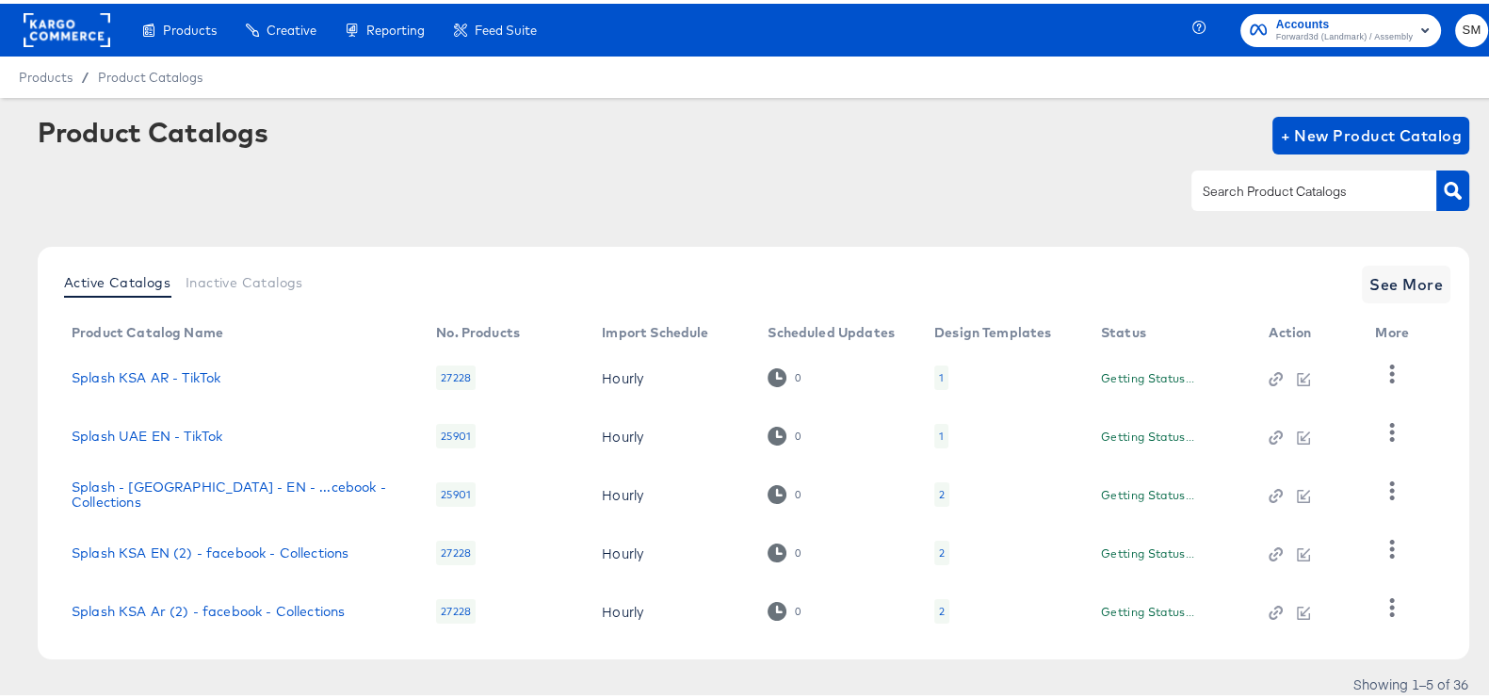
drag, startPoint x: 1276, startPoint y: -5, endPoint x: 1261, endPoint y: -12, distance: 16.8
click at [1261, 0] on html "Products Creative Reporting Feed Suite Accounts Forward3d (Landmark) / Assembly…" at bounding box center [753, 349] width 1507 height 699
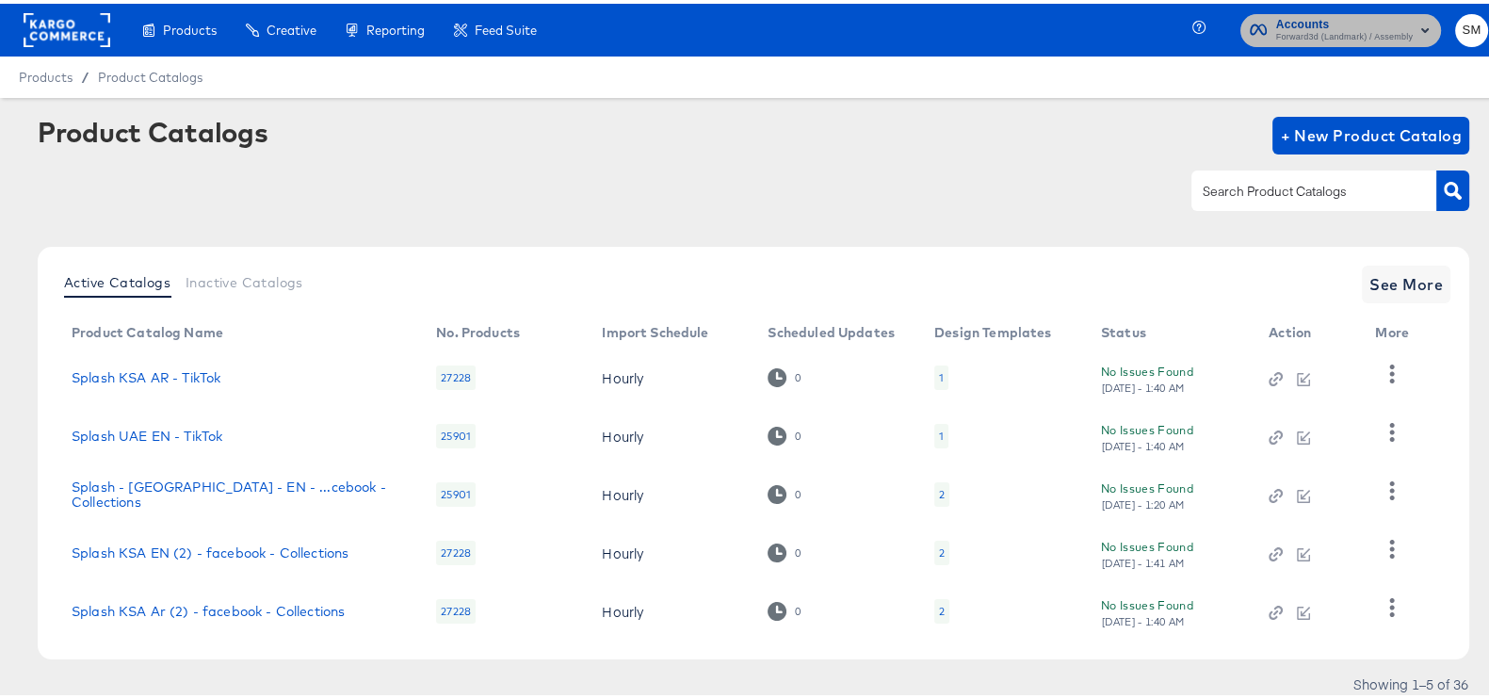
click at [1346, 34] on span "Forward3d (Landmark) / Assembly" at bounding box center [1344, 33] width 137 height 15
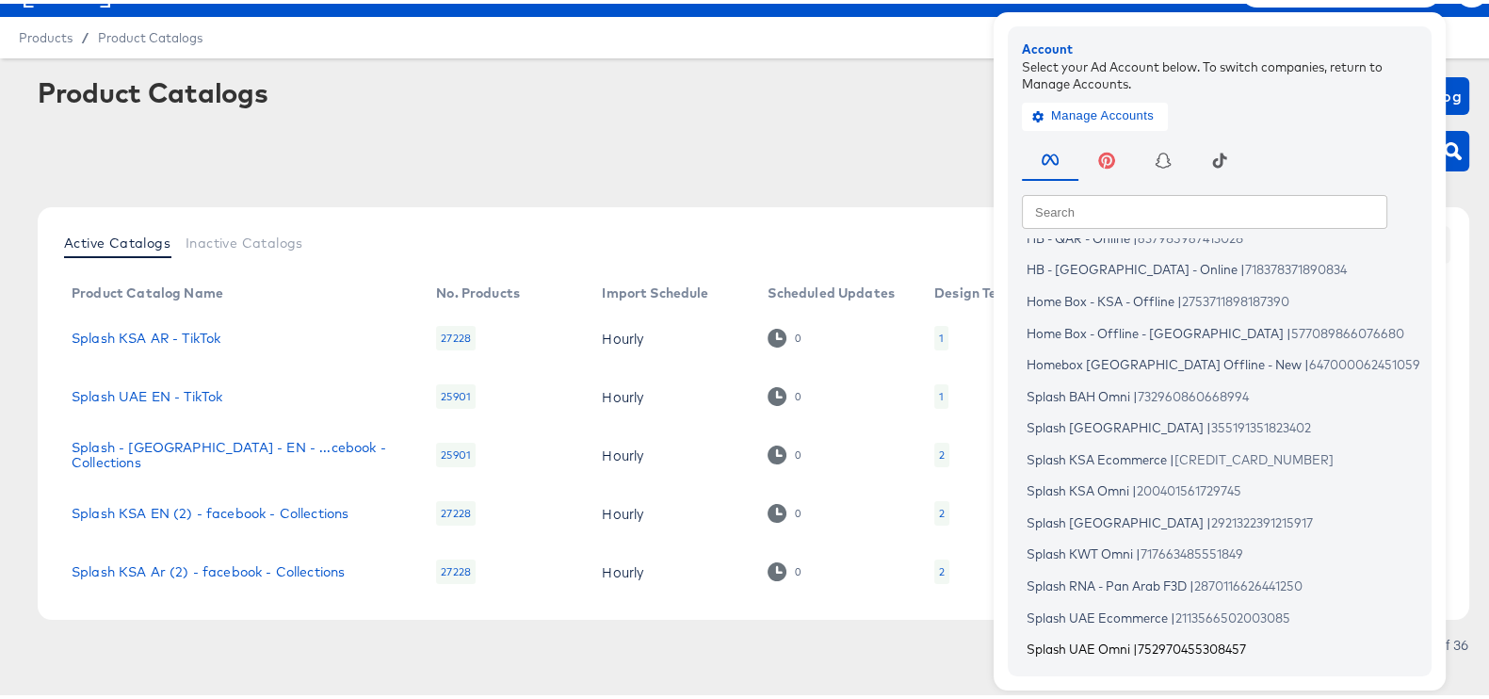
scroll to position [61, 0]
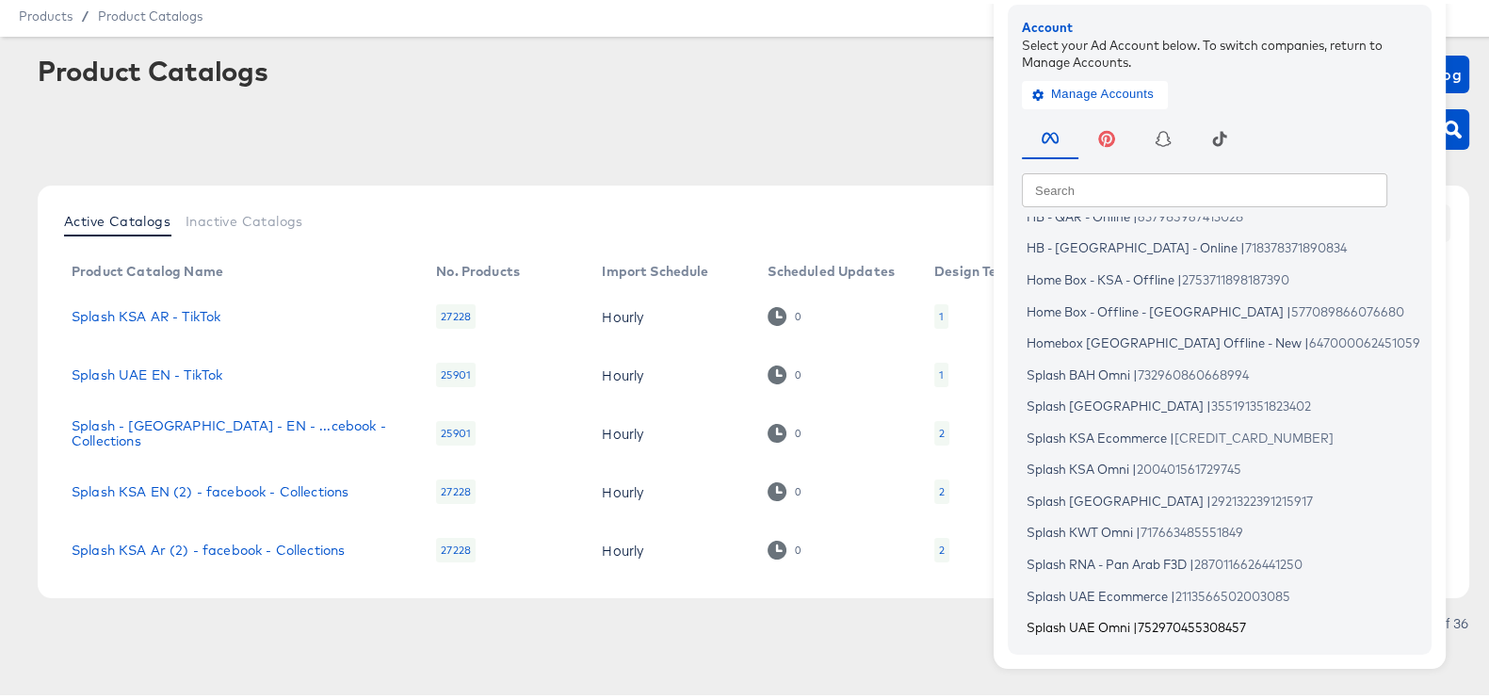
click at [1137, 617] on span "752970455308457" at bounding box center [1191, 623] width 108 height 15
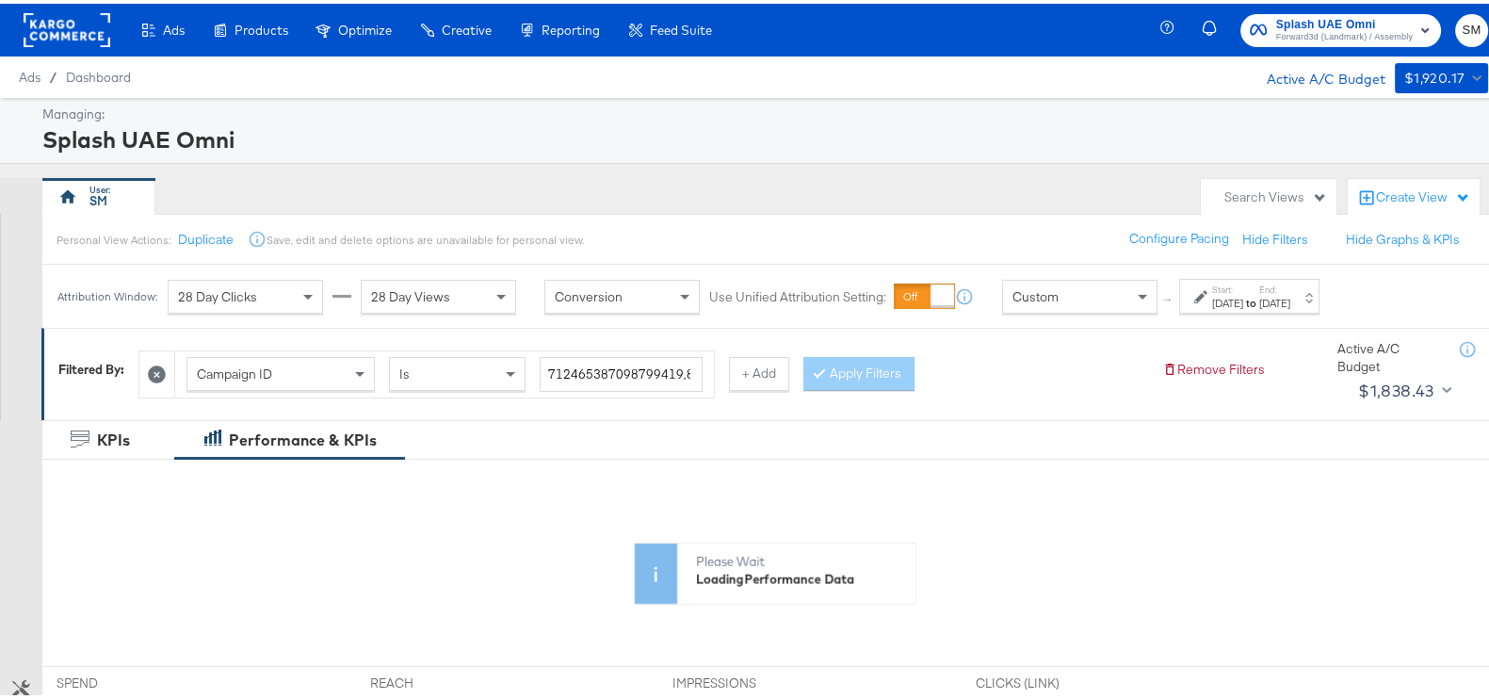
click at [1243, 301] on div "[DATE]" at bounding box center [1227, 299] width 31 height 15
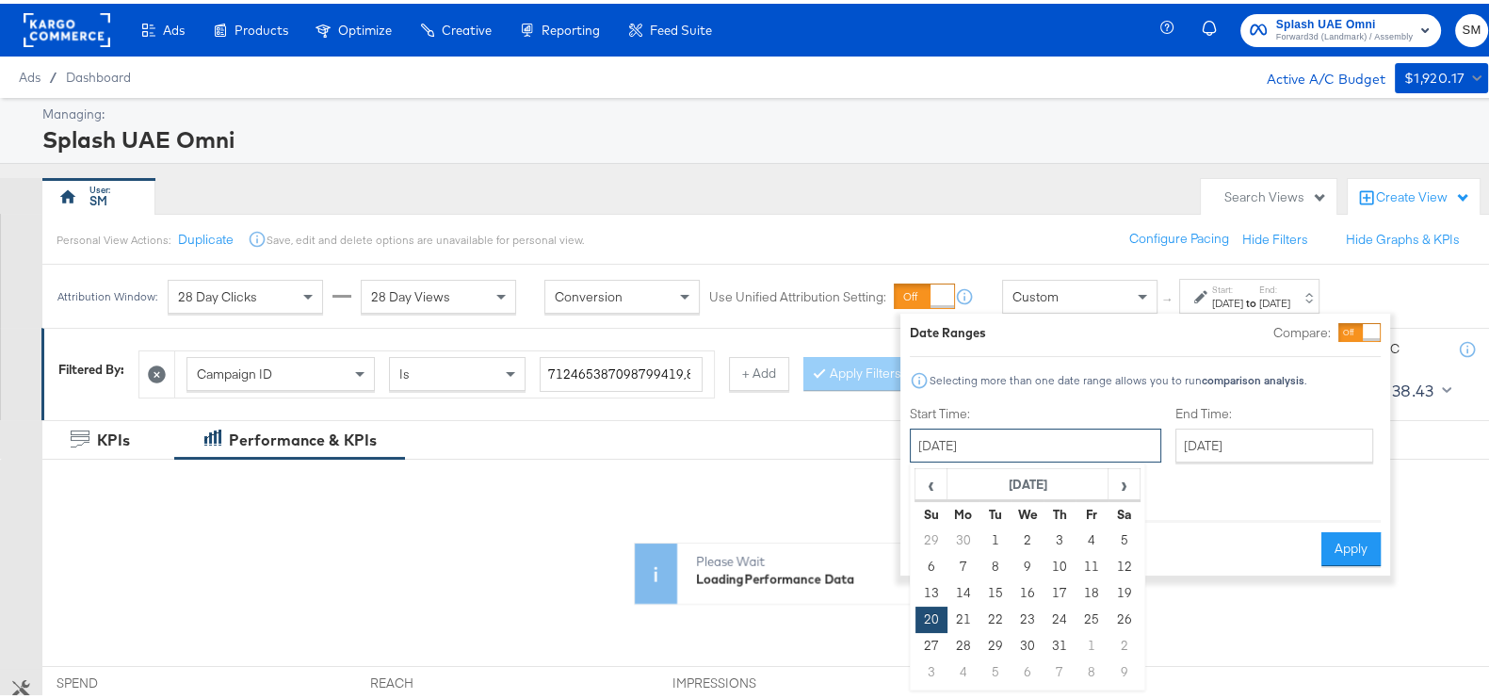
click at [1048, 443] on input "[DATE]" at bounding box center [1035, 442] width 251 height 34
click at [1124, 469] on span "›" at bounding box center [1123, 480] width 29 height 28
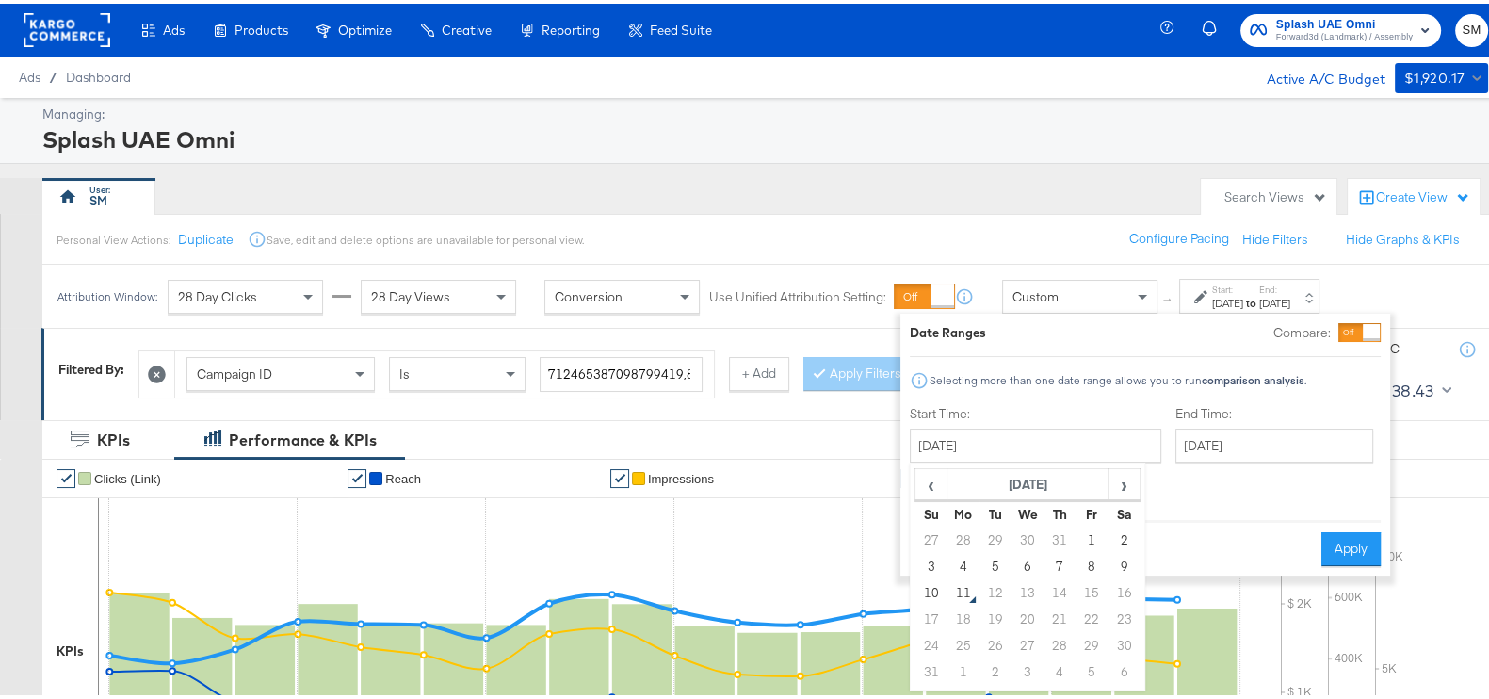
drag, startPoint x: 1091, startPoint y: 523, endPoint x: 1197, endPoint y: 452, distance: 126.9
click at [1090, 524] on td "1" at bounding box center [1091, 537] width 32 height 26
type input "[DATE]"
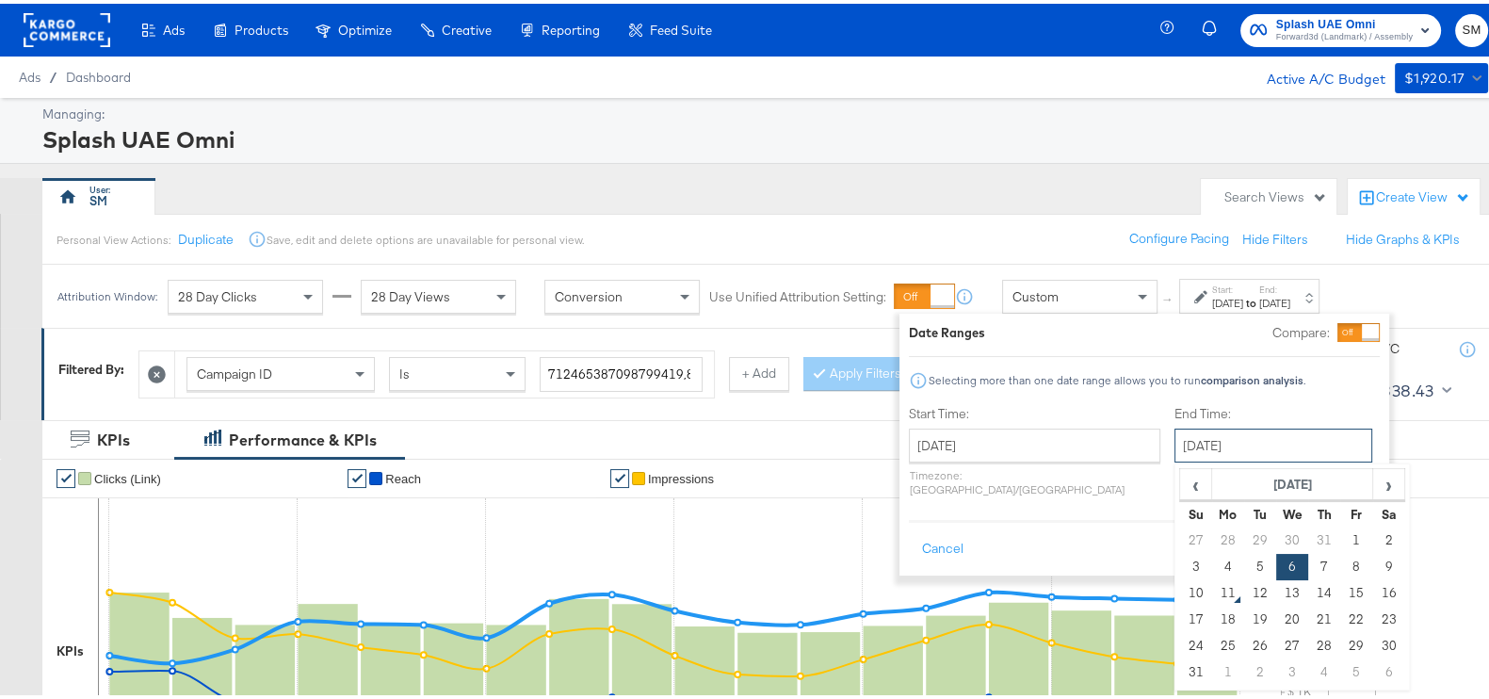
click at [1205, 429] on input "[DATE]" at bounding box center [1273, 442] width 198 height 34
click at [1180, 585] on td "10" at bounding box center [1196, 589] width 32 height 26
type input "[DATE]"
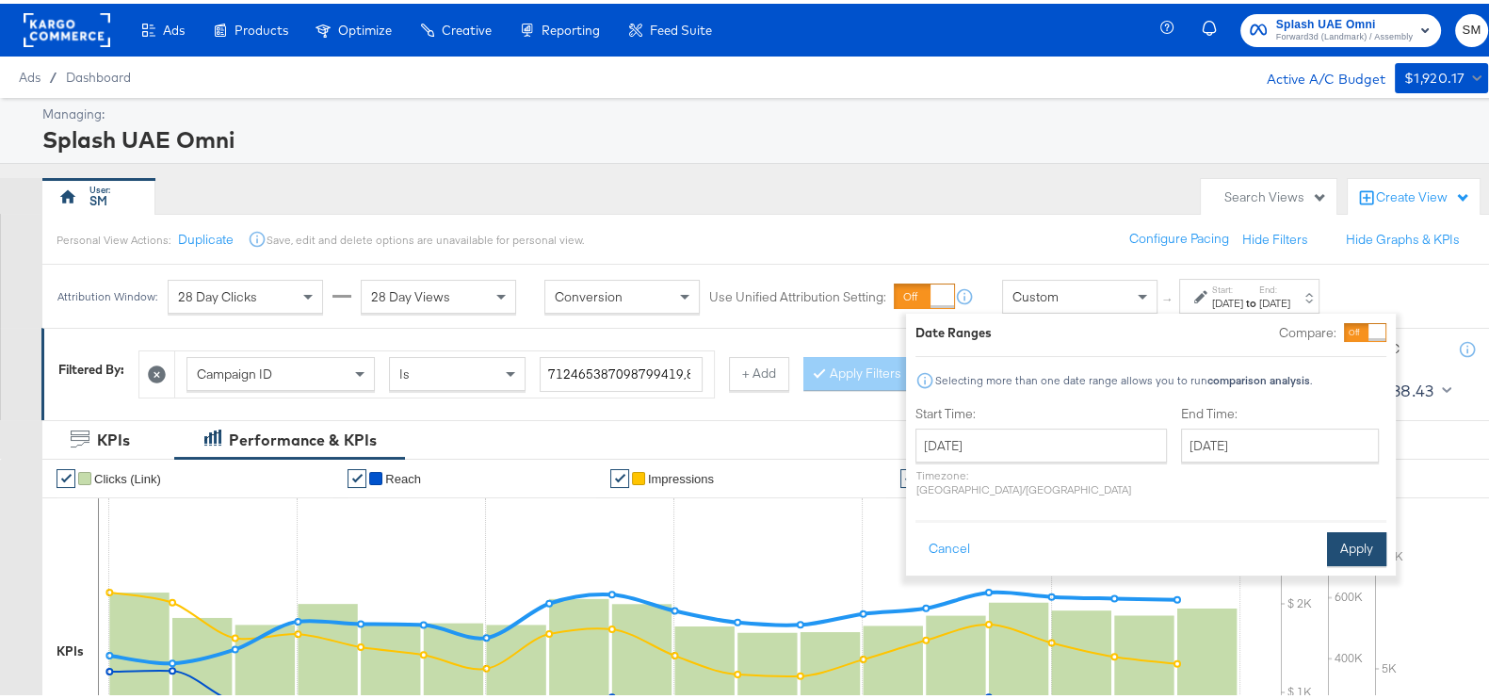
click at [1367, 528] on button "Apply" at bounding box center [1356, 545] width 59 height 34
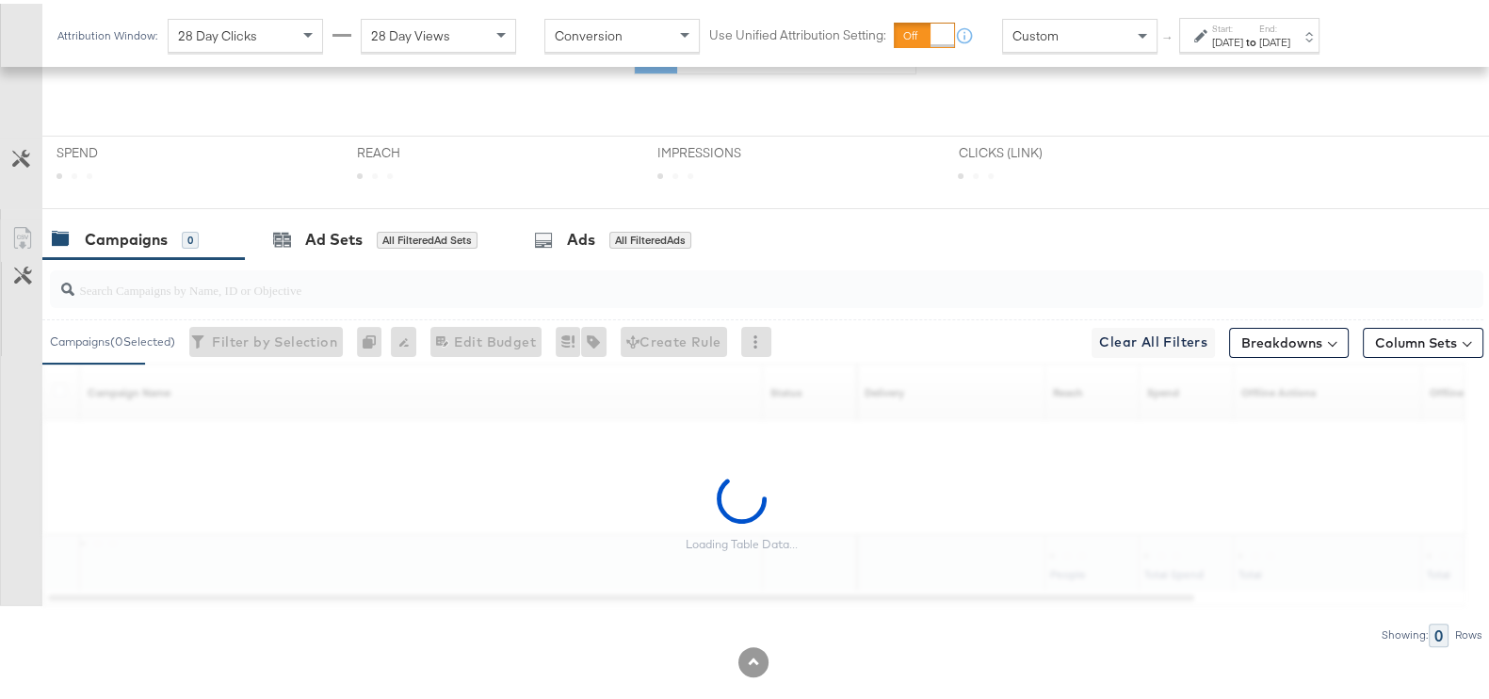
scroll to position [556, 0]
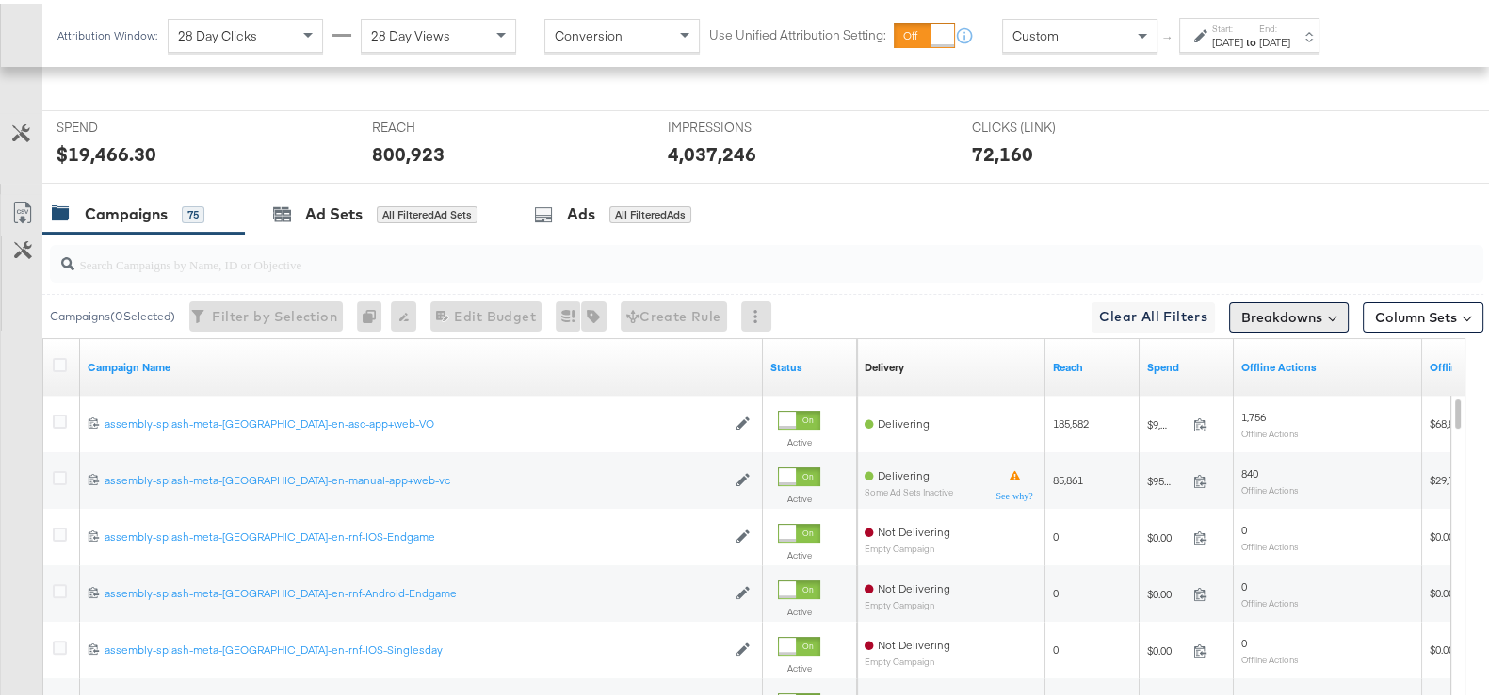
click at [1283, 311] on button "Breakdowns" at bounding box center [1289, 313] width 120 height 30
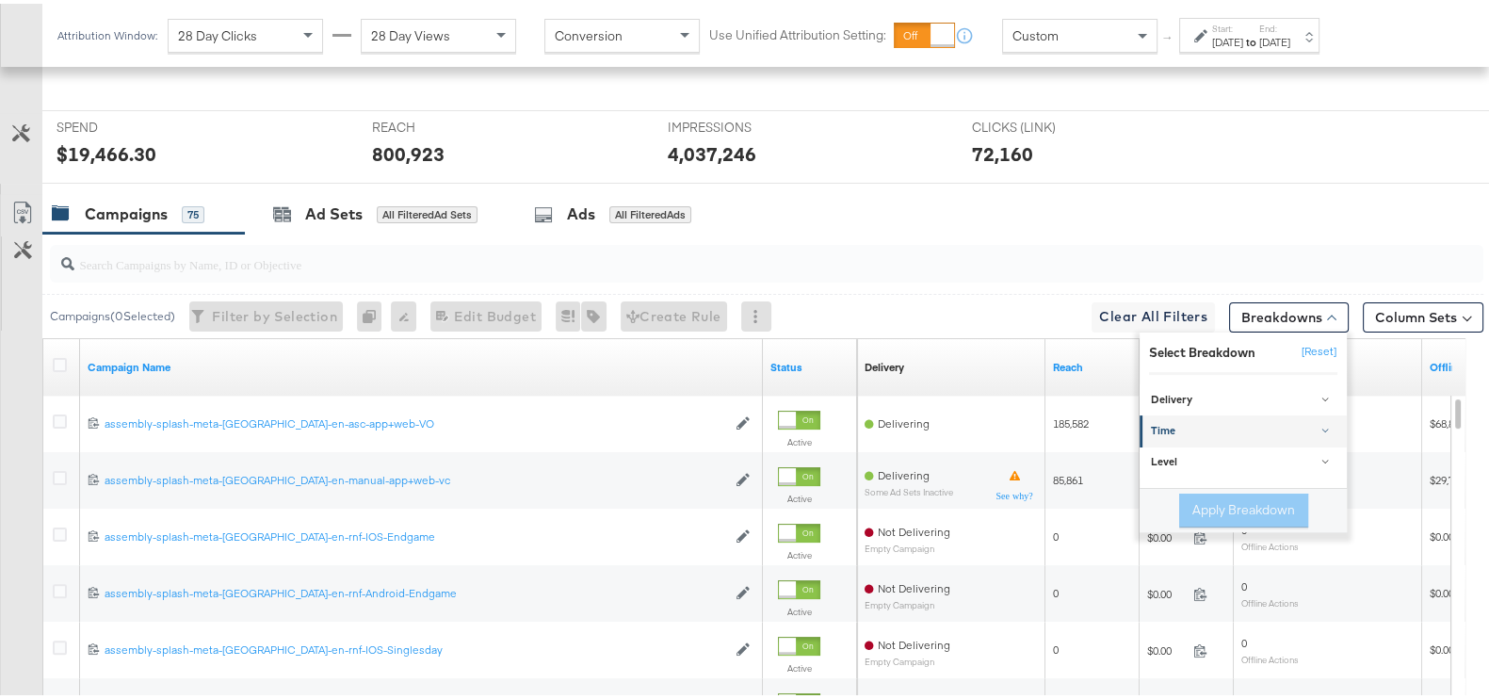
scroll to position [716, 0]
click at [1177, 431] on div "Time" at bounding box center [1244, 427] width 187 height 15
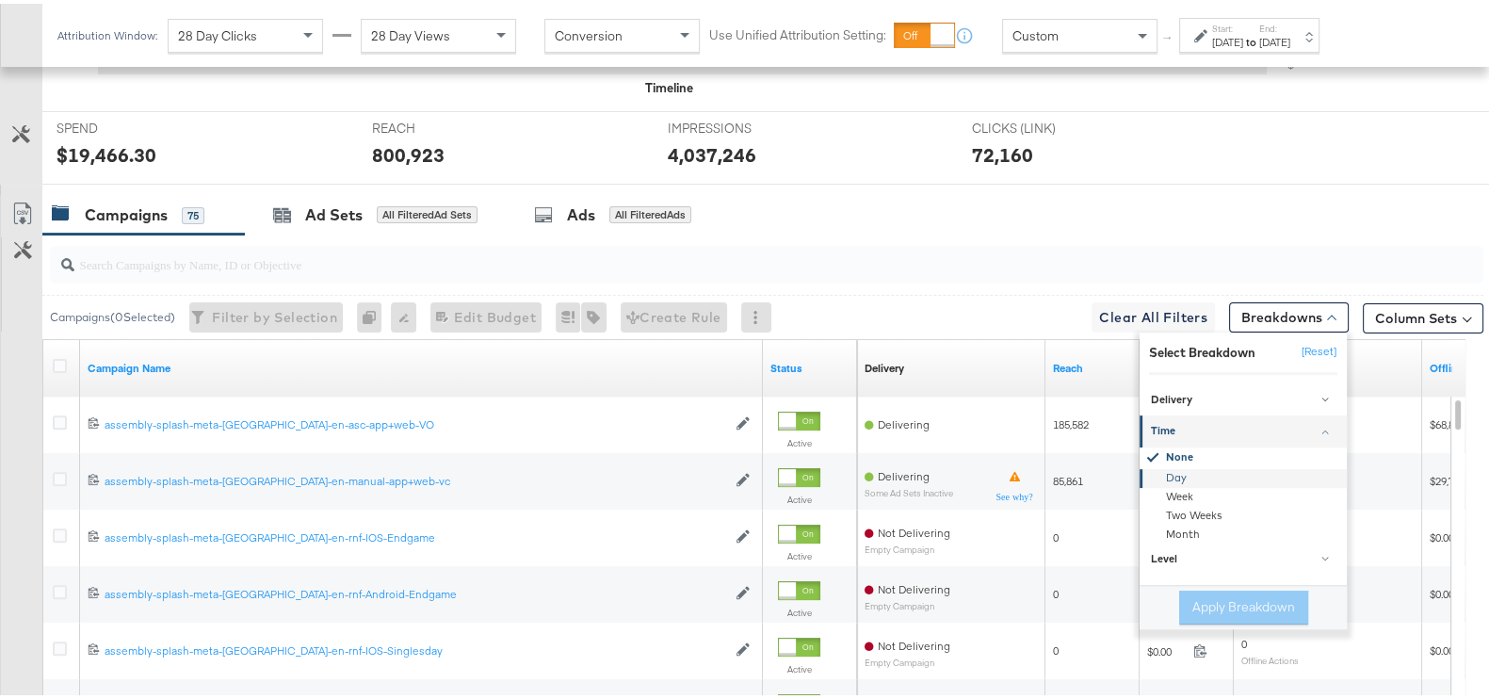
click at [1180, 465] on div "Day" at bounding box center [1244, 474] width 204 height 19
click at [1201, 587] on button "Apply Breakdown" at bounding box center [1243, 604] width 129 height 34
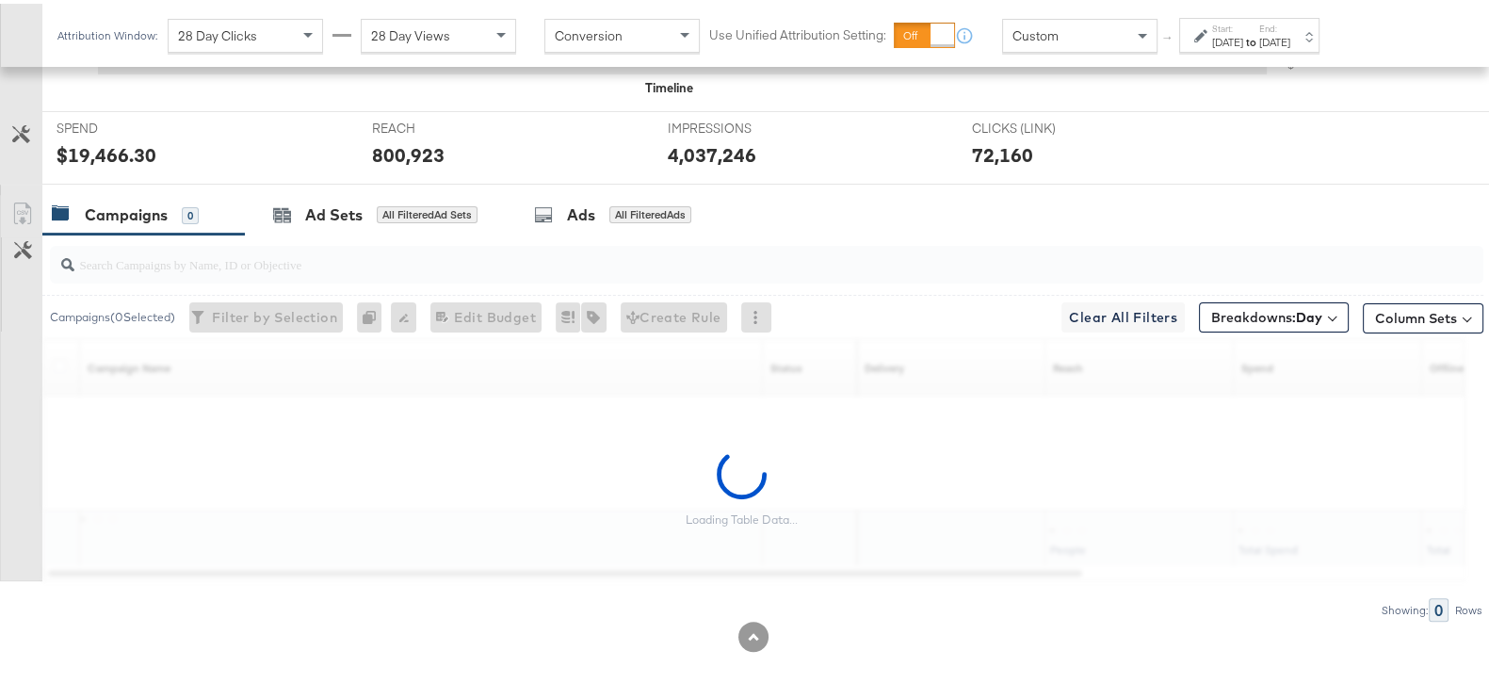
click at [25, 212] on div "Customize KPIs Export as CSV" at bounding box center [21, 384] width 42 height 386
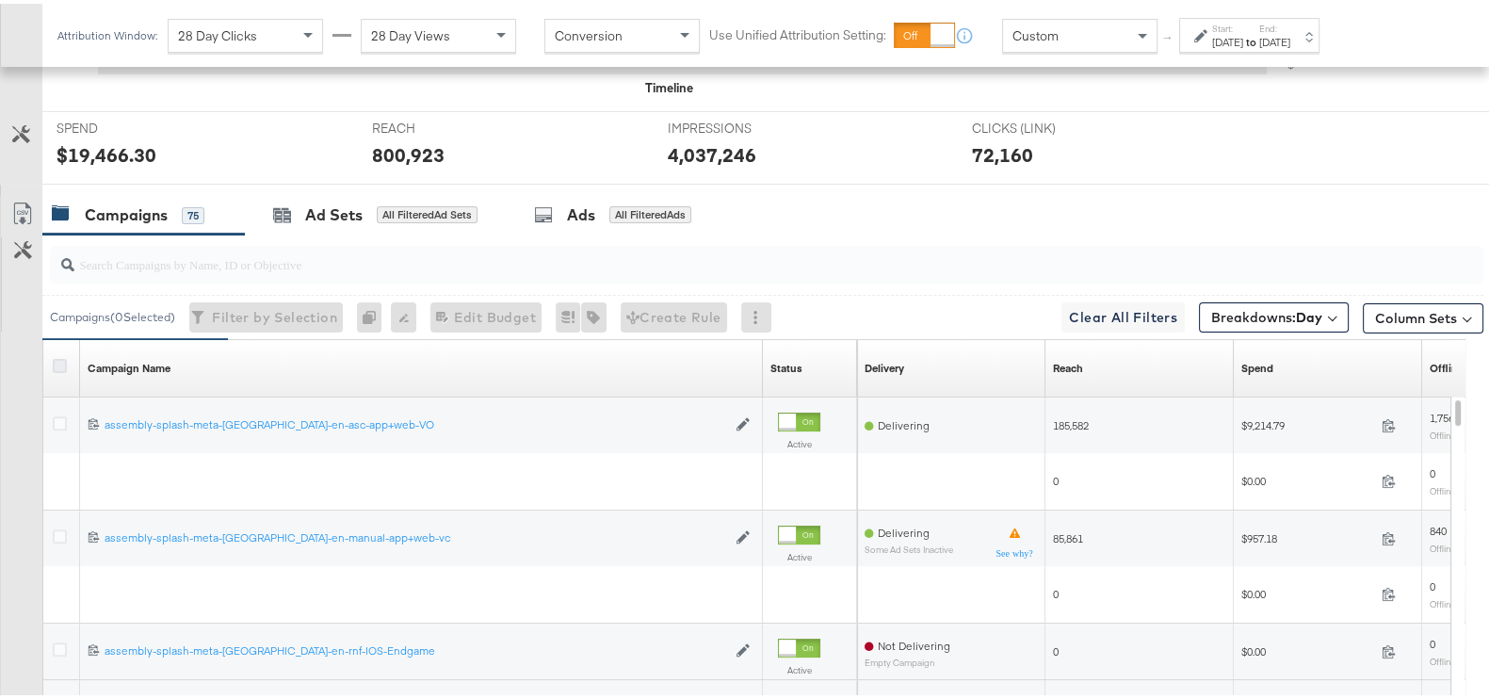
drag, startPoint x: 61, startPoint y: 357, endPoint x: 31, endPoint y: 237, distance: 123.3
click at [61, 355] on icon at bounding box center [60, 362] width 14 height 14
click at [0, 0] on input "checkbox" at bounding box center [0, 0] width 0 height 0
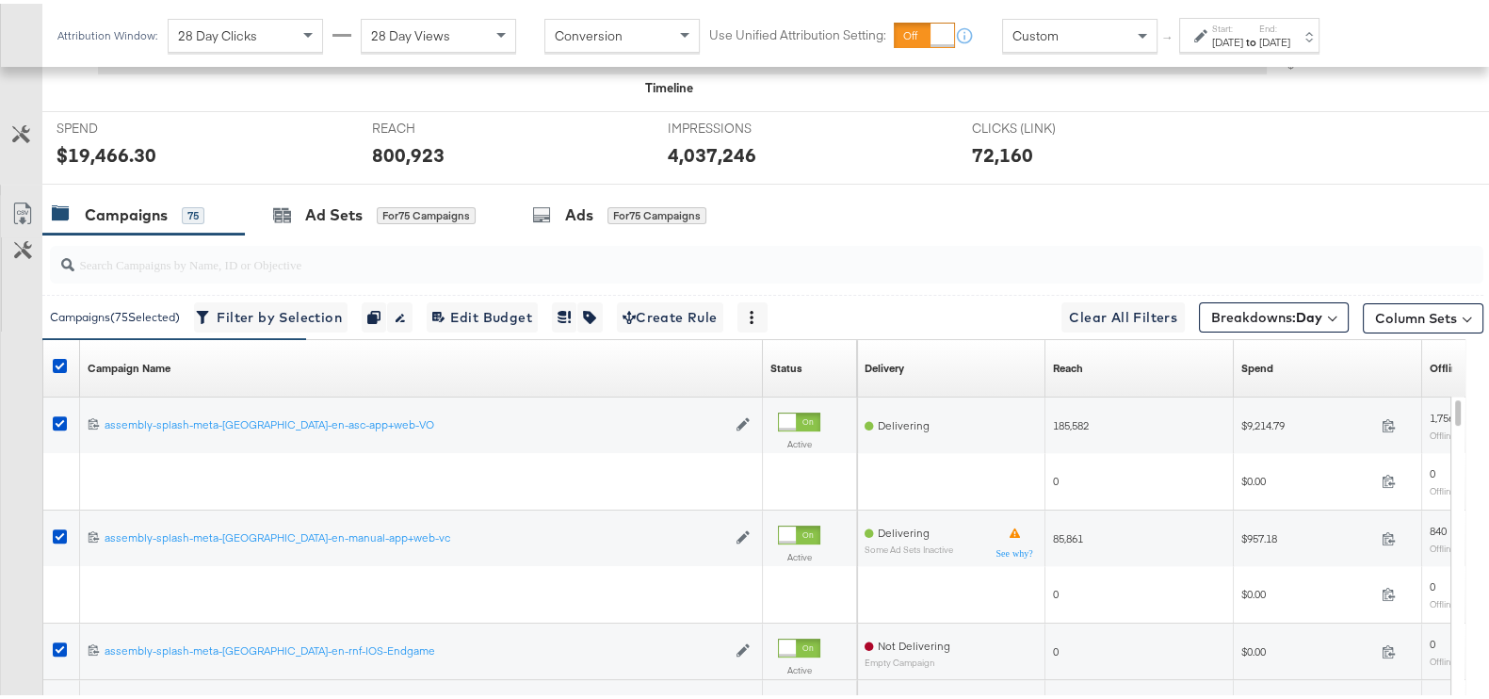
click at [19, 194] on link "Export as CSV" at bounding box center [22, 212] width 42 height 42
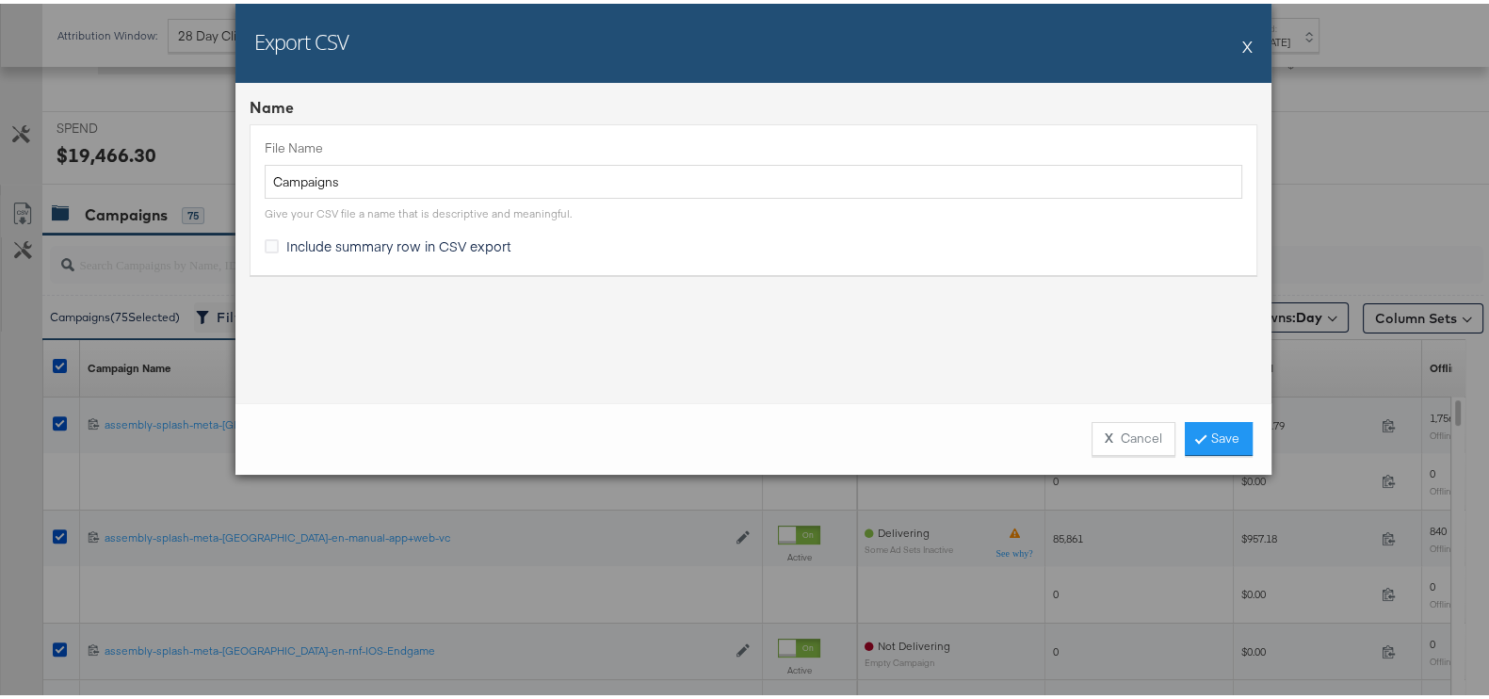
click at [1221, 411] on div "X Cancel Save" at bounding box center [753, 435] width 1036 height 72
click at [1225, 435] on link "Save" at bounding box center [1219, 435] width 68 height 34
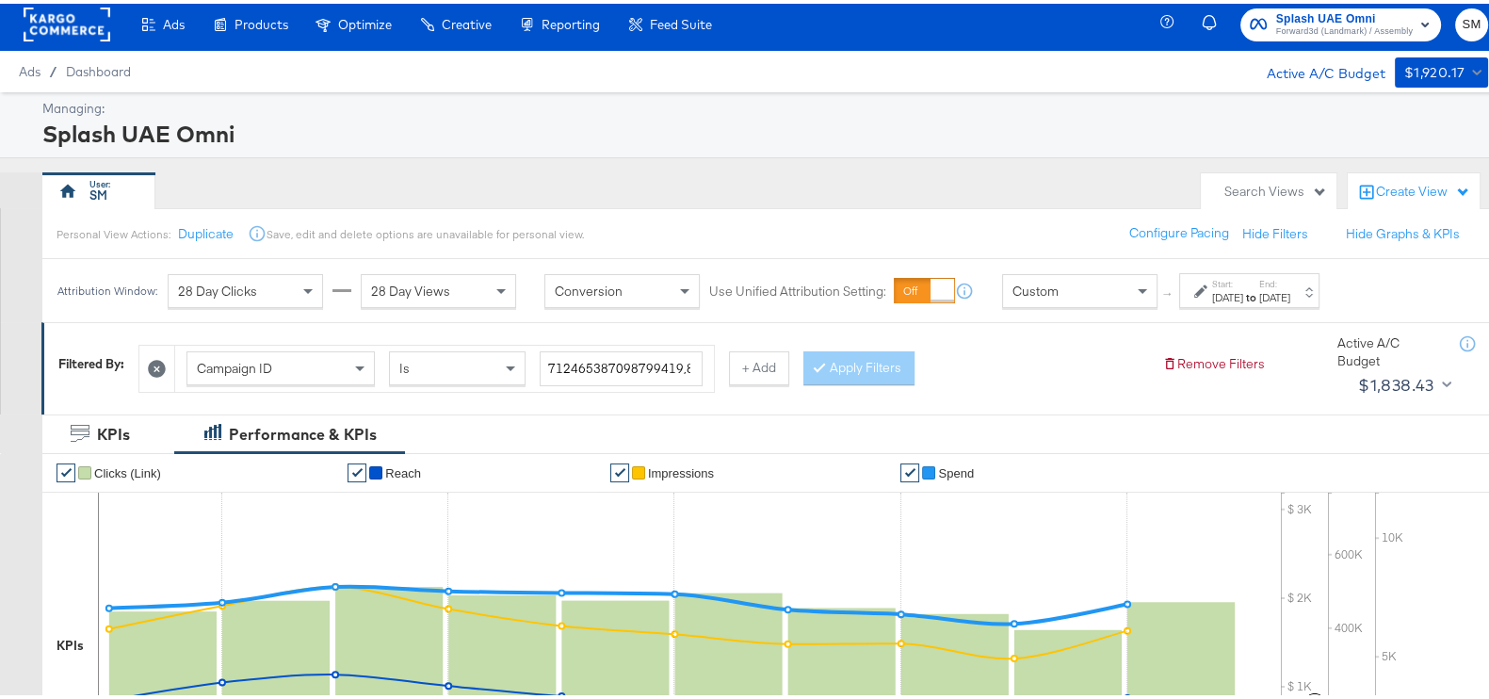
scroll to position [0, 0]
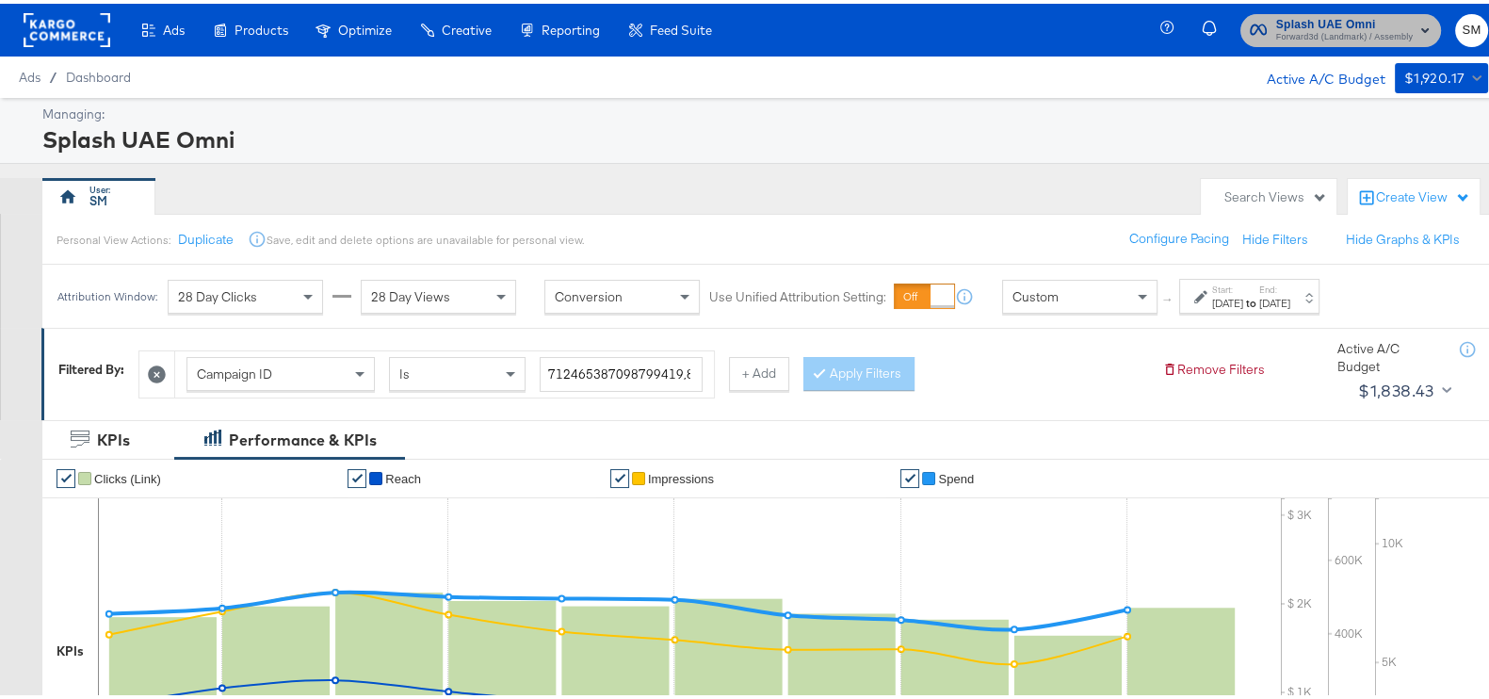
click at [1284, 28] on span "Forward3d (Landmark) / Assembly" at bounding box center [1344, 33] width 137 height 15
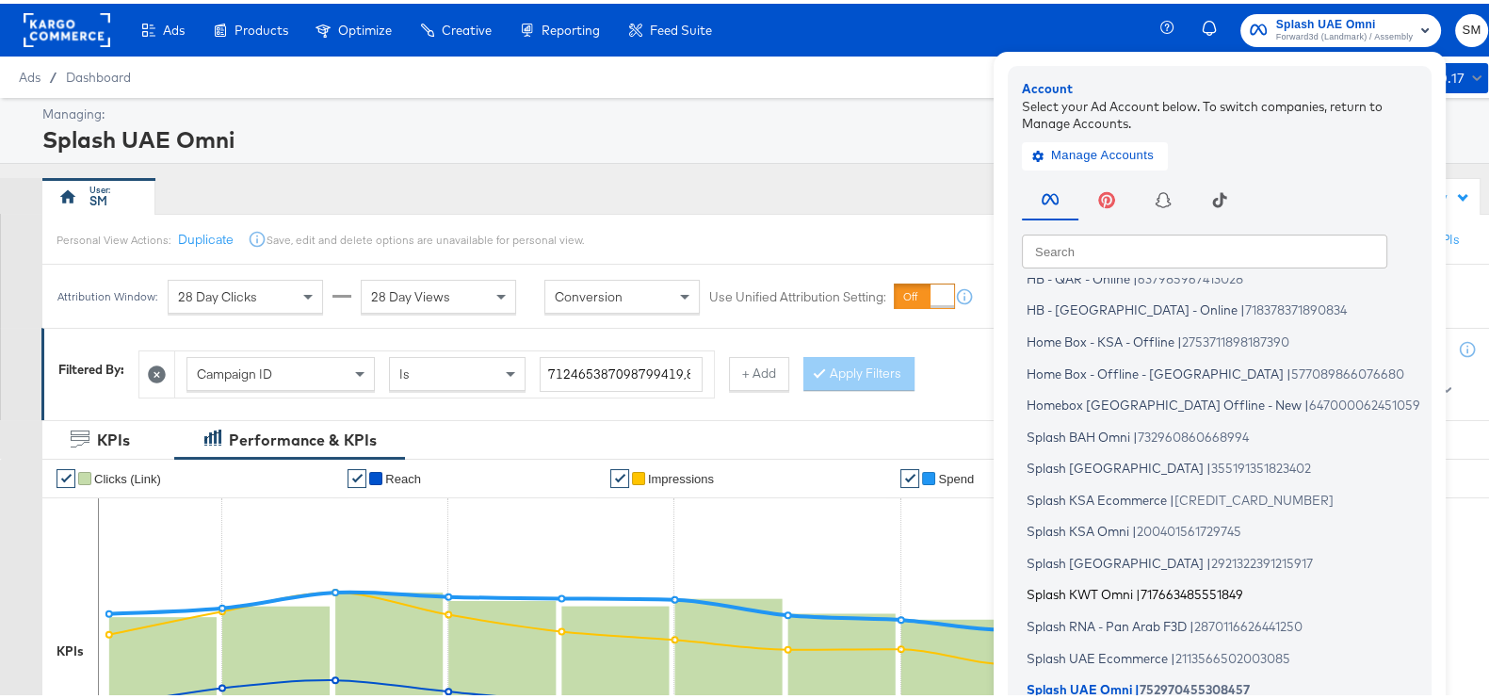
scroll to position [113, 0]
click at [1119, 649] on span "Splash UAE Ecommerce" at bounding box center [1096, 652] width 141 height 15
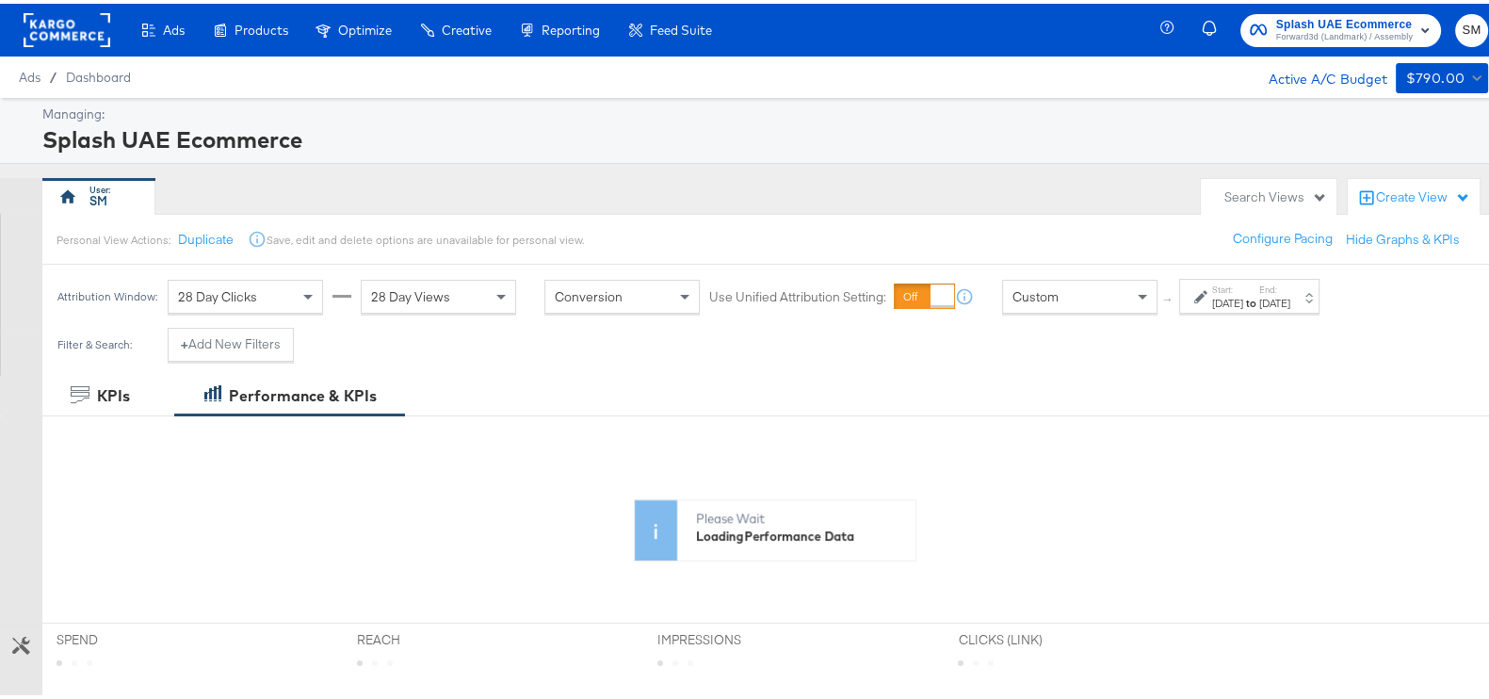
click at [1243, 284] on label "Start:" at bounding box center [1227, 286] width 31 height 12
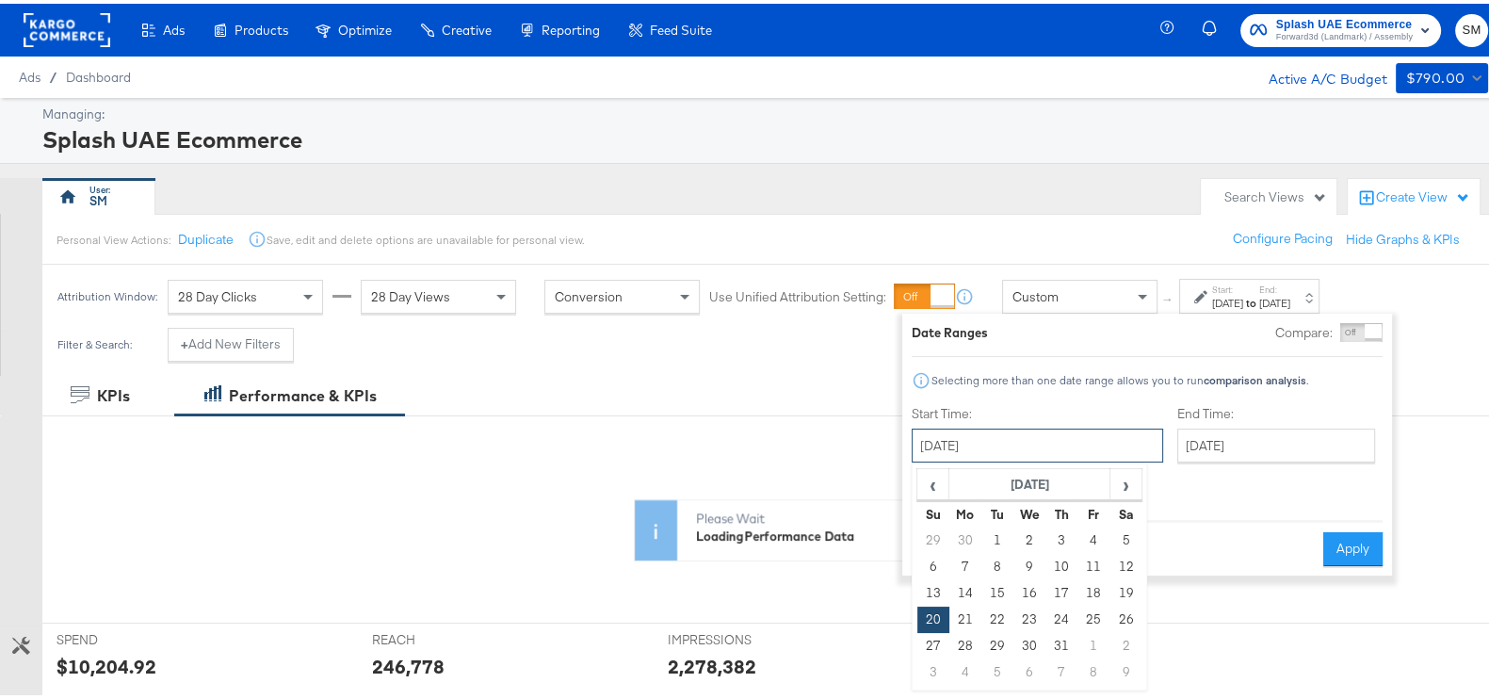
click at [1082, 450] on input "[DATE]" at bounding box center [1036, 442] width 251 height 34
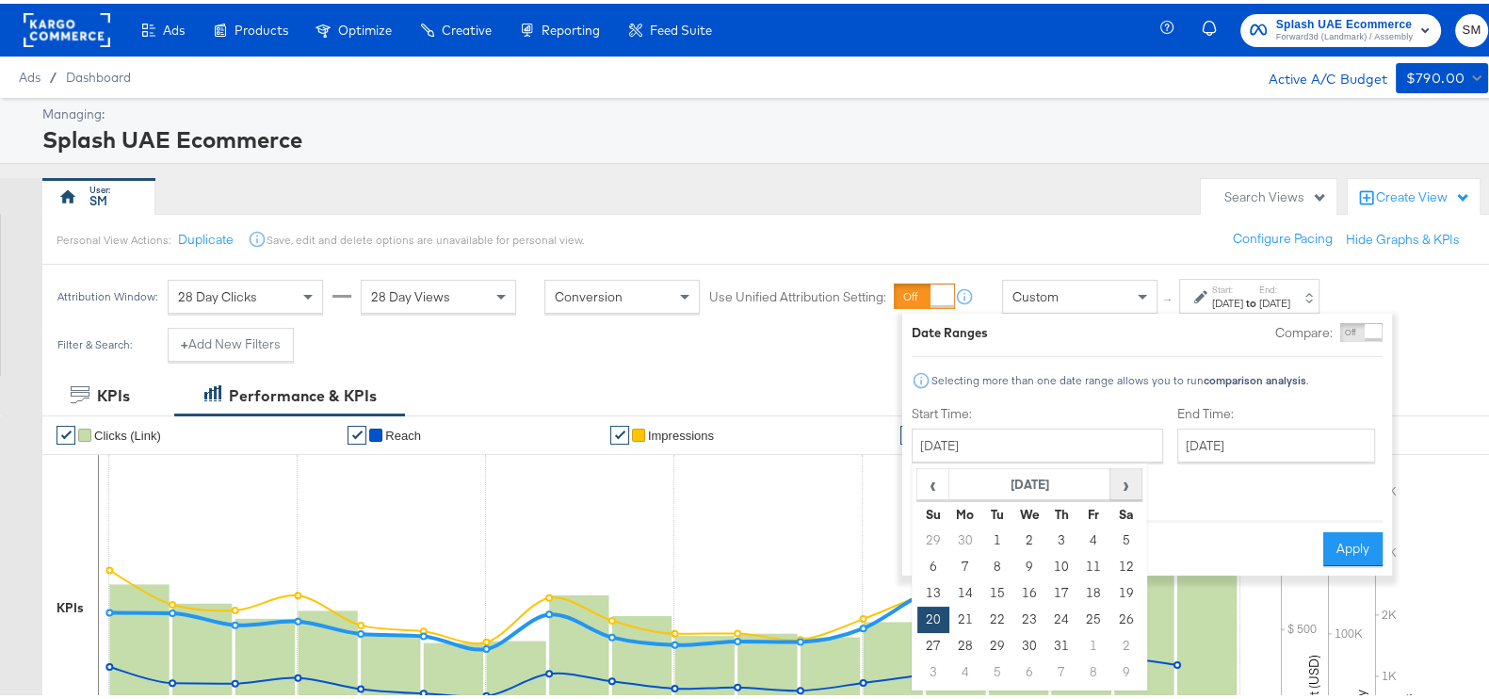
click at [1135, 473] on span "›" at bounding box center [1125, 480] width 29 height 28
click at [1089, 535] on td "1" at bounding box center [1093, 537] width 32 height 26
type input "[DATE]"
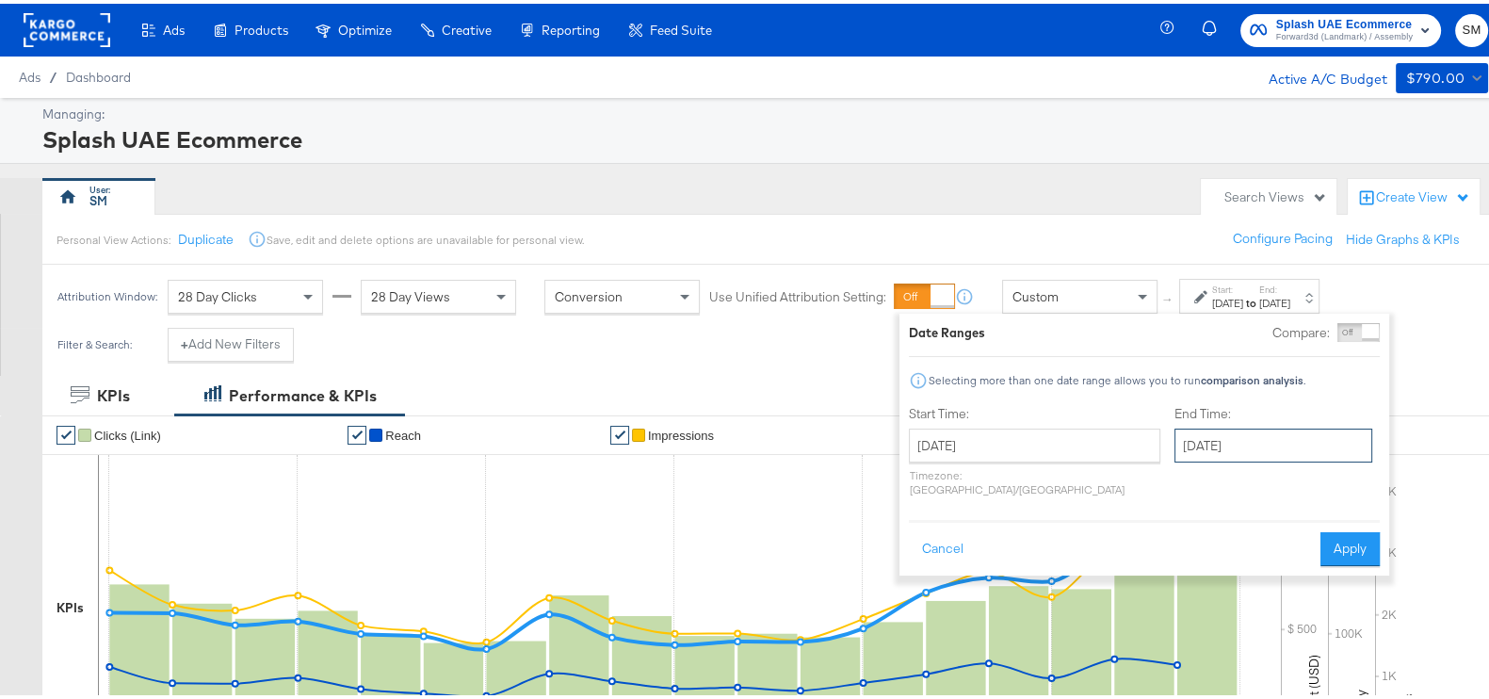
click at [1174, 430] on input "[DATE]" at bounding box center [1273, 442] width 198 height 34
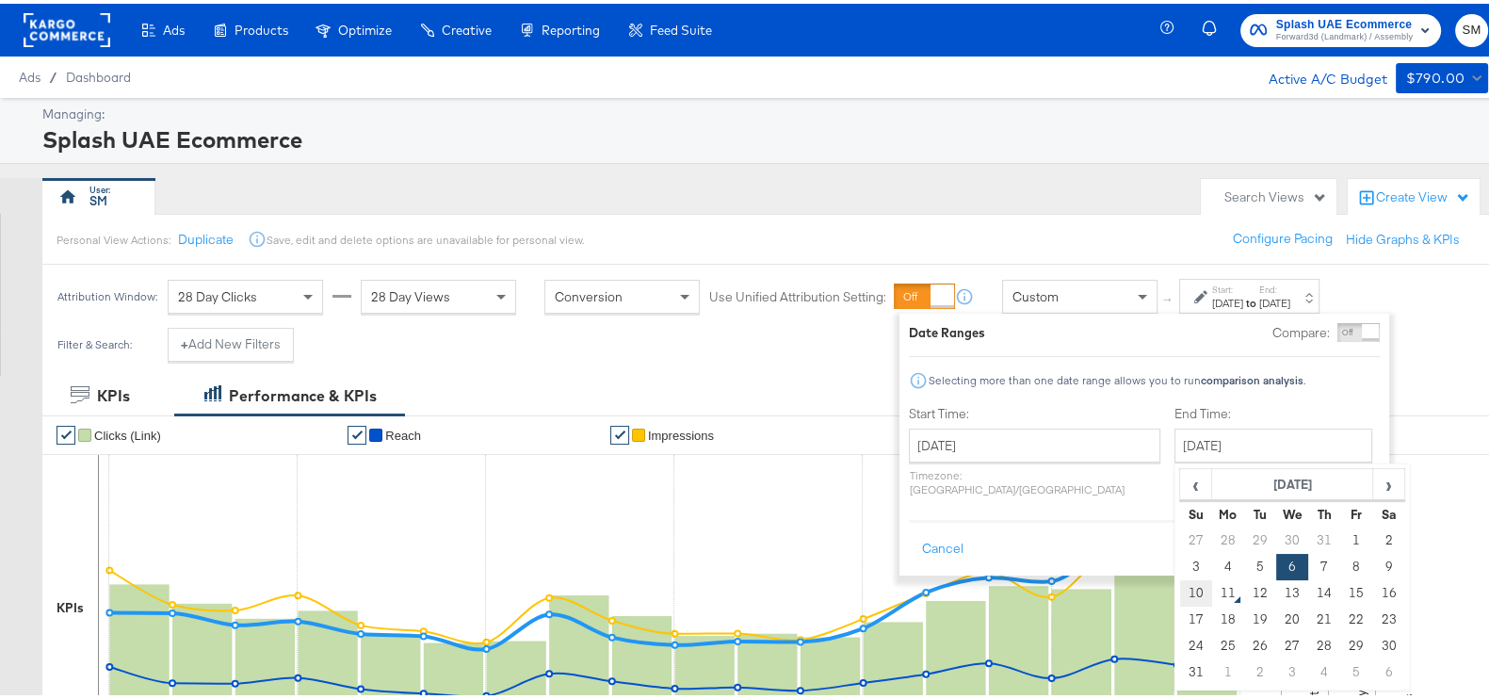
click at [1180, 589] on td "10" at bounding box center [1196, 589] width 32 height 26
type input "[DATE]"
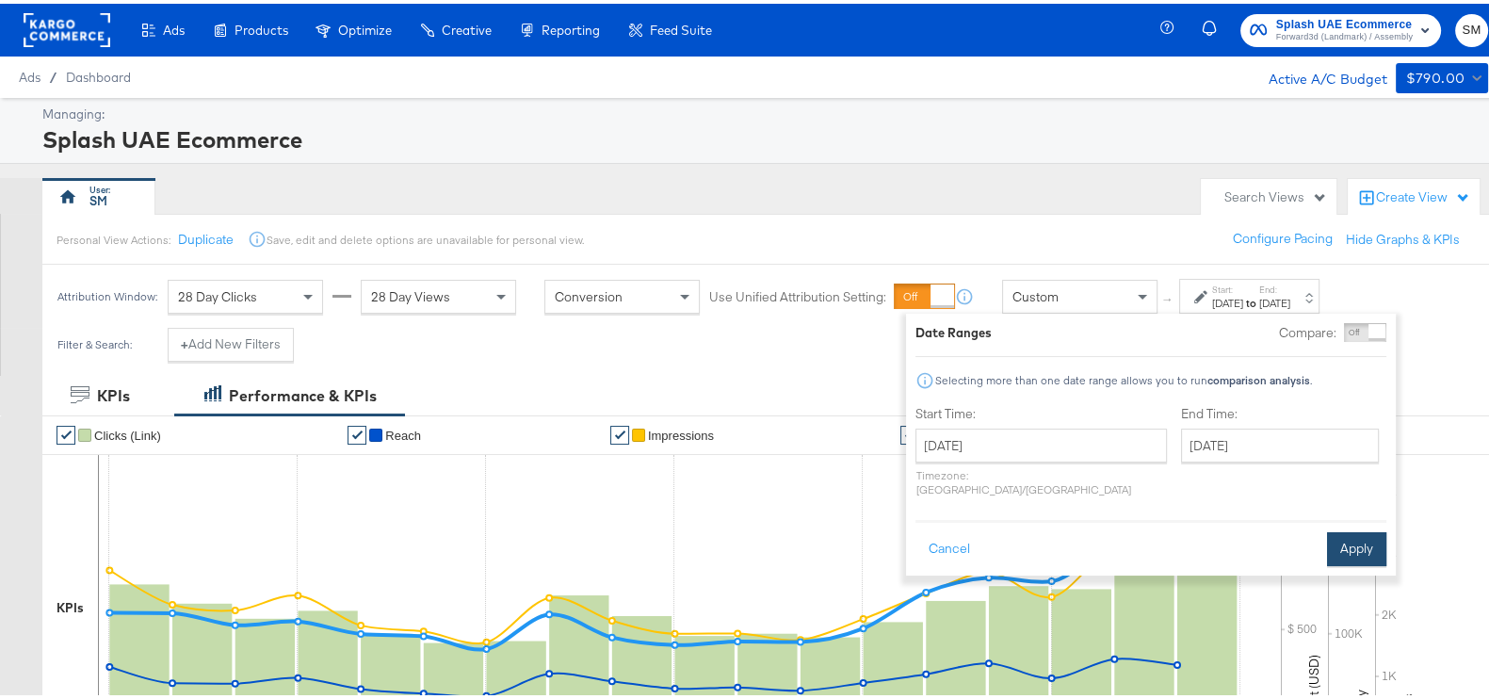
click at [1331, 528] on button "Apply" at bounding box center [1356, 545] width 59 height 34
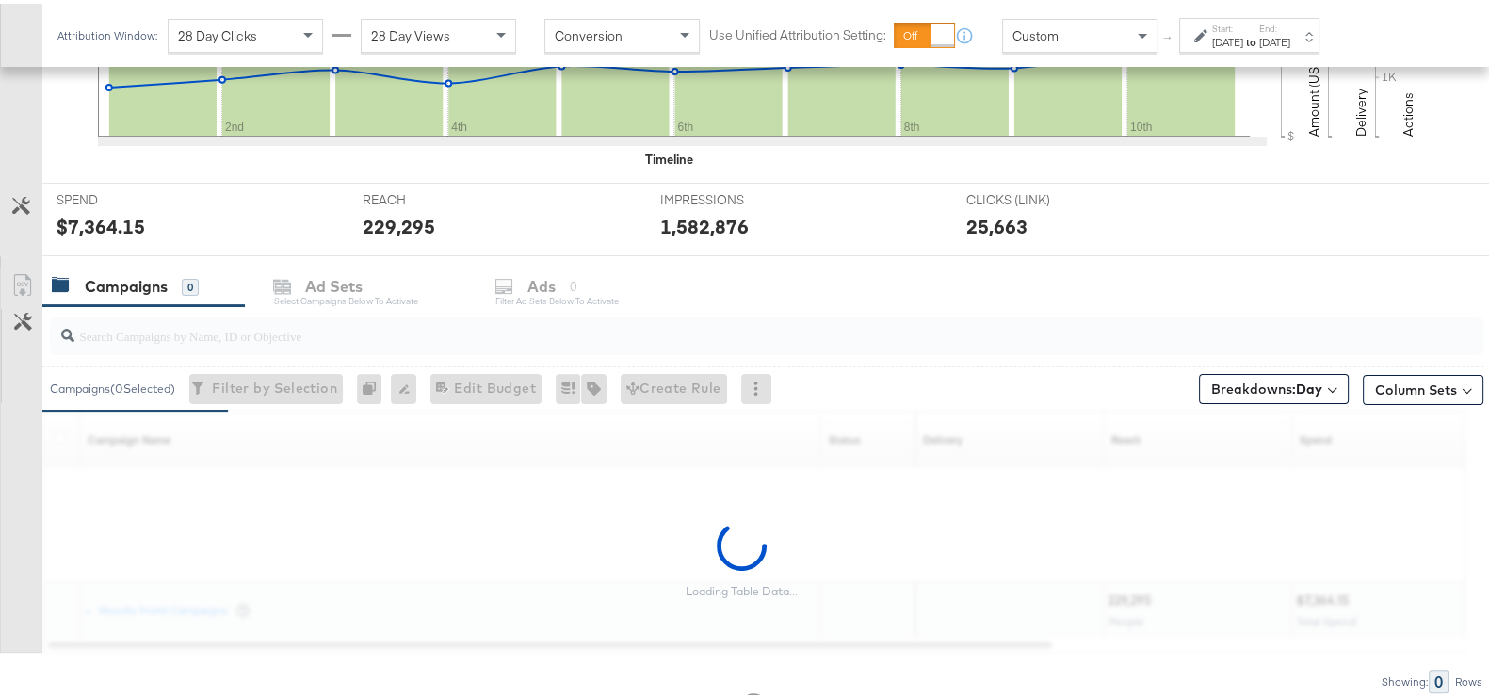
scroll to position [672, 0]
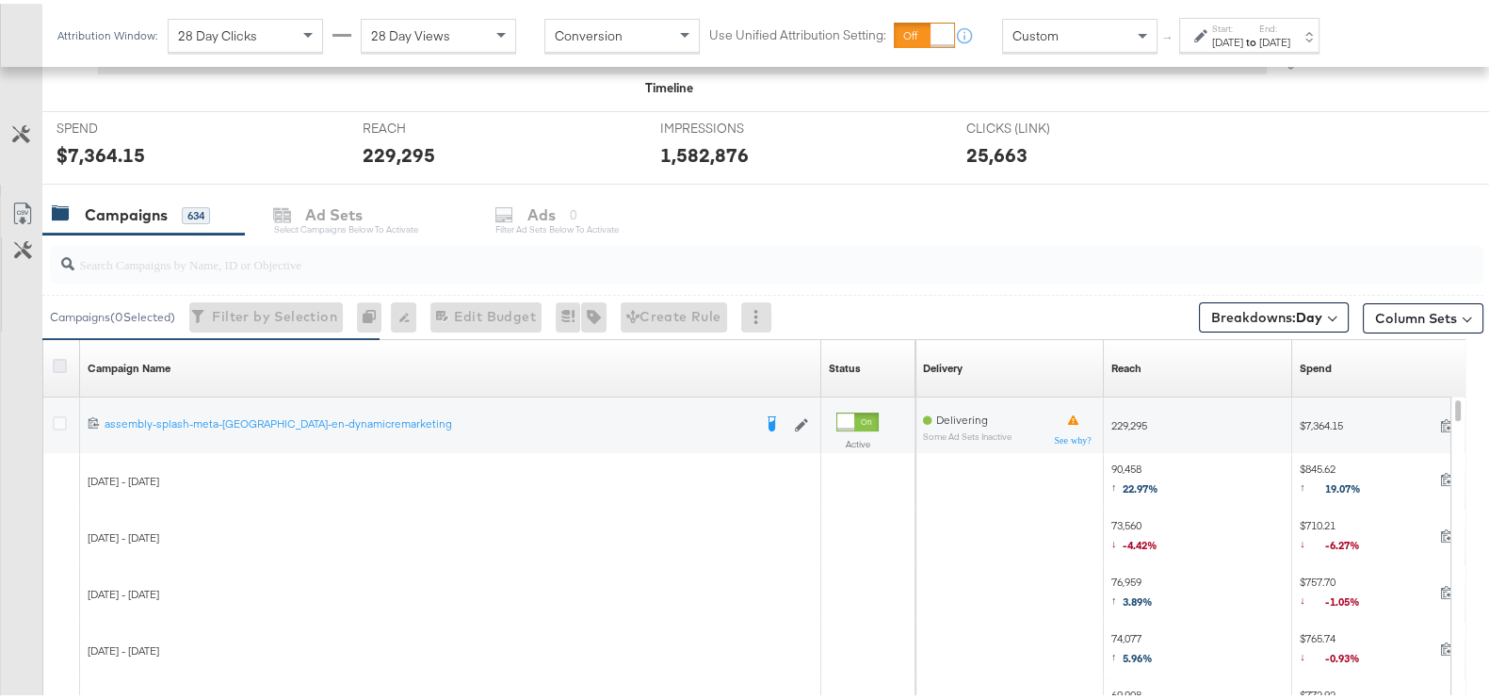
click at [56, 360] on icon at bounding box center [60, 362] width 14 height 14
click at [0, 0] on input "checkbox" at bounding box center [0, 0] width 0 height 0
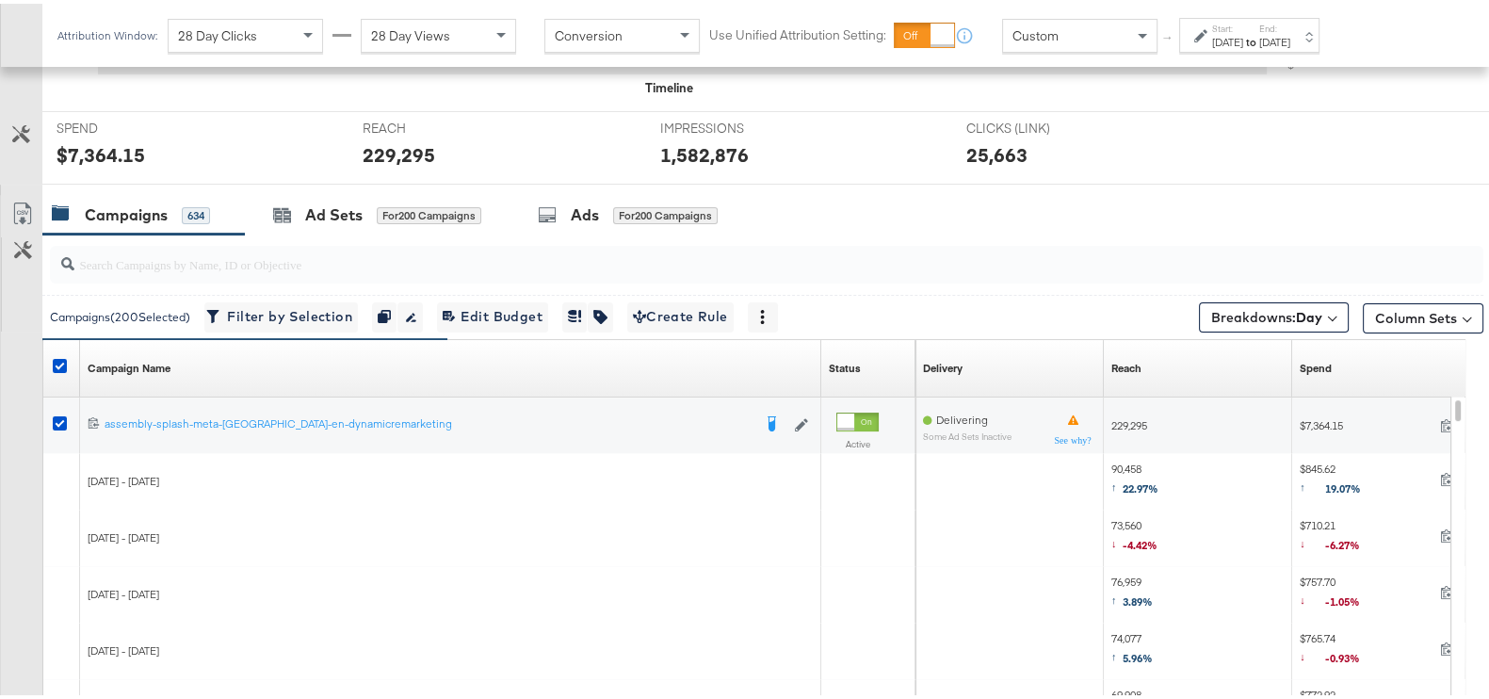
click at [17, 191] on link "Export as CSV" at bounding box center [22, 212] width 42 height 42
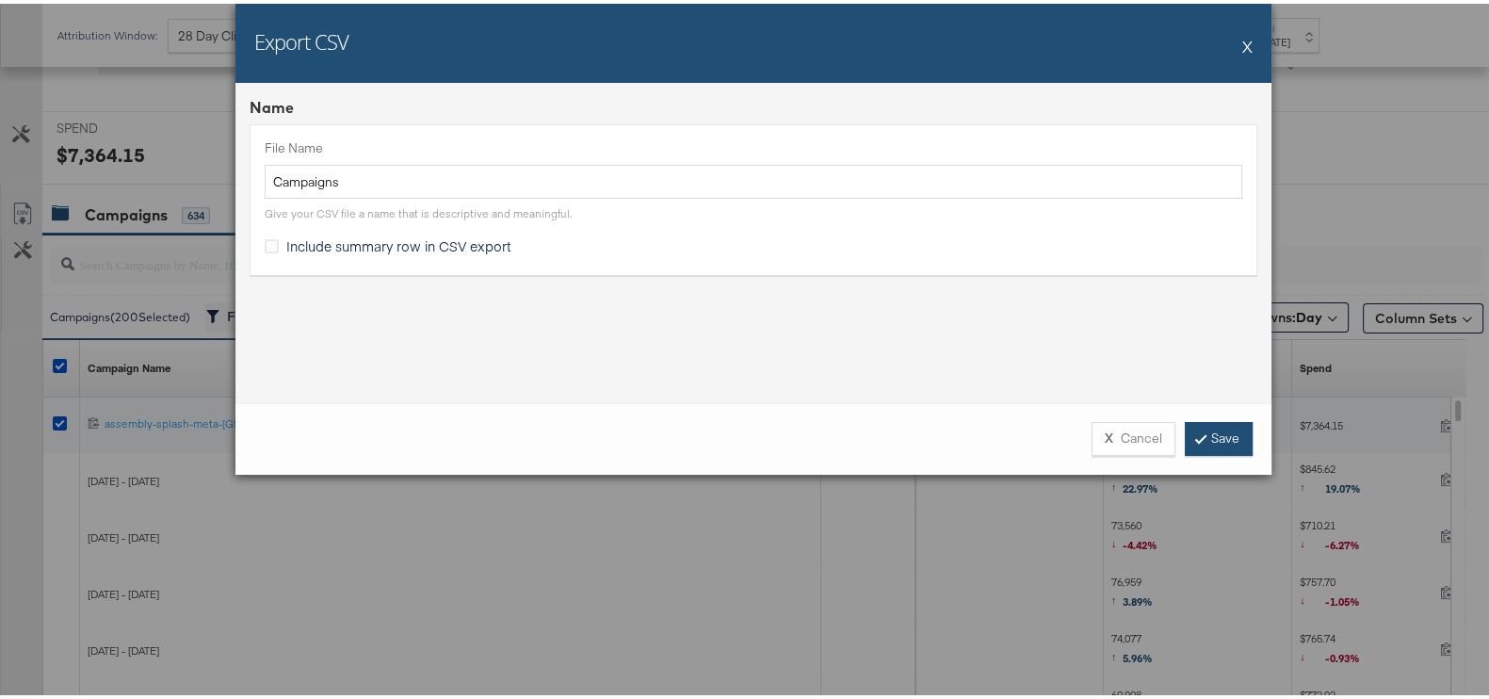
click at [1210, 447] on link "Save" at bounding box center [1219, 435] width 68 height 34
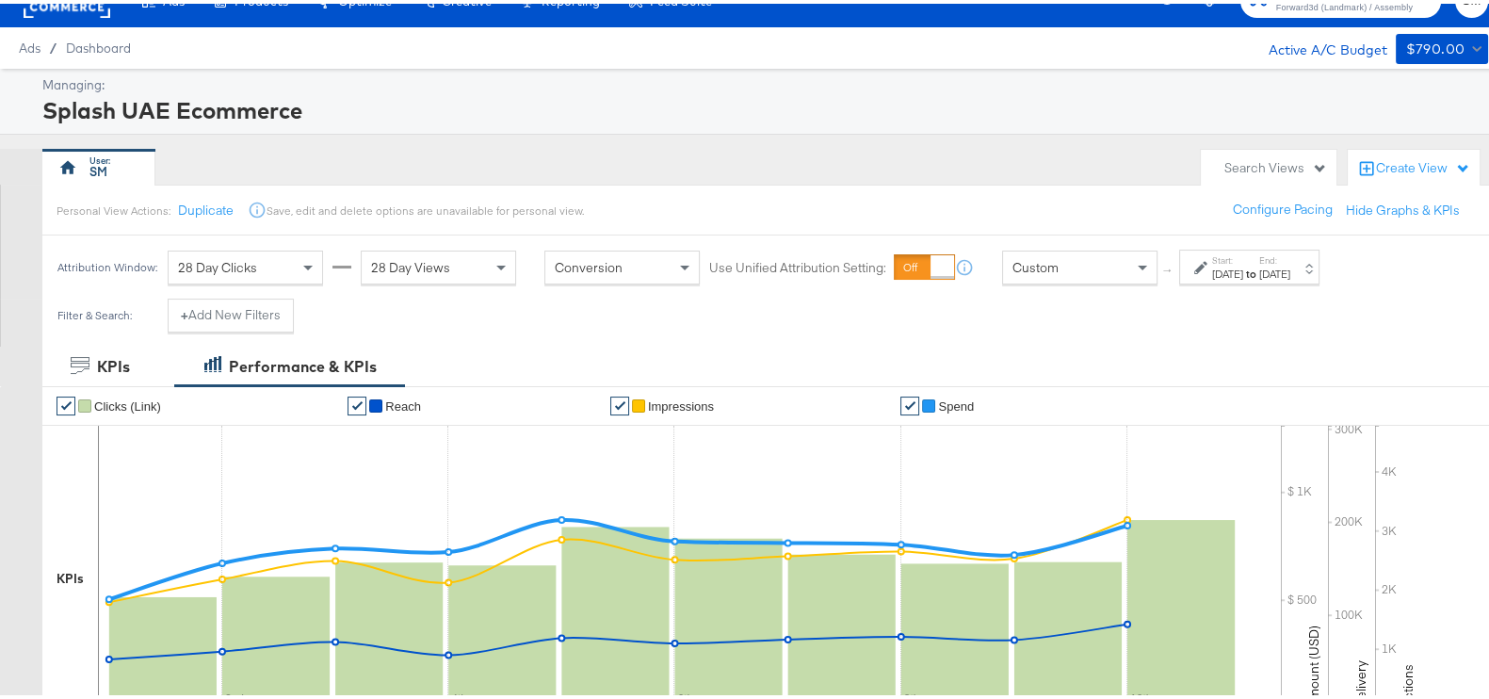
scroll to position [0, 0]
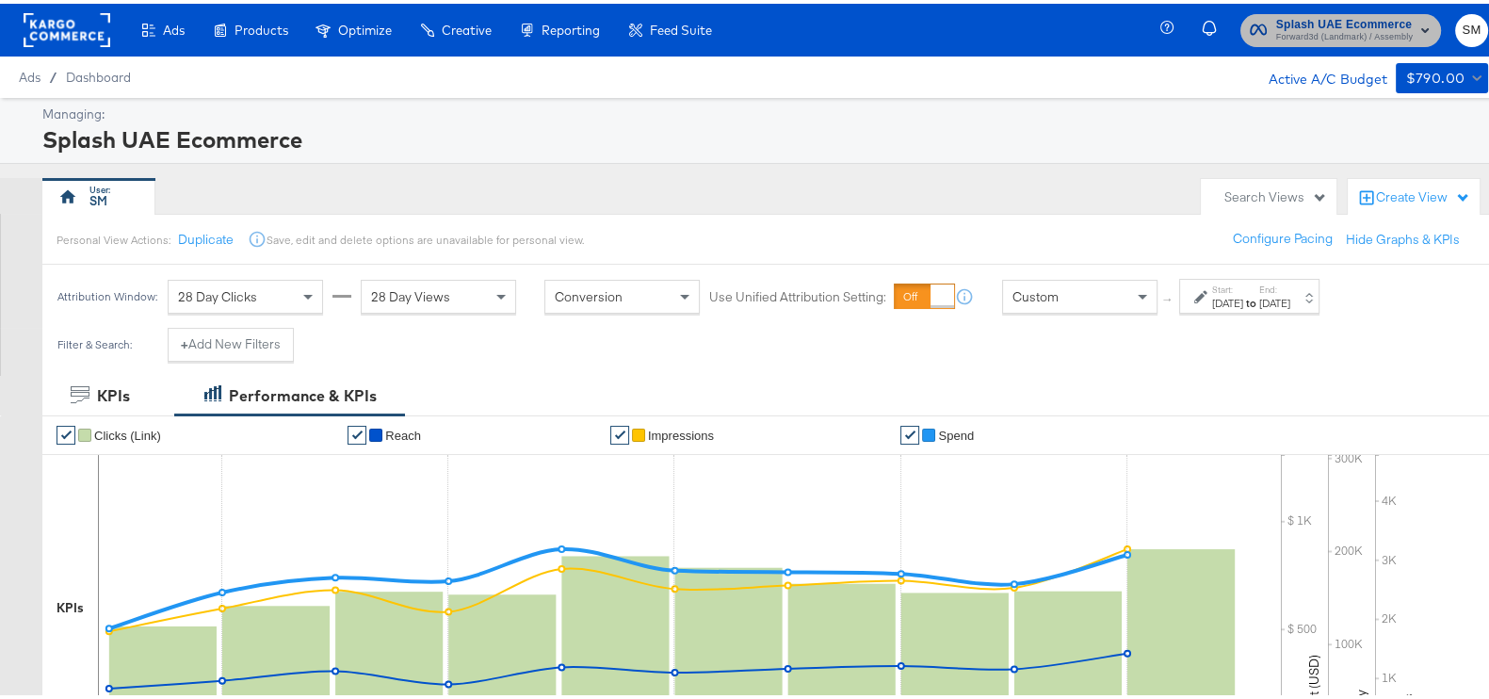
click at [1276, 26] on span "Forward3d (Landmark) / Assembly" at bounding box center [1344, 33] width 137 height 15
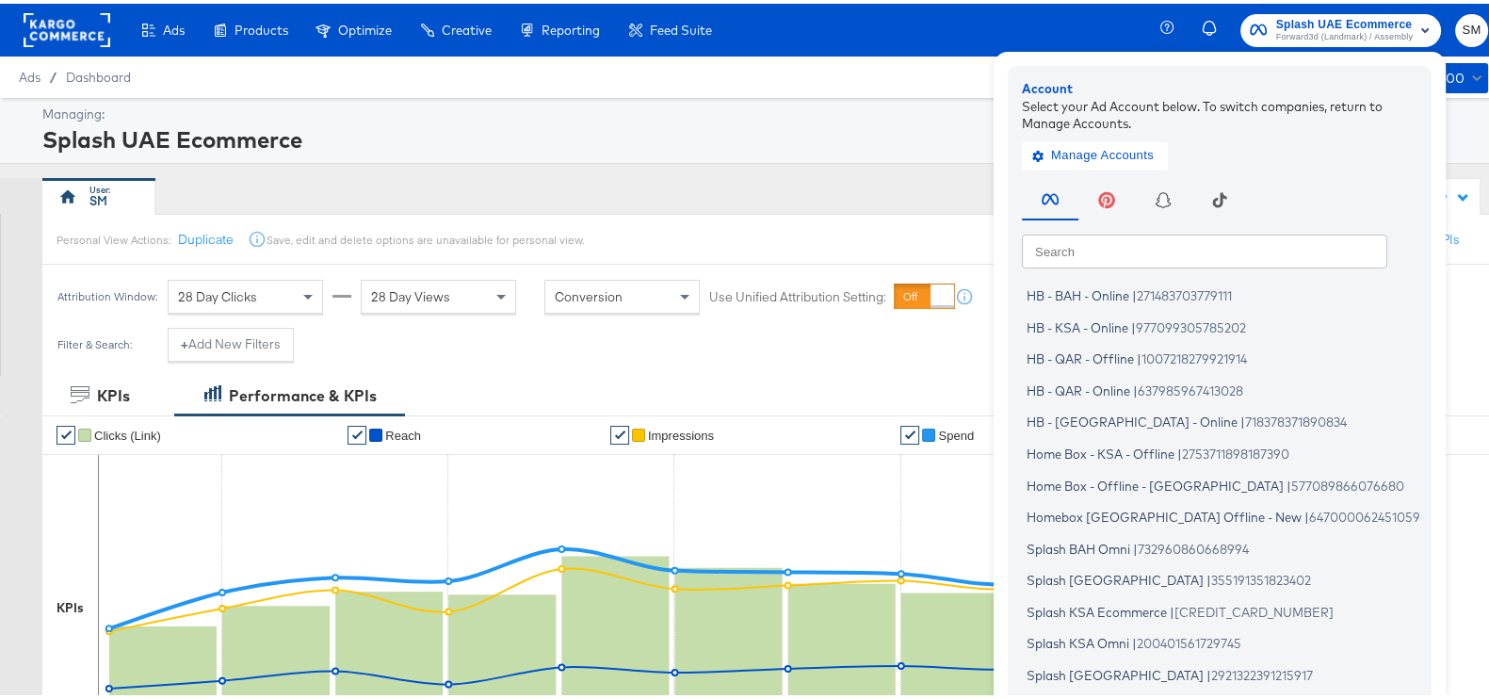
scroll to position [113, 0]
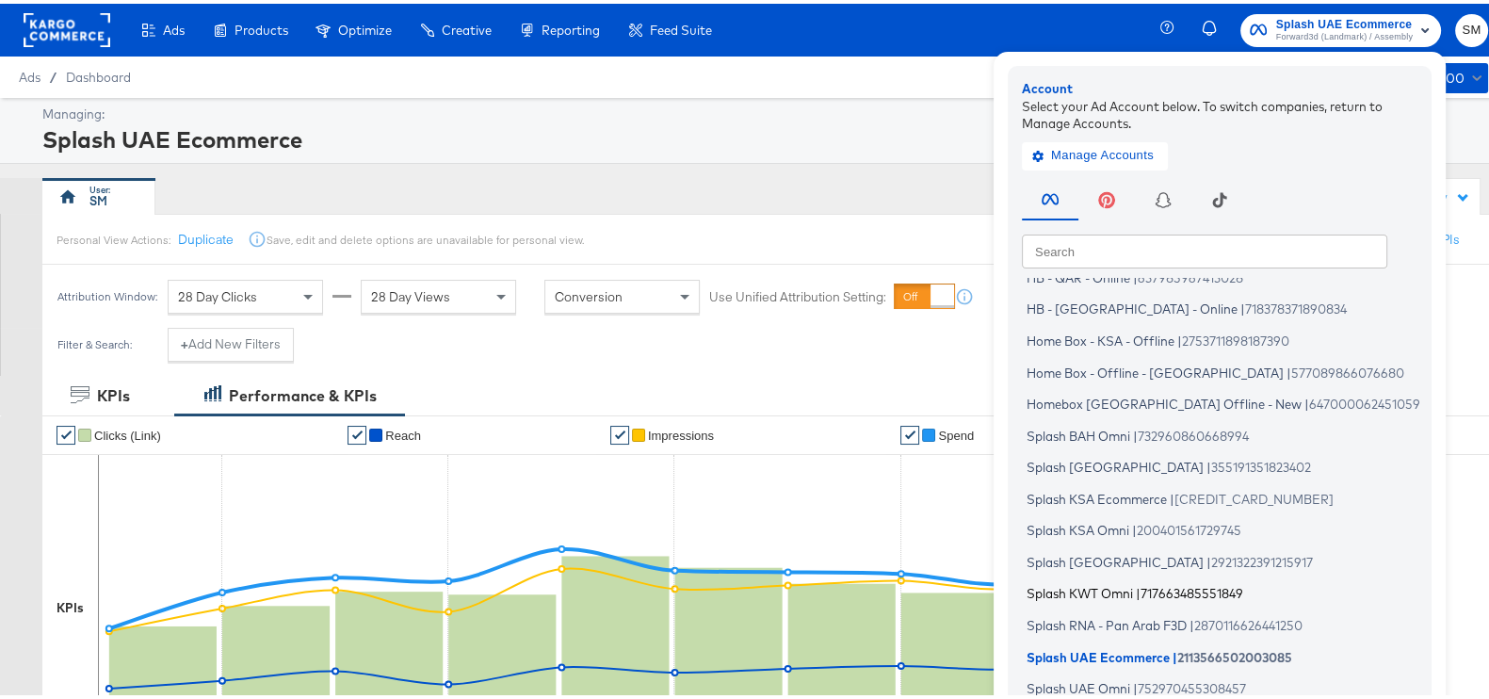
click at [1054, 586] on span "Splash KWT Omni" at bounding box center [1079, 589] width 106 height 15
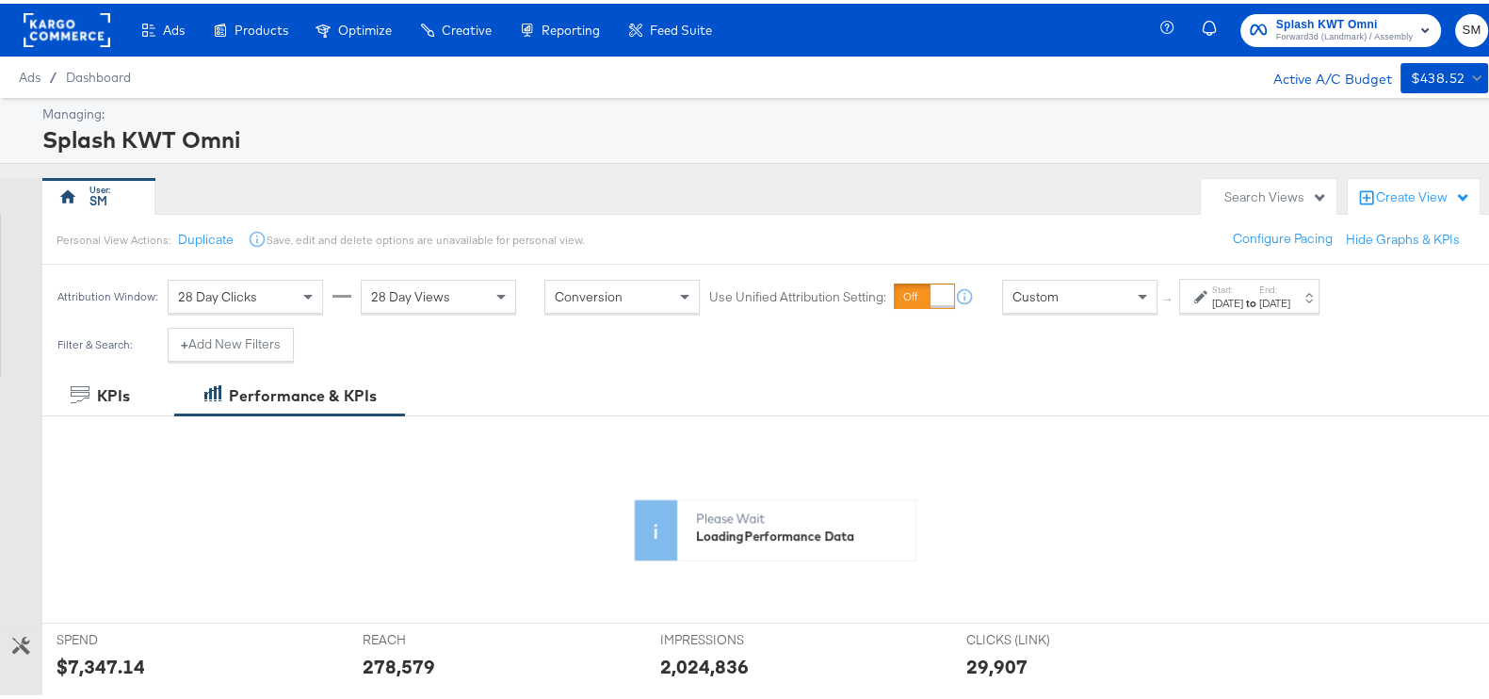
click at [1243, 298] on div "[DATE]" at bounding box center [1227, 299] width 31 height 15
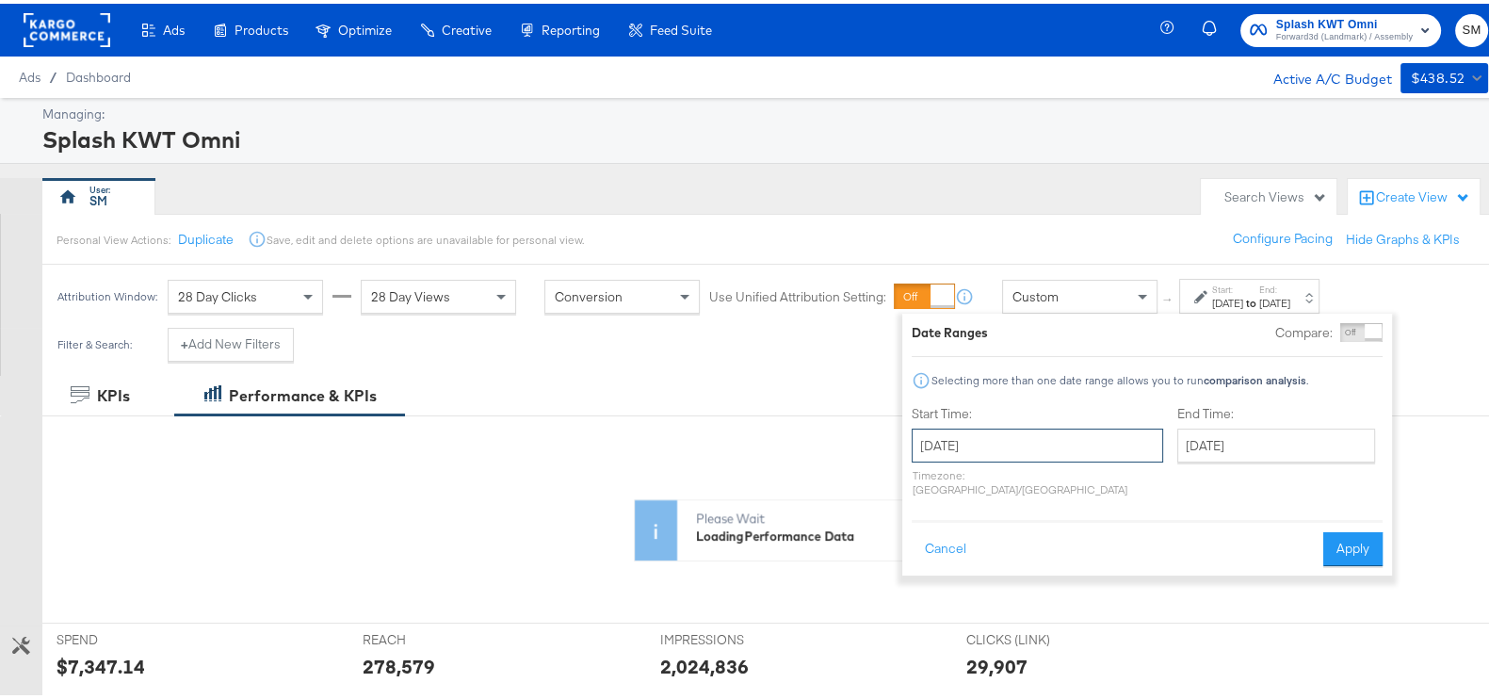
click at [1031, 437] on input "[DATE]" at bounding box center [1036, 442] width 251 height 34
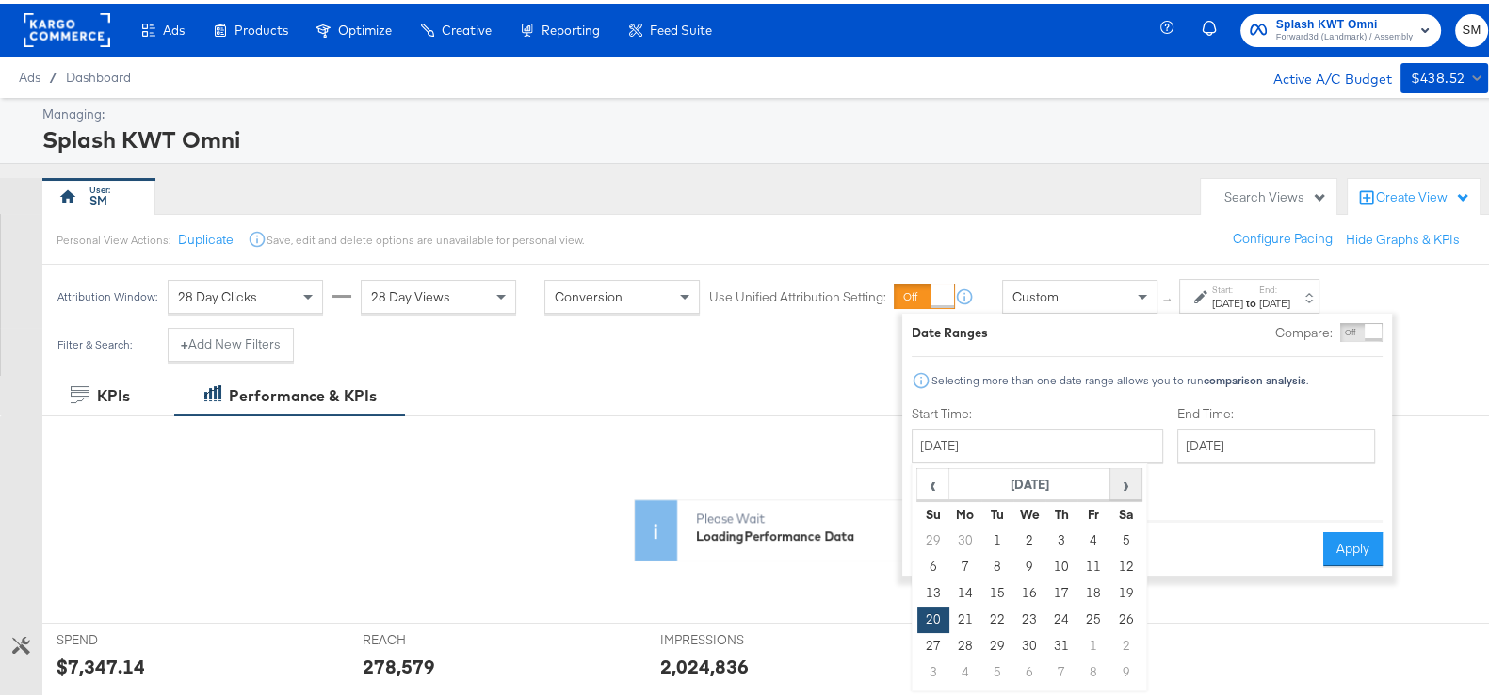
click at [1128, 483] on span "›" at bounding box center [1125, 480] width 29 height 28
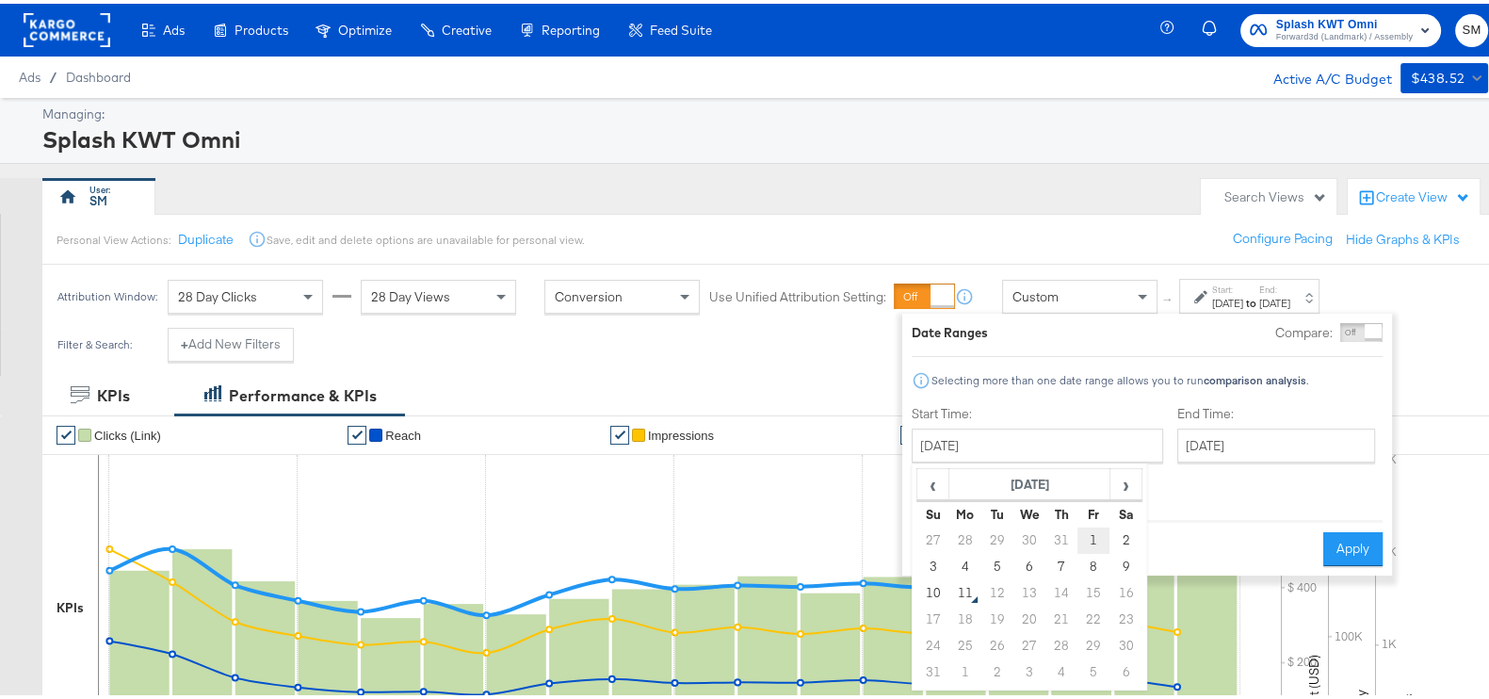
click at [1083, 540] on tr "27 28 29 30 31 1 2" at bounding box center [1029, 537] width 225 height 26
click at [1096, 525] on td "1" at bounding box center [1093, 537] width 32 height 26
type input "[DATE]"
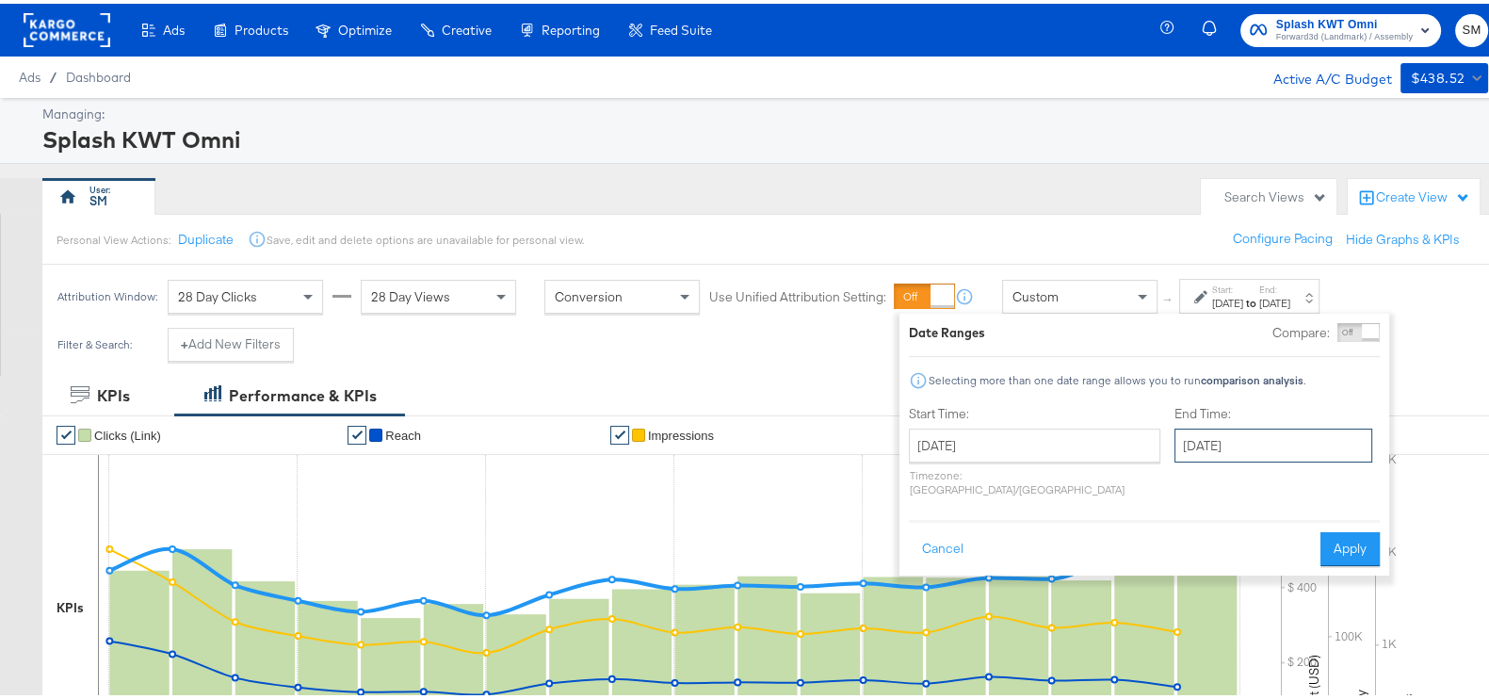
click at [1201, 444] on input "[DATE]" at bounding box center [1273, 442] width 198 height 34
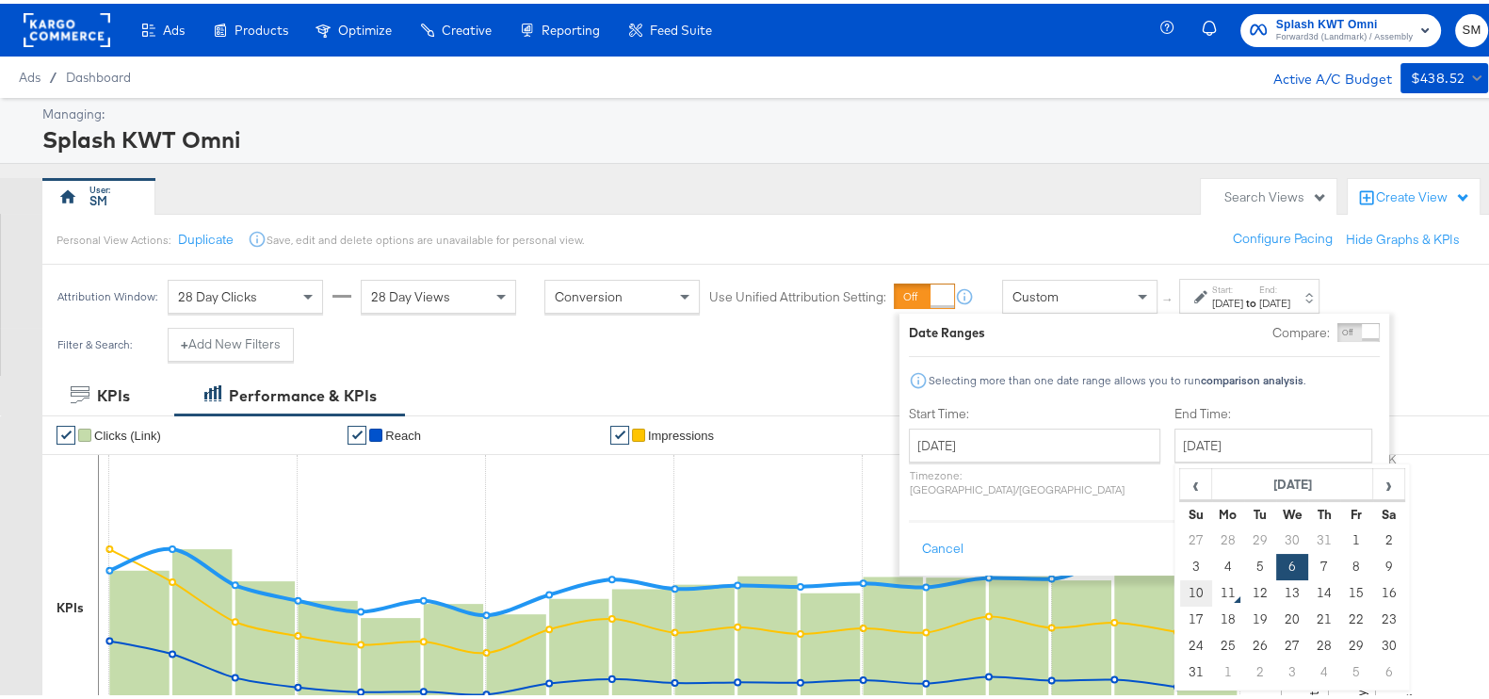
click at [1180, 589] on td "10" at bounding box center [1196, 589] width 32 height 26
type input "[DATE]"
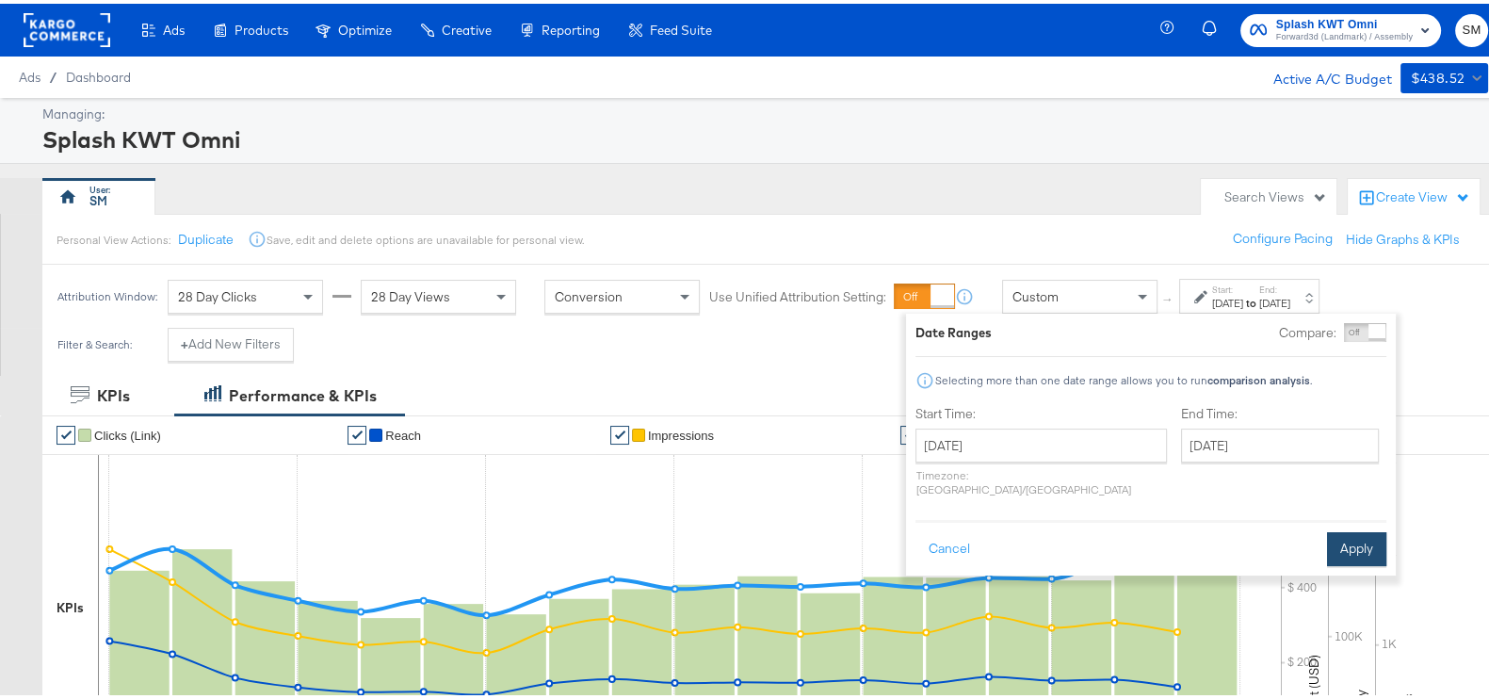
click at [1346, 531] on button "Apply" at bounding box center [1356, 545] width 59 height 34
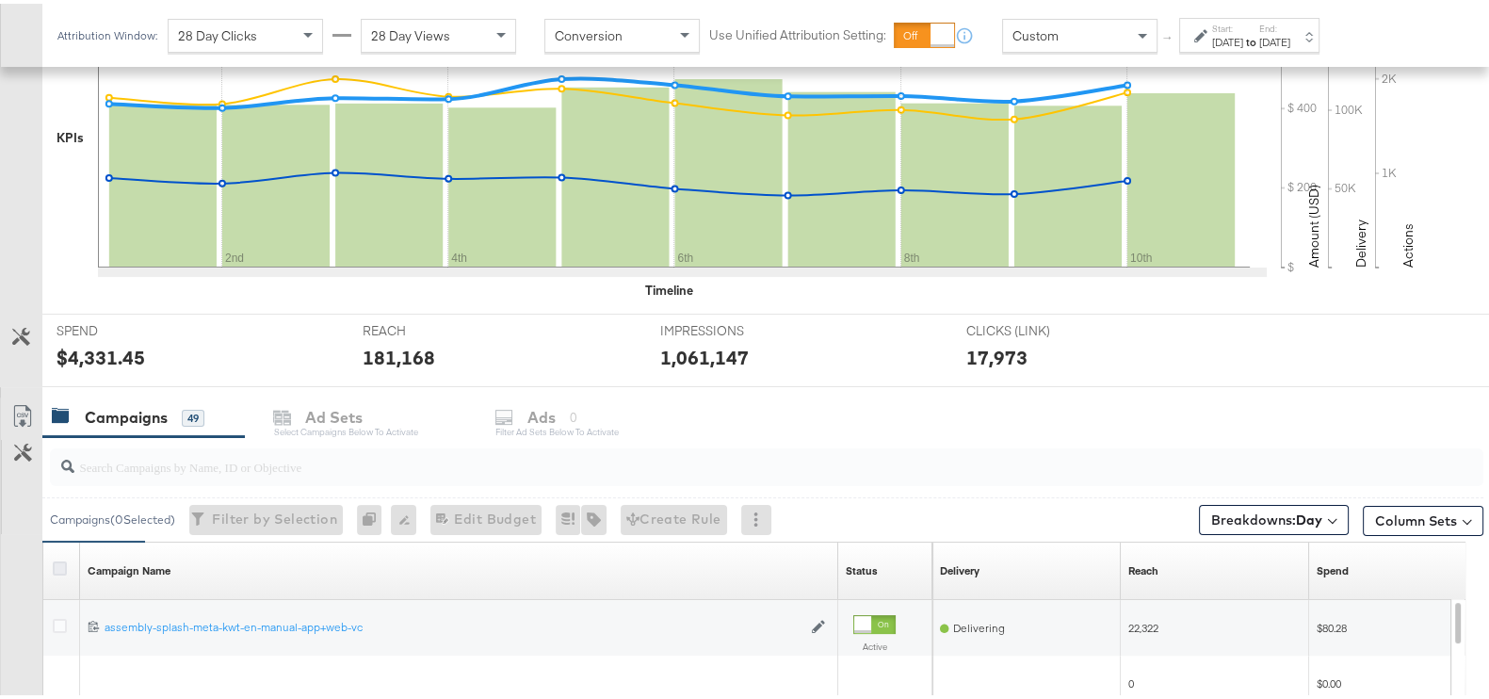
scroll to position [631, 0]
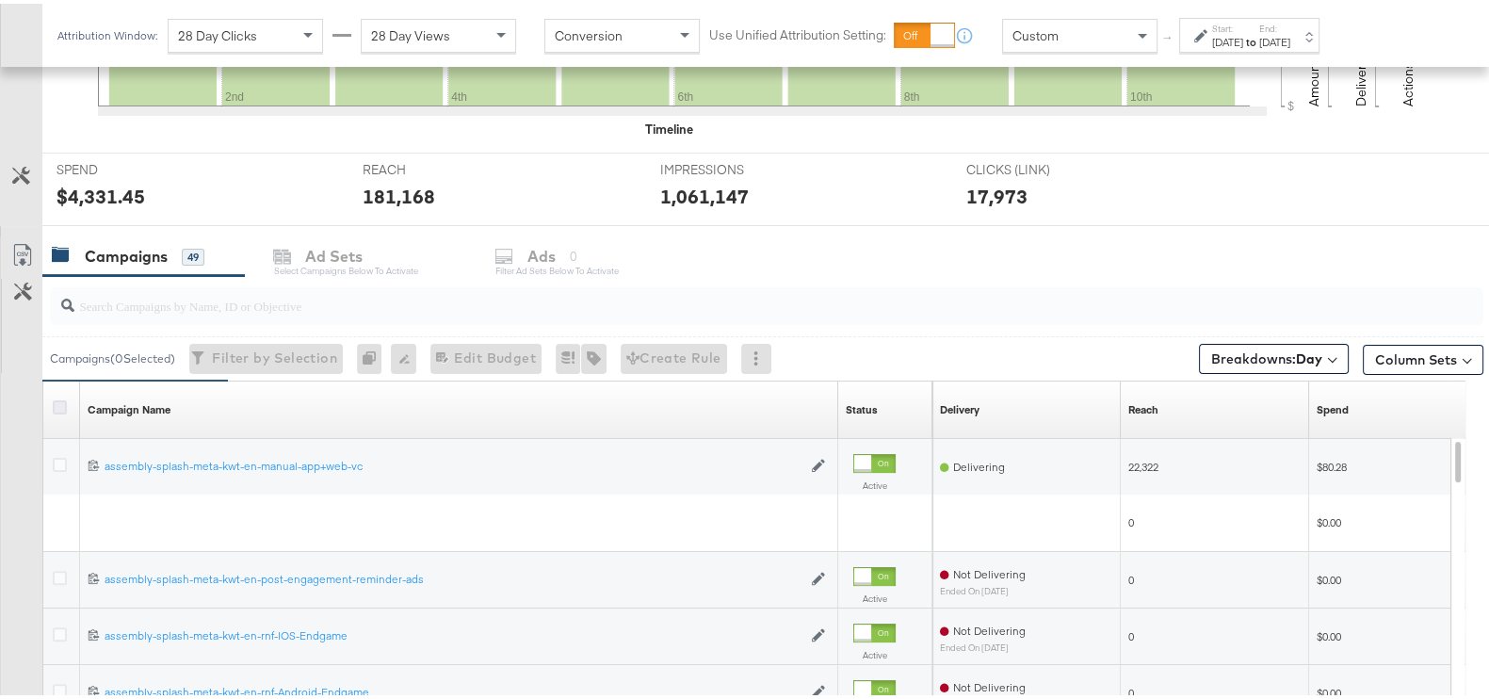
click at [66, 403] on icon at bounding box center [60, 403] width 14 height 14
click at [0, 0] on input "checkbox" at bounding box center [0, 0] width 0 height 0
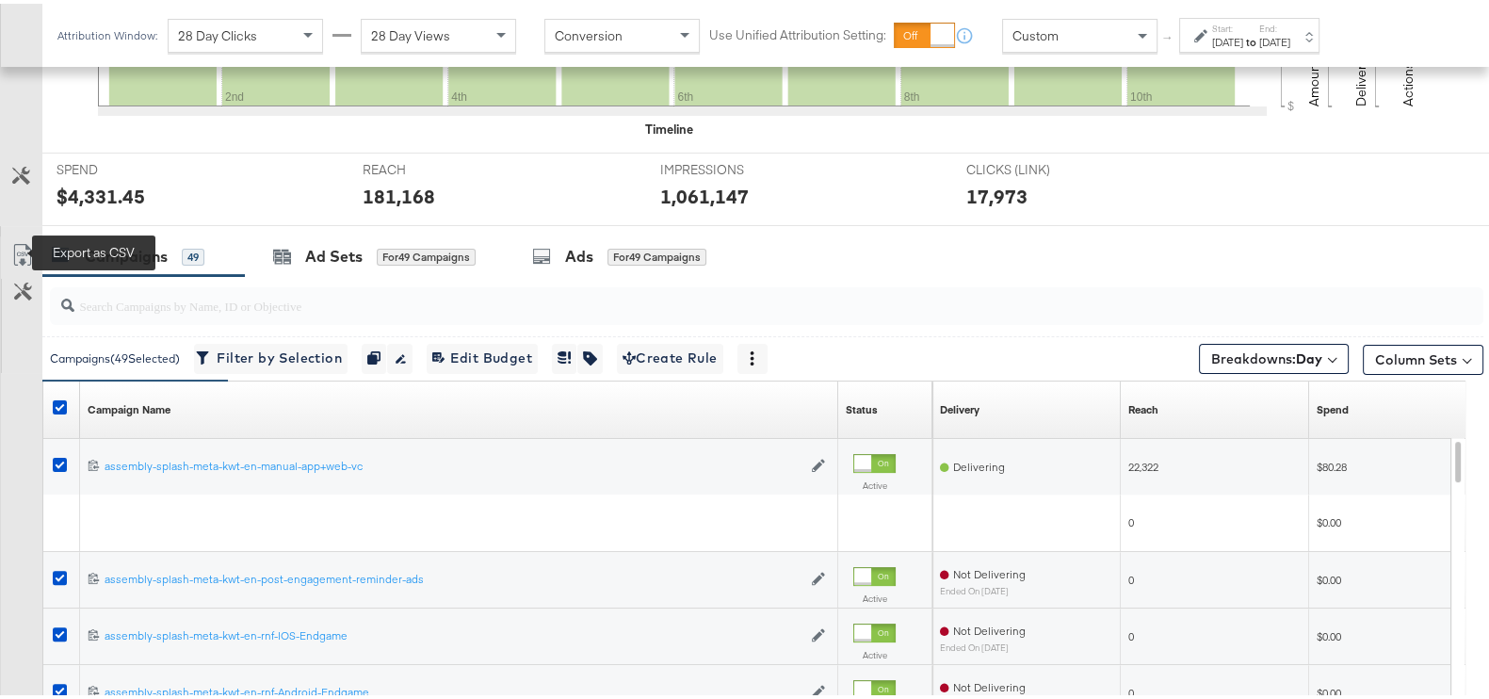
click at [11, 251] on icon at bounding box center [22, 251] width 23 height 23
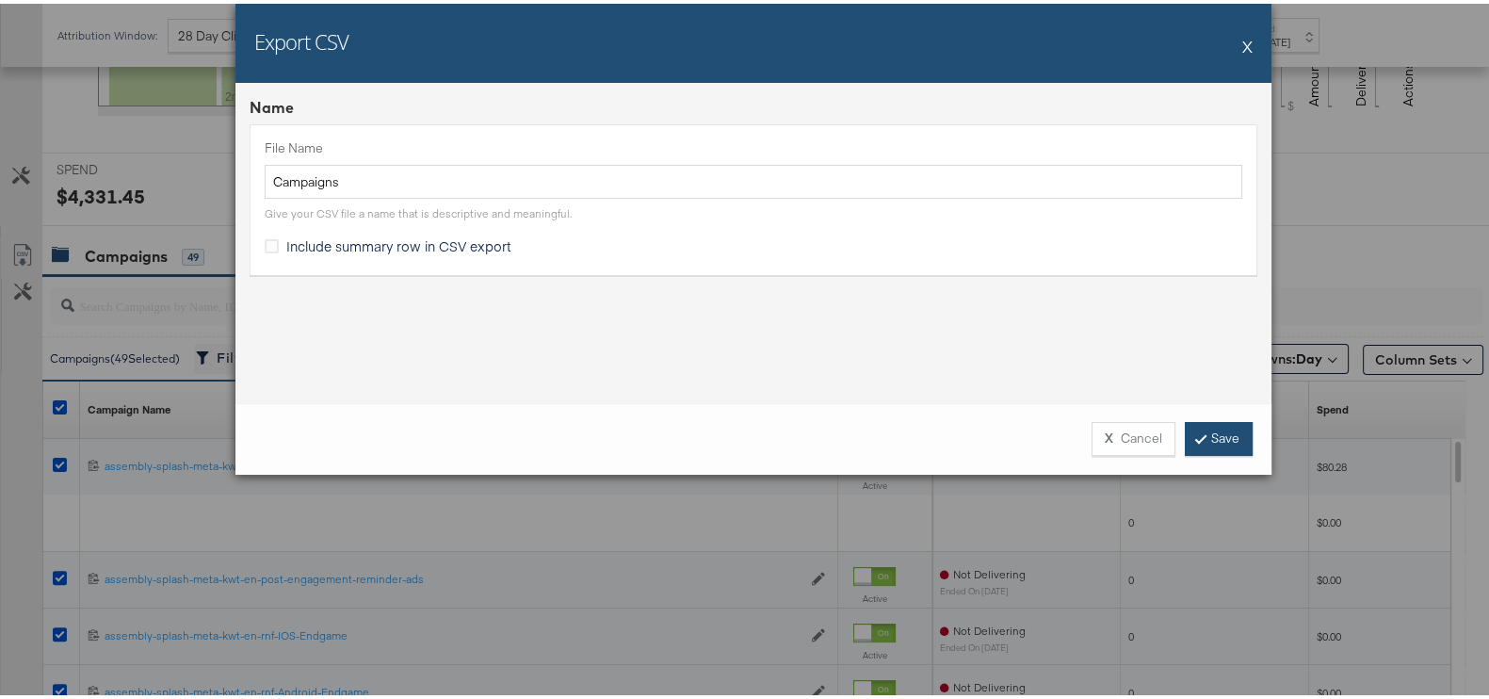
click at [1186, 439] on link "Save" at bounding box center [1219, 435] width 68 height 34
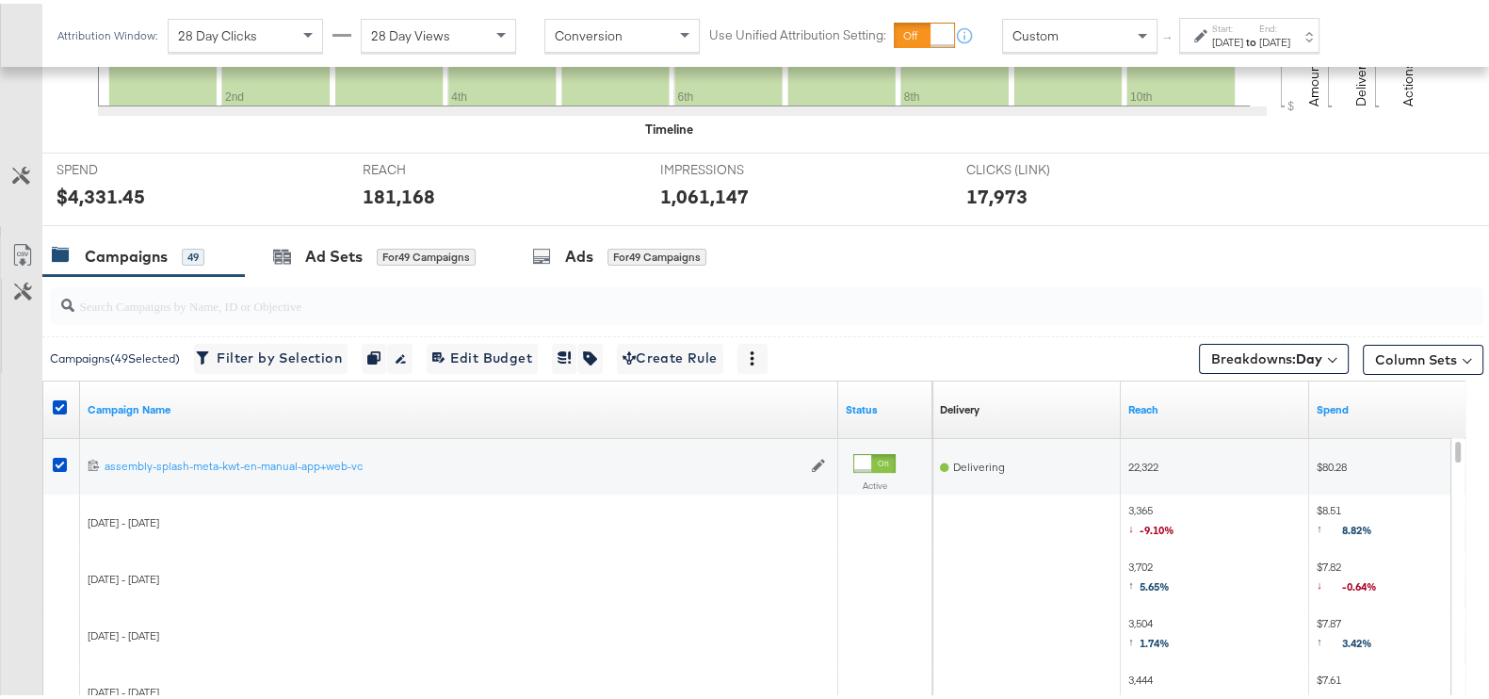
scroll to position [0, 0]
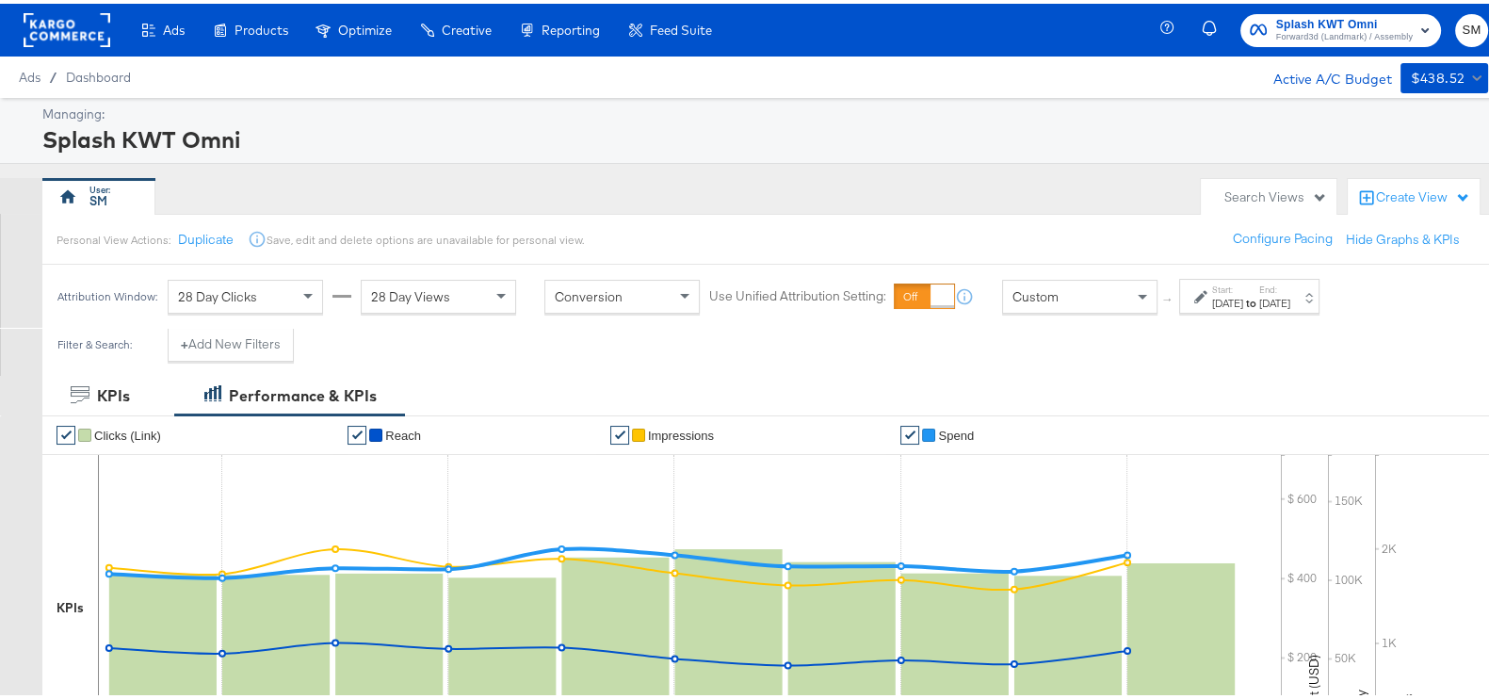
click at [1304, 41] on button "Splash KWT Omni Forward3d (Landmark) / Assembly" at bounding box center [1340, 26] width 201 height 33
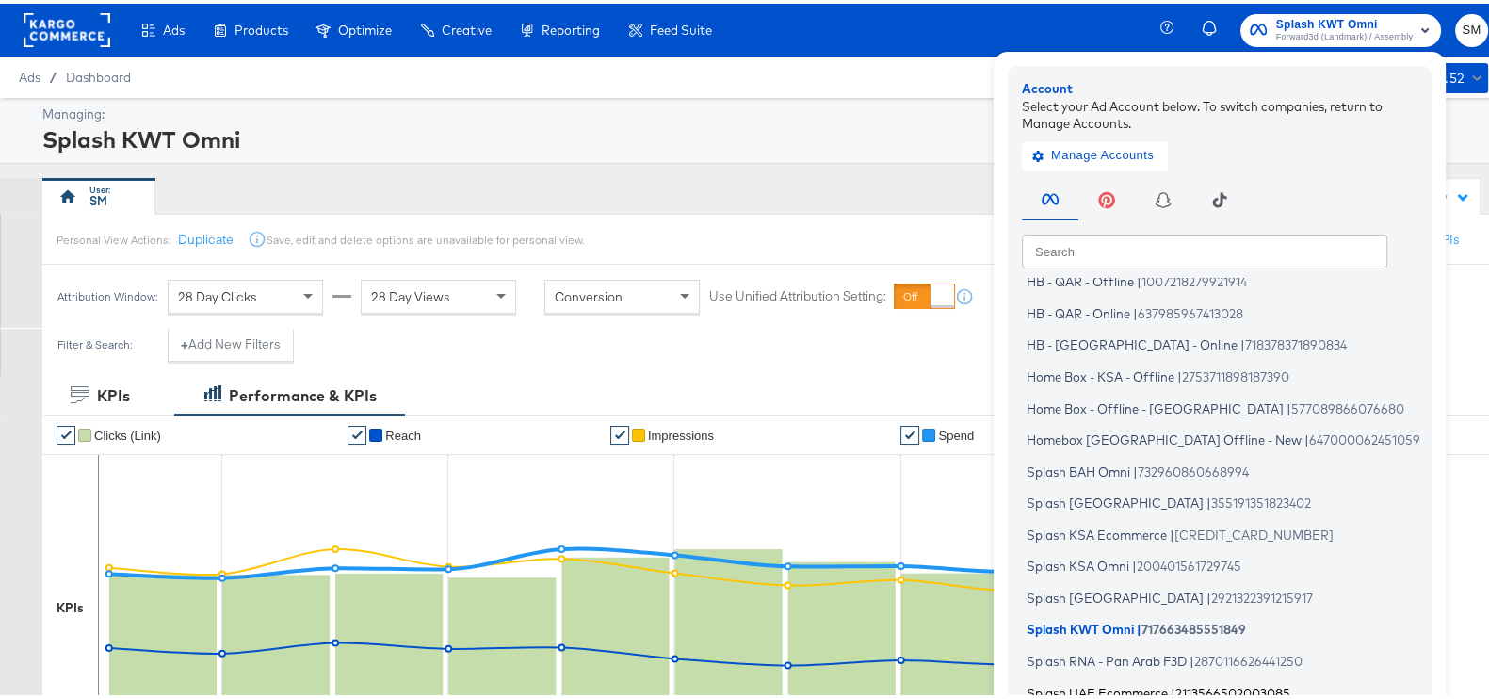
scroll to position [113, 0]
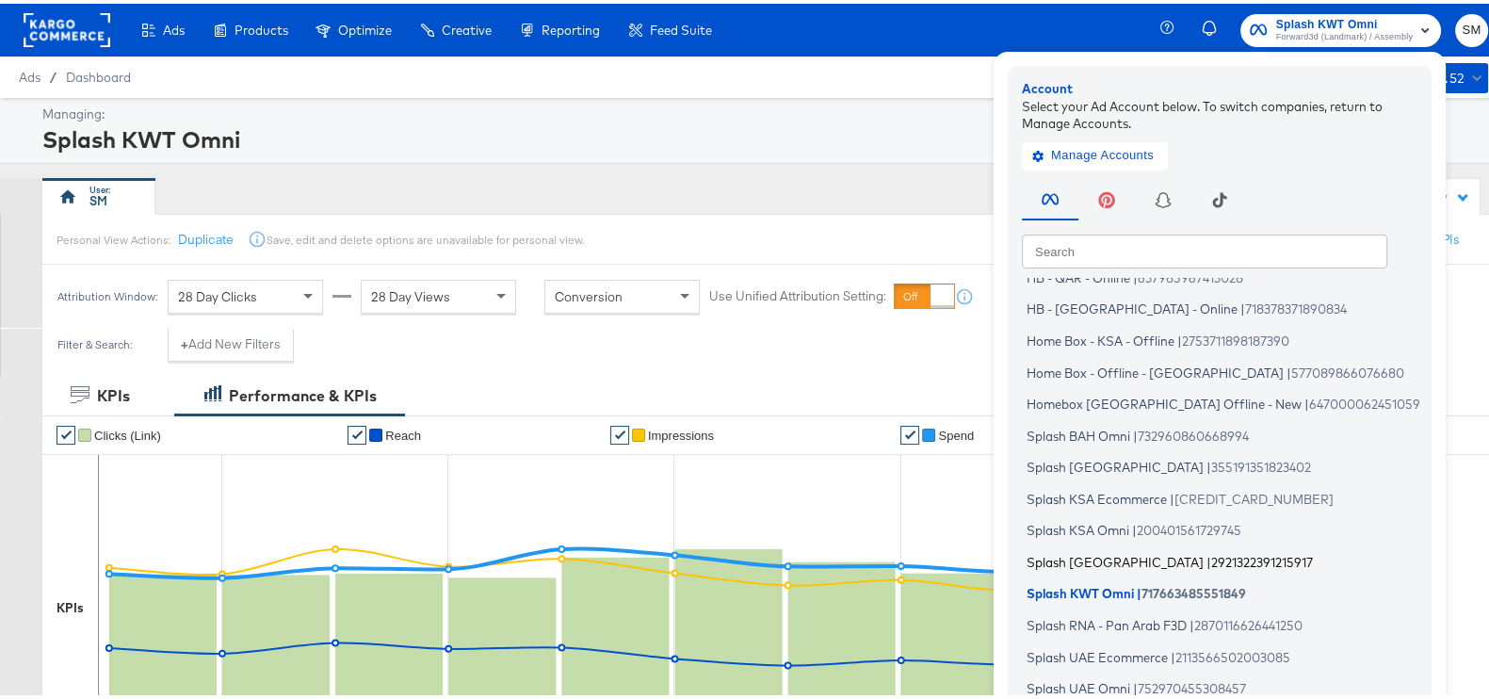
click at [1055, 555] on span "Splash [GEOGRAPHIC_DATA]" at bounding box center [1114, 557] width 177 height 15
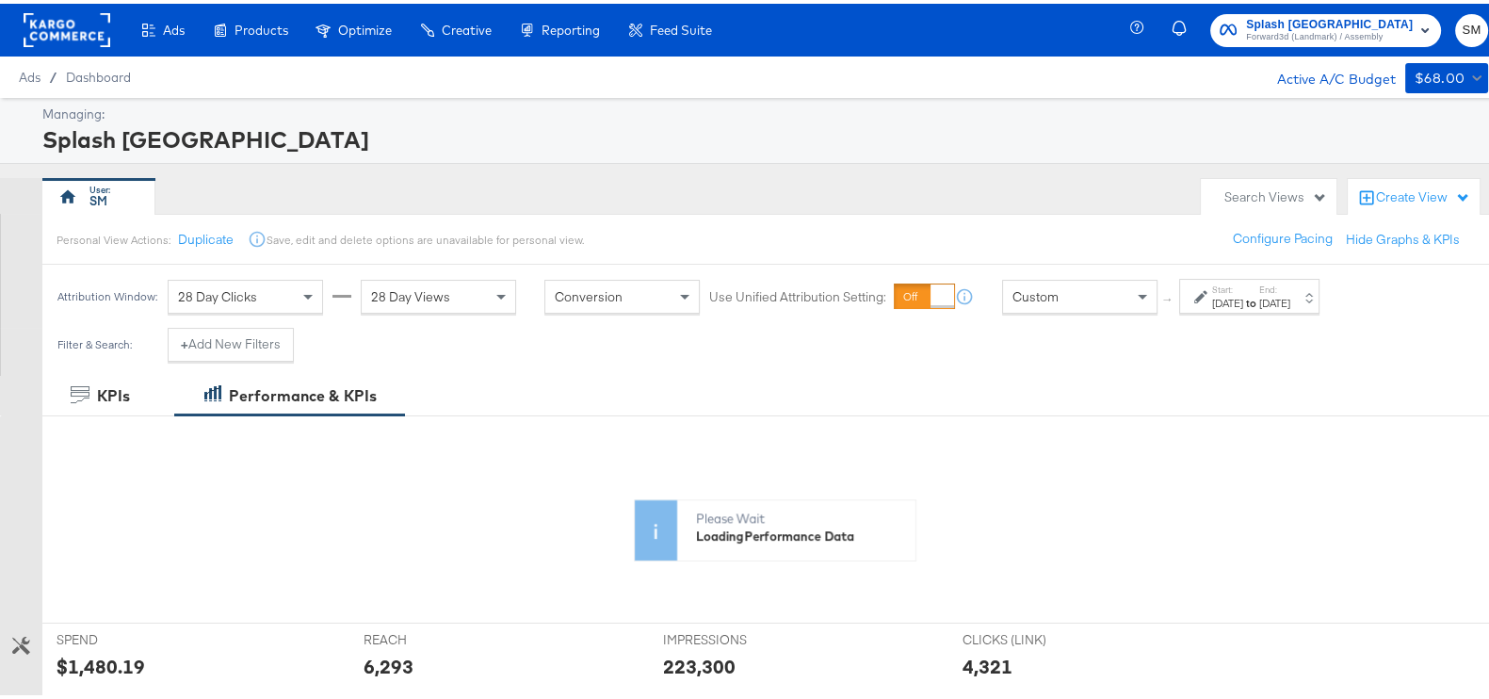
click at [1243, 286] on label "Start:" at bounding box center [1227, 286] width 31 height 12
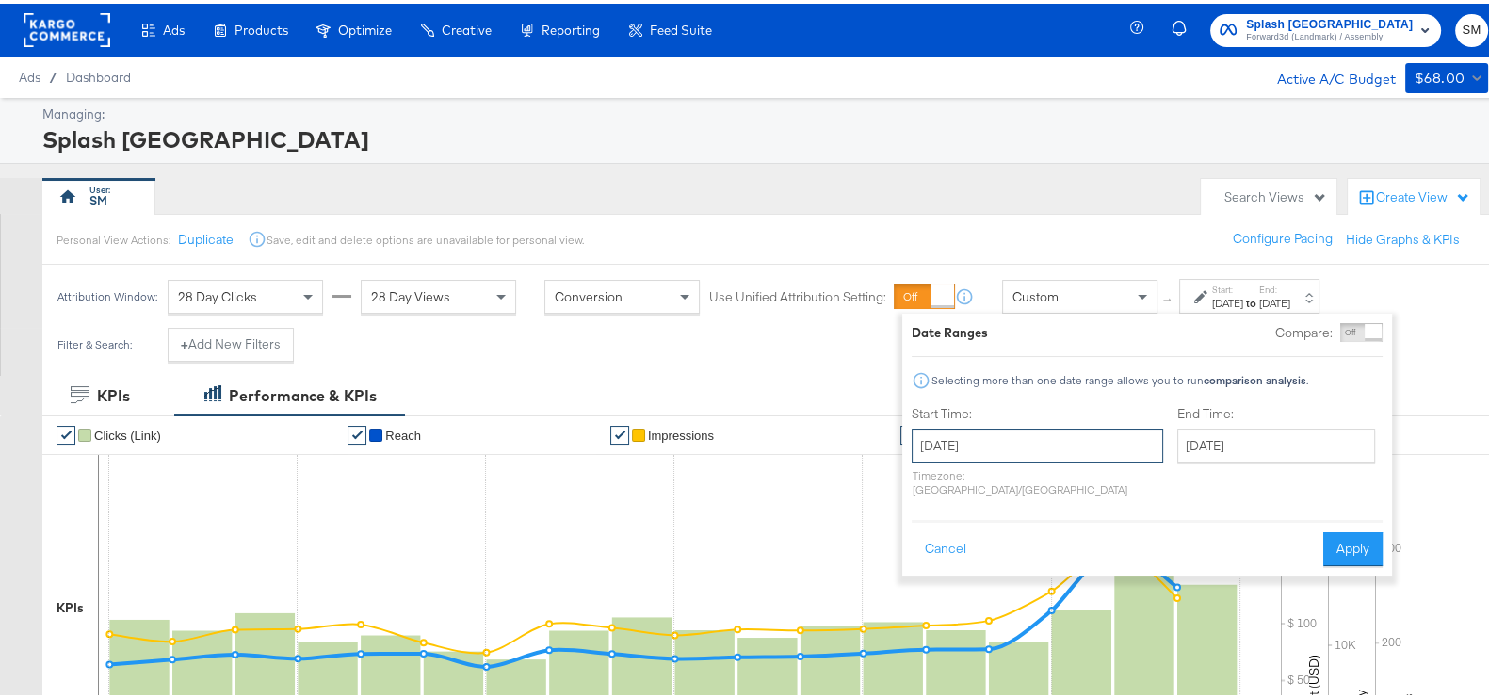
click at [1078, 430] on input "[DATE]" at bounding box center [1036, 442] width 251 height 34
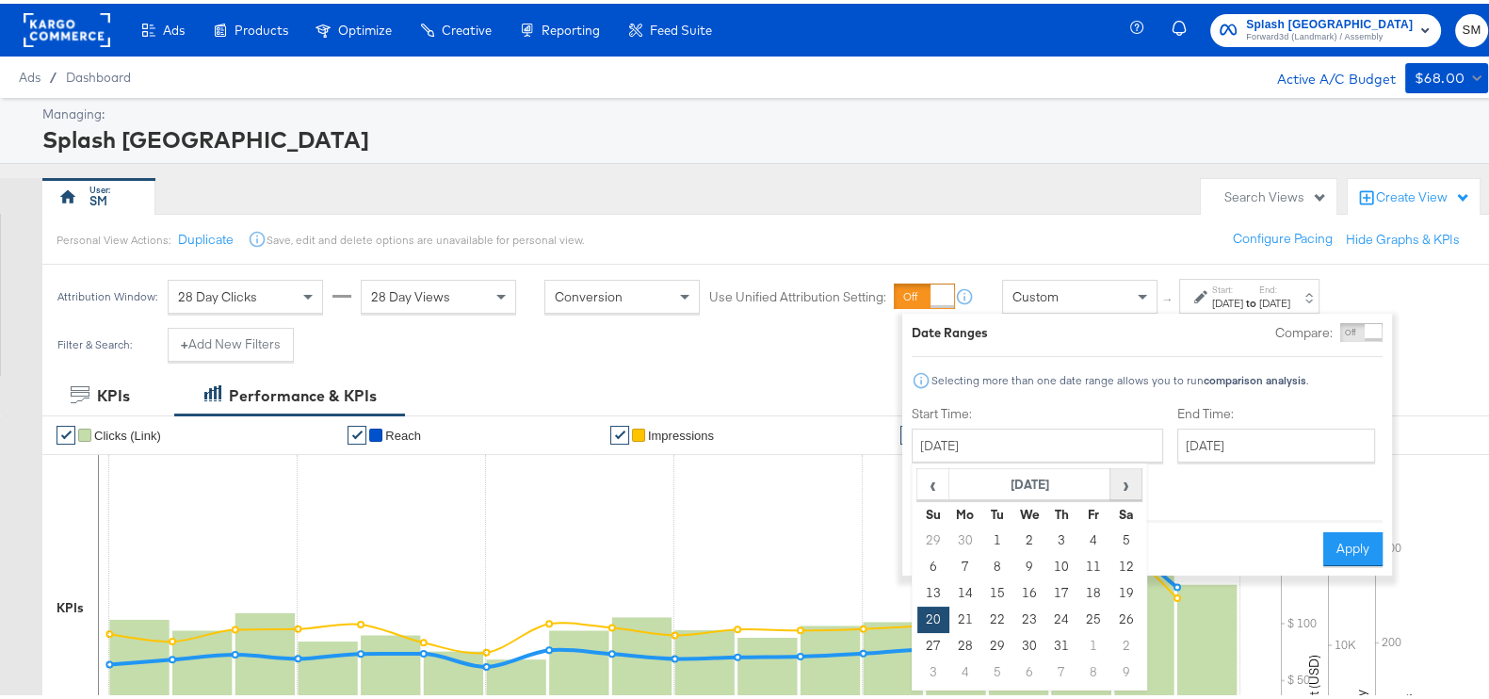
click at [1135, 479] on span "›" at bounding box center [1125, 480] width 29 height 28
click at [1083, 536] on td "1" at bounding box center [1093, 537] width 32 height 26
type input "[DATE]"
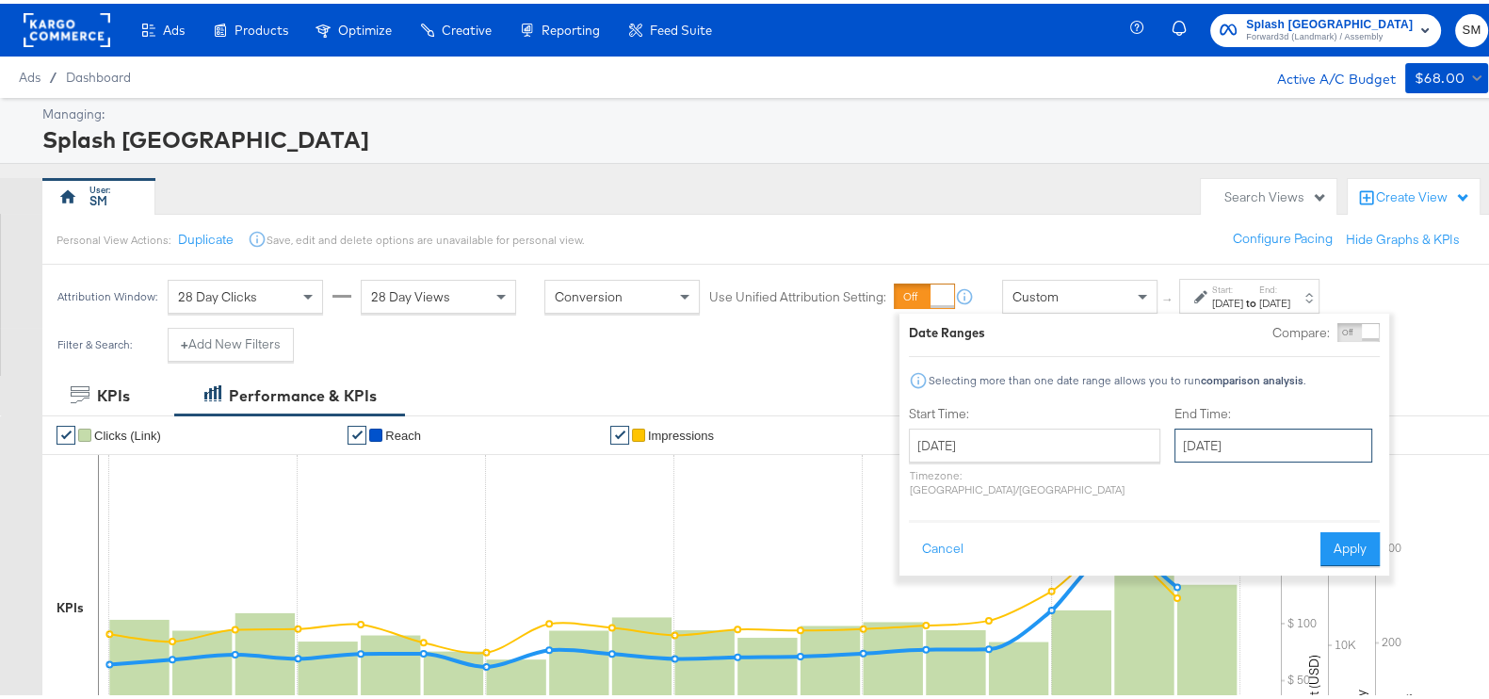
click at [1174, 447] on input "[DATE]" at bounding box center [1273, 442] width 198 height 34
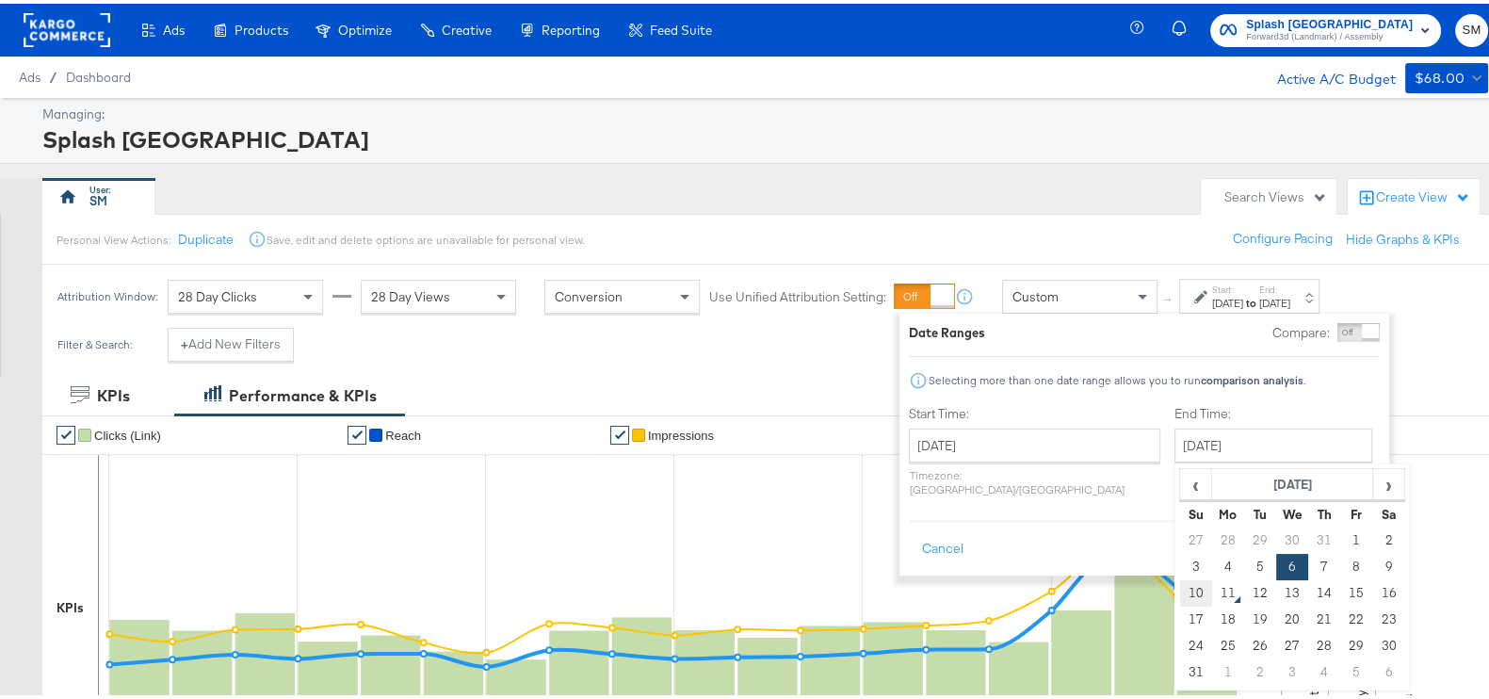
click at [1180, 600] on td "10" at bounding box center [1196, 589] width 32 height 26
type input "[DATE]"
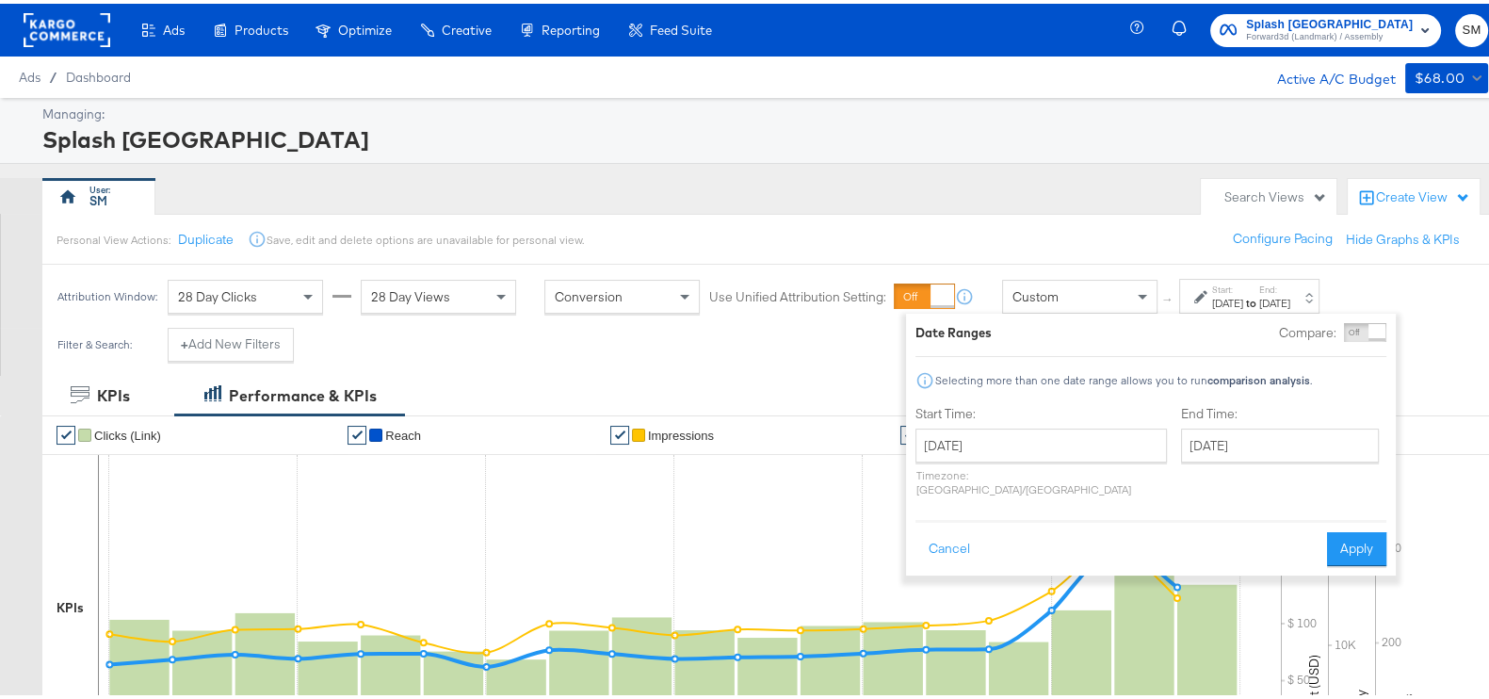
click at [1320, 520] on div "Cancel Apply" at bounding box center [1150, 539] width 471 height 46
click at [1342, 528] on button "Apply" at bounding box center [1356, 545] width 59 height 34
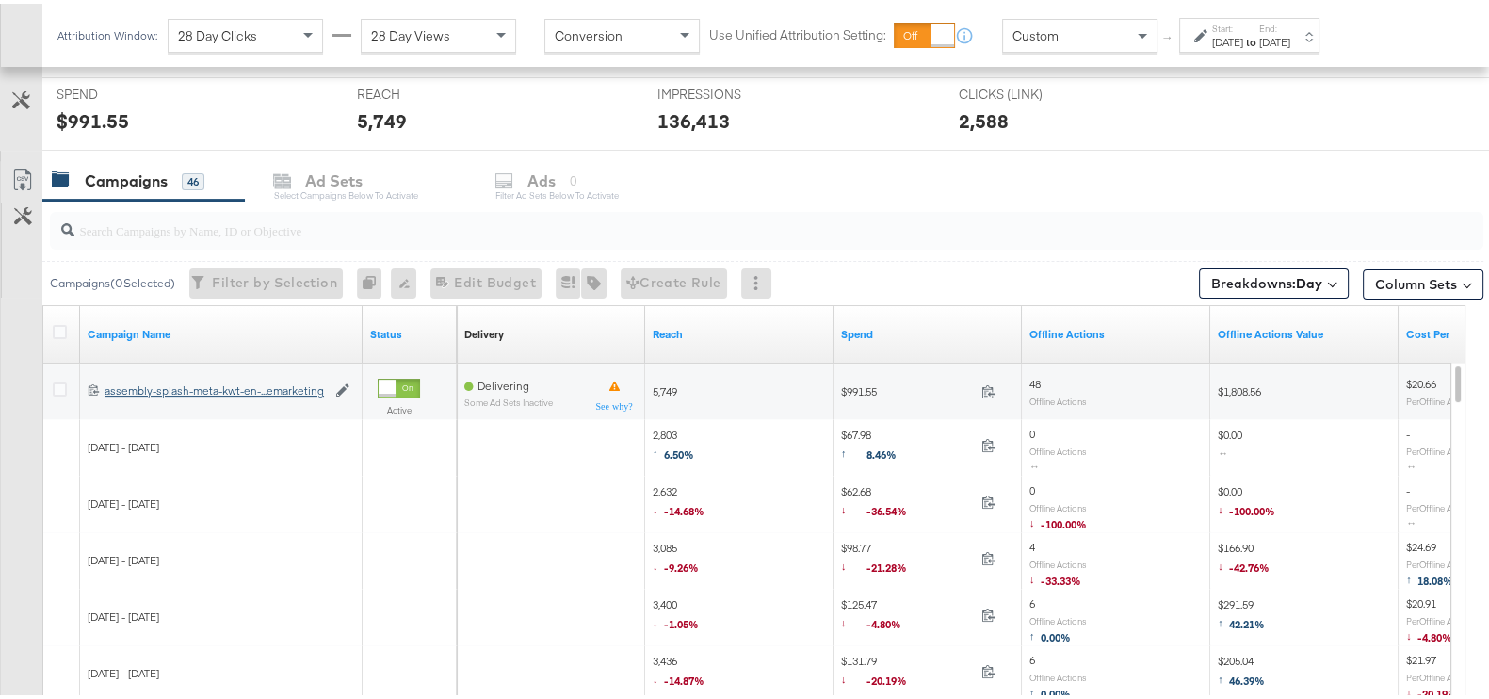
scroll to position [865, 0]
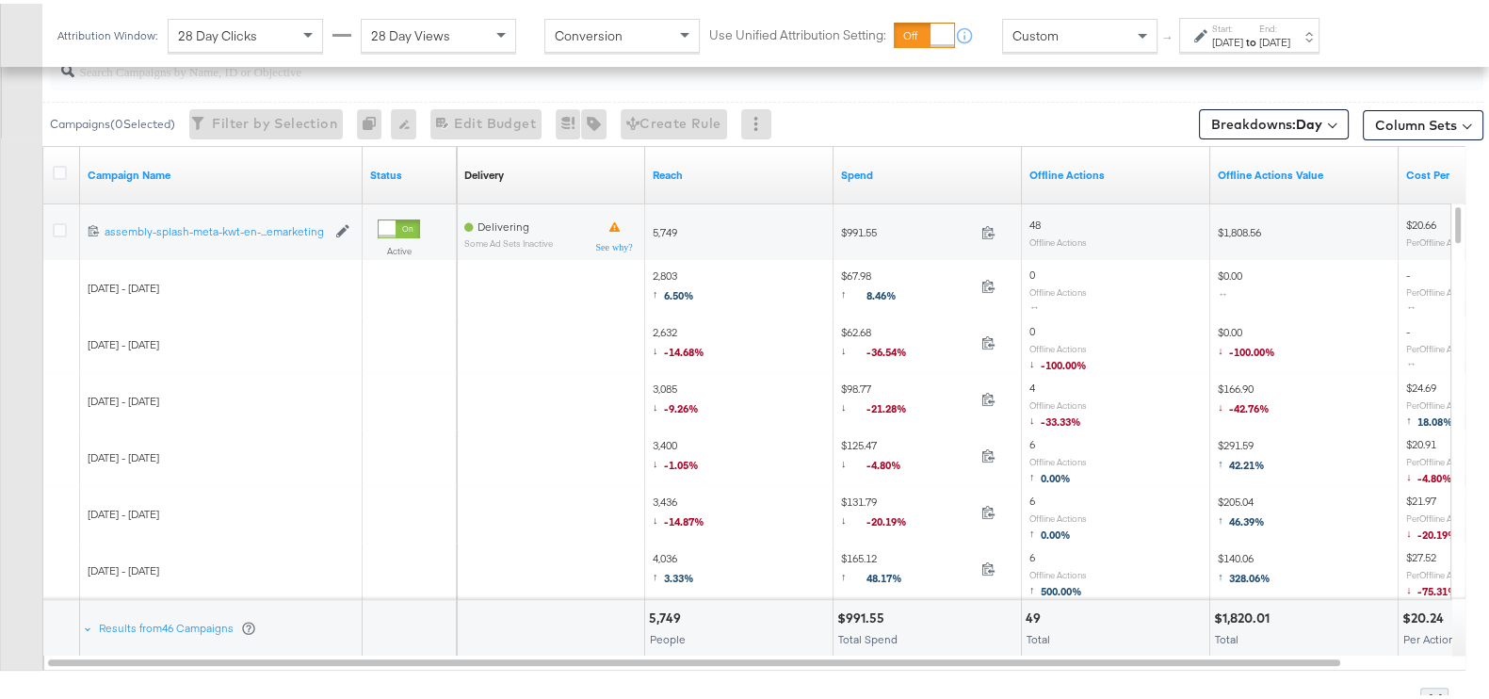
click at [57, 154] on div at bounding box center [62, 171] width 35 height 34
click at [57, 168] on icon at bounding box center [60, 169] width 14 height 14
click at [0, 0] on input "checkbox" at bounding box center [0, 0] width 0 height 0
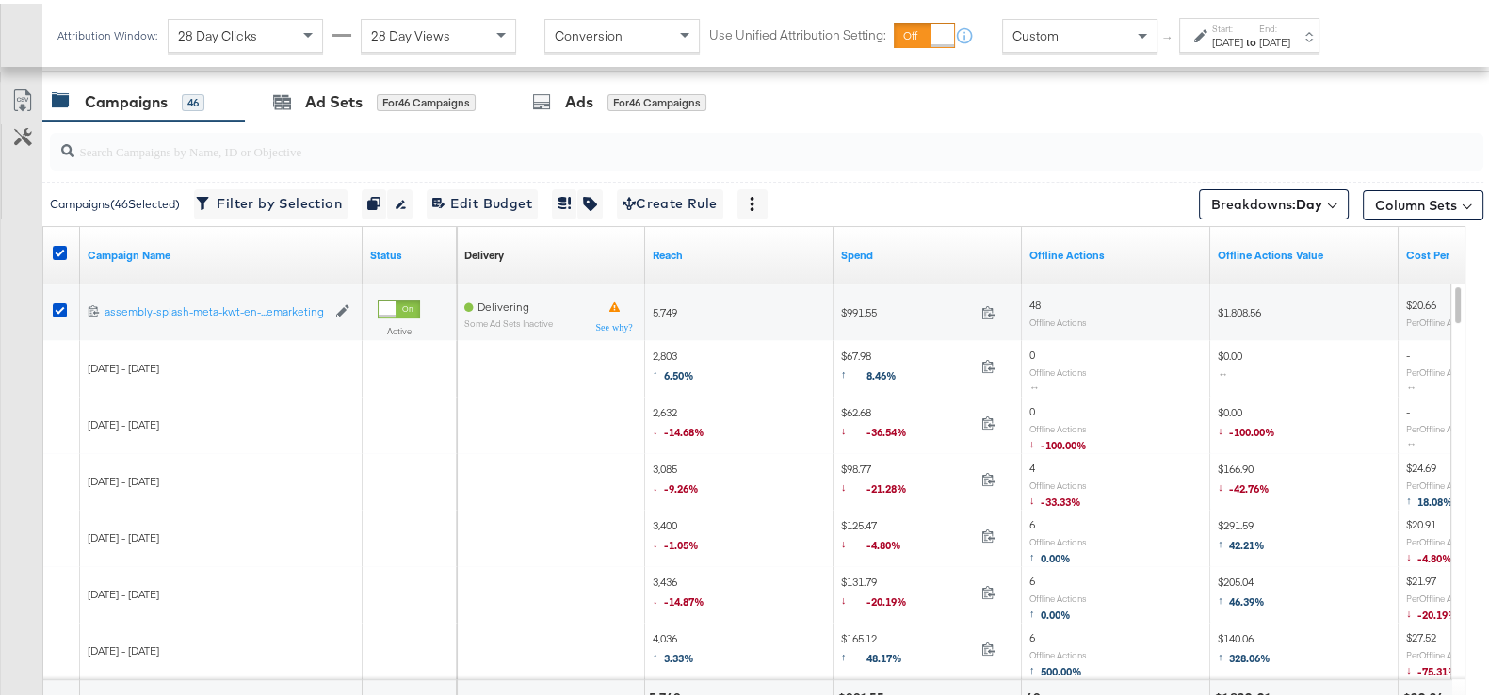
scroll to position [748, 0]
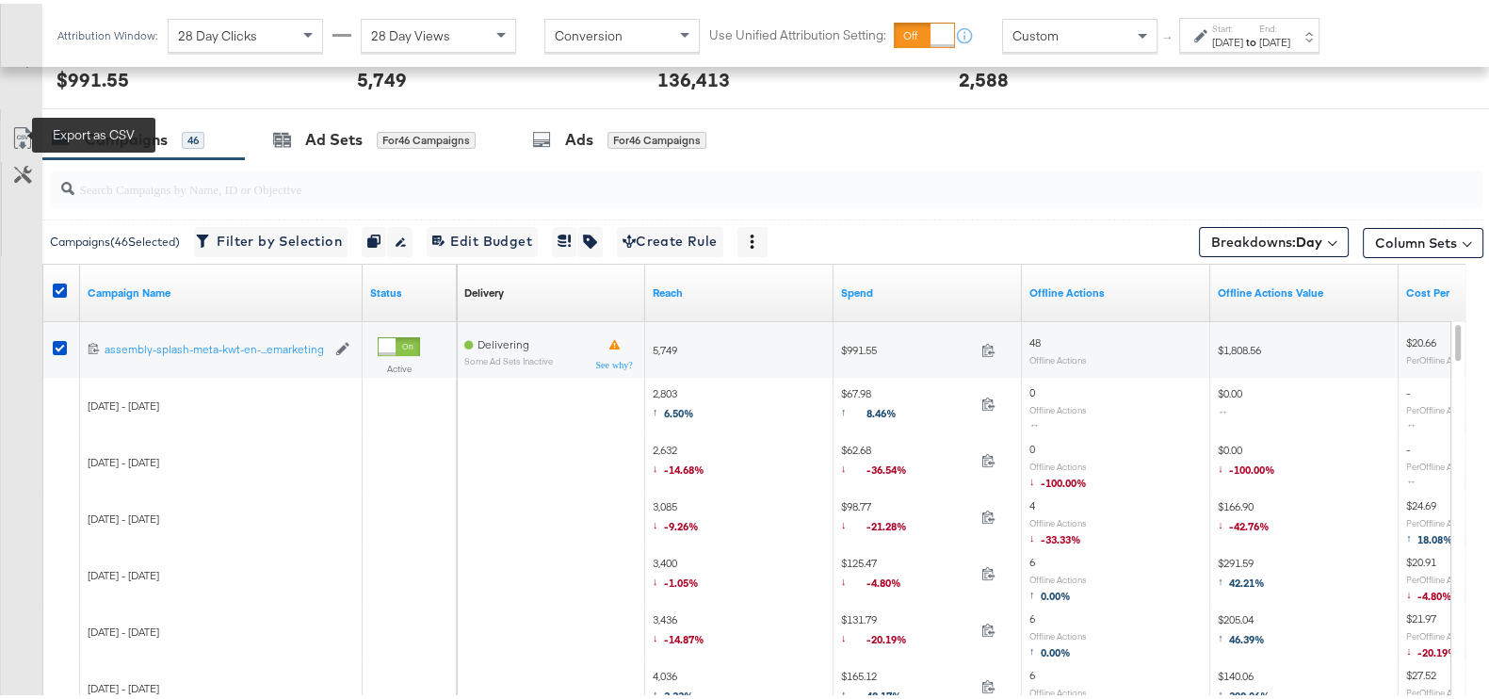
click at [13, 129] on icon at bounding box center [22, 134] width 23 height 23
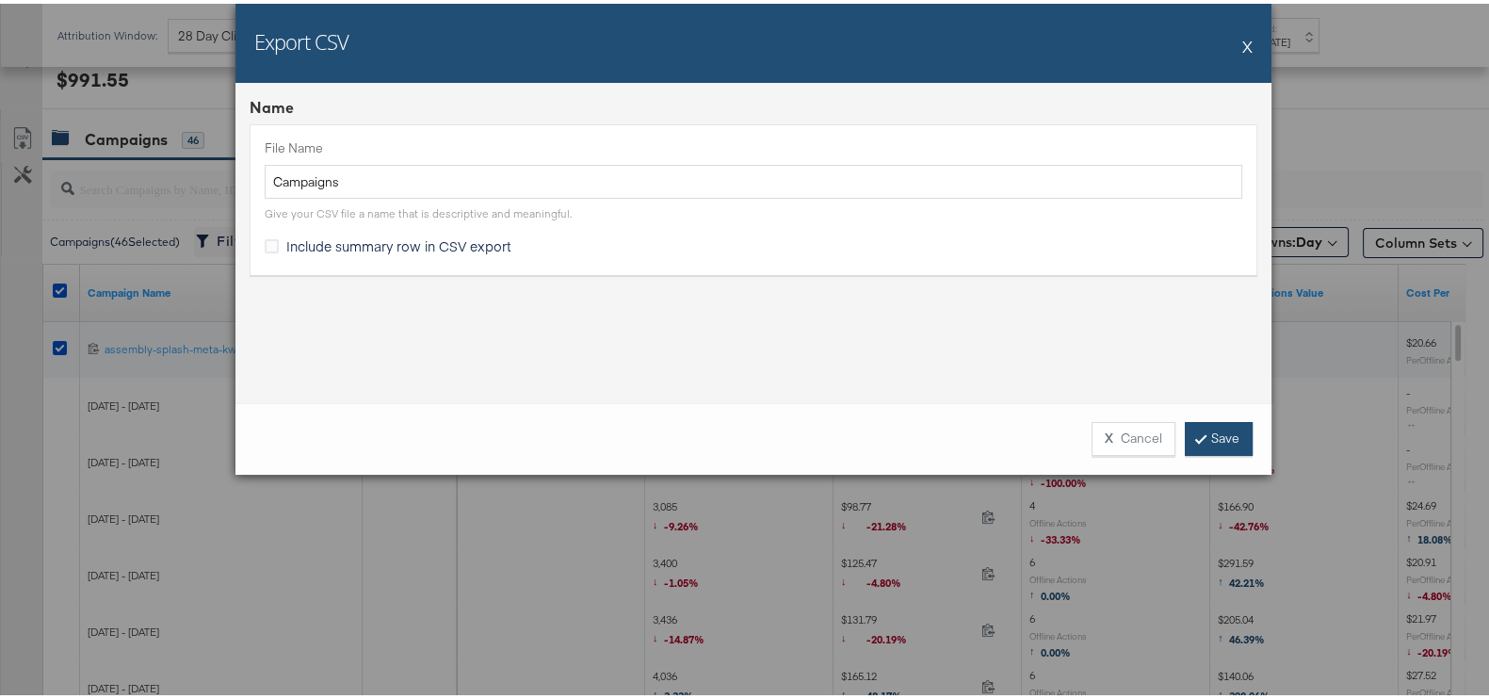
click at [1186, 430] on link "Save" at bounding box center [1219, 435] width 68 height 34
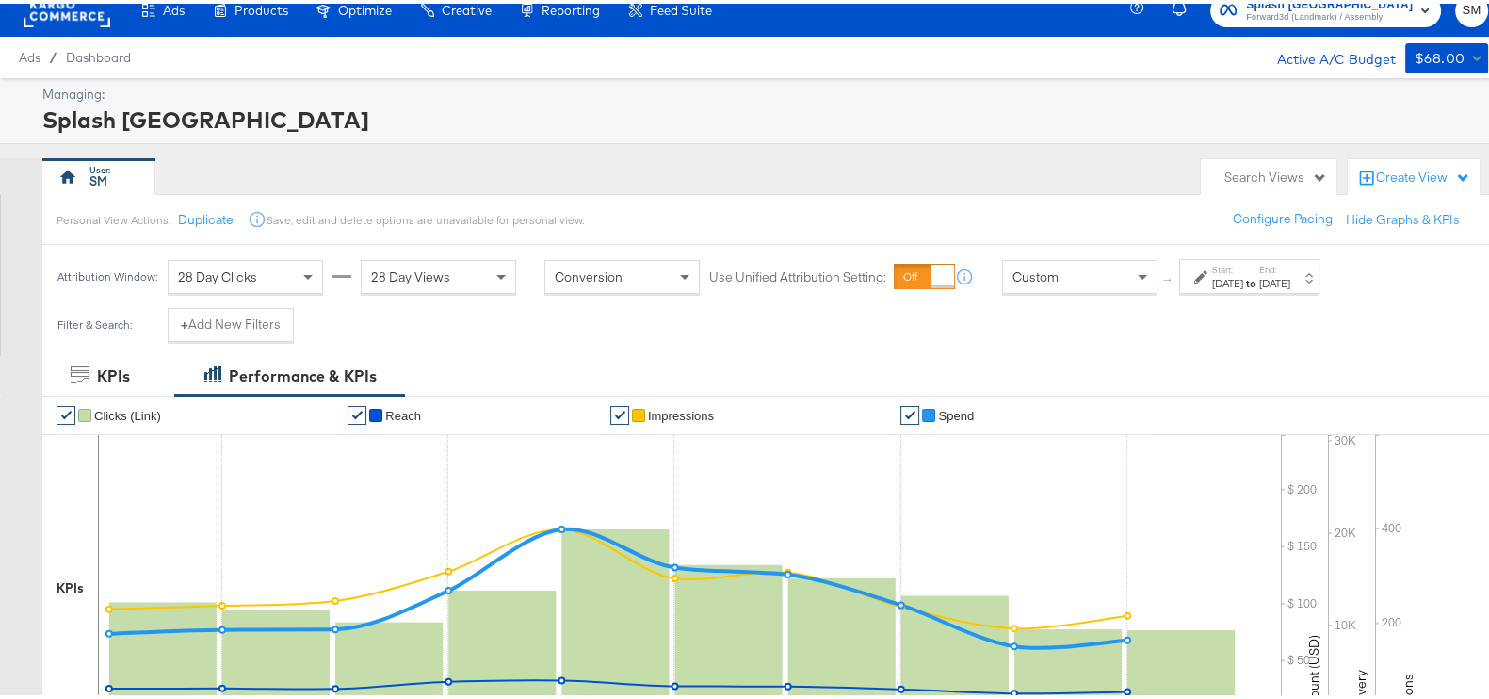
scroll to position [0, 0]
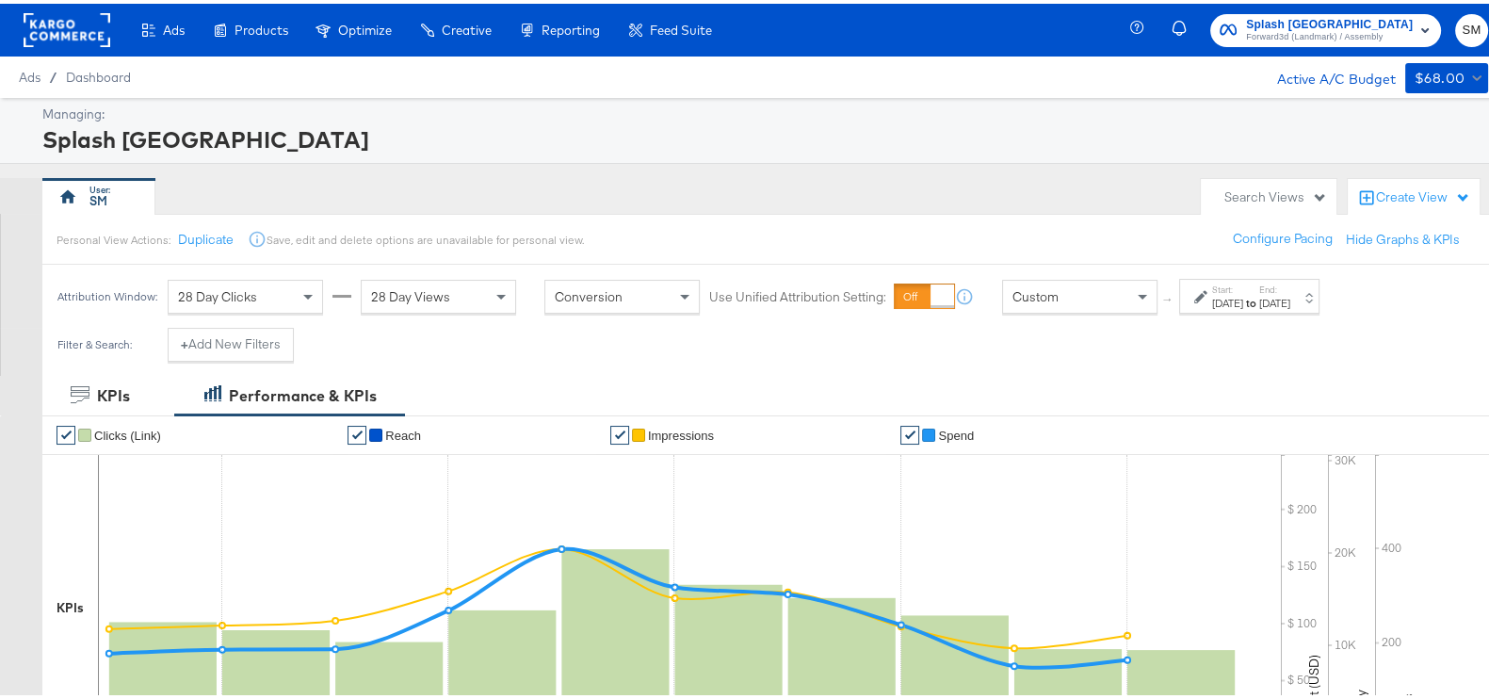
click at [1311, 36] on span "Forward3d (Landmark) / Assembly" at bounding box center [1329, 33] width 167 height 15
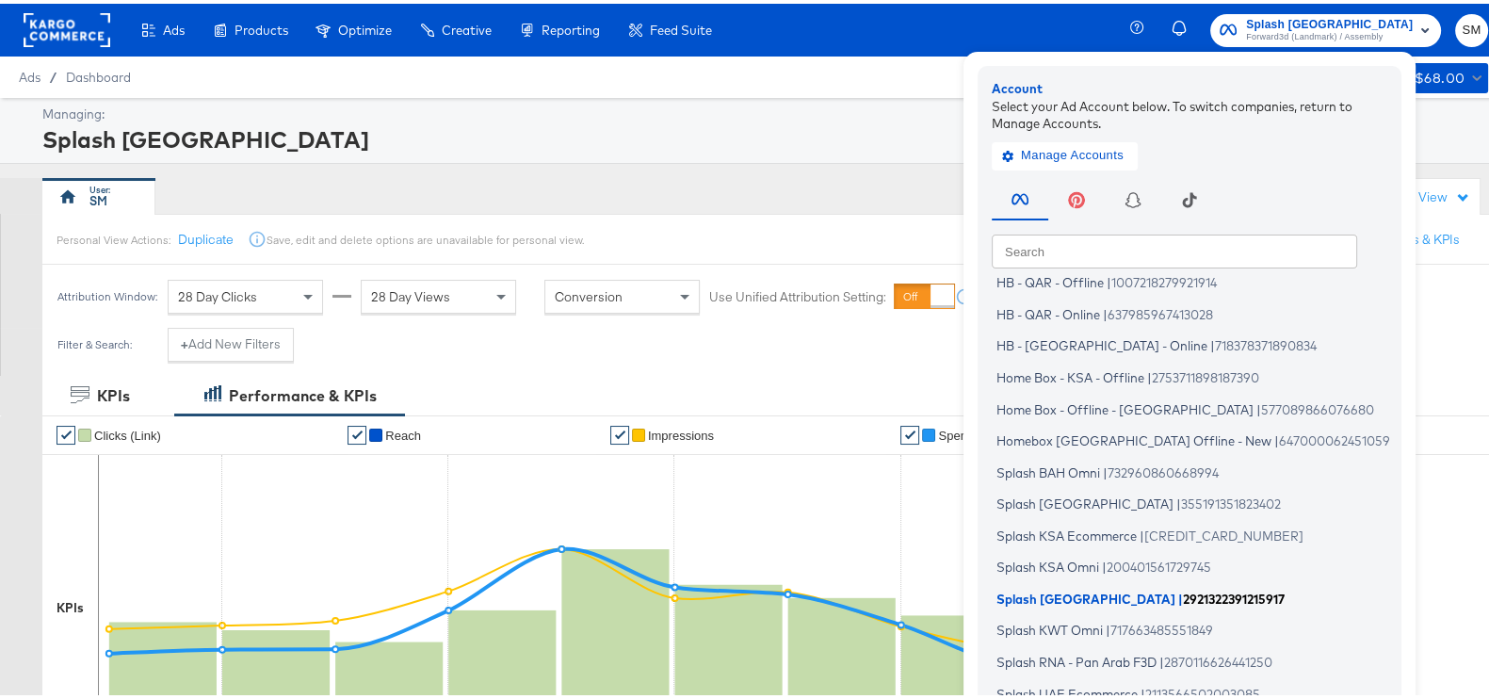
scroll to position [113, 0]
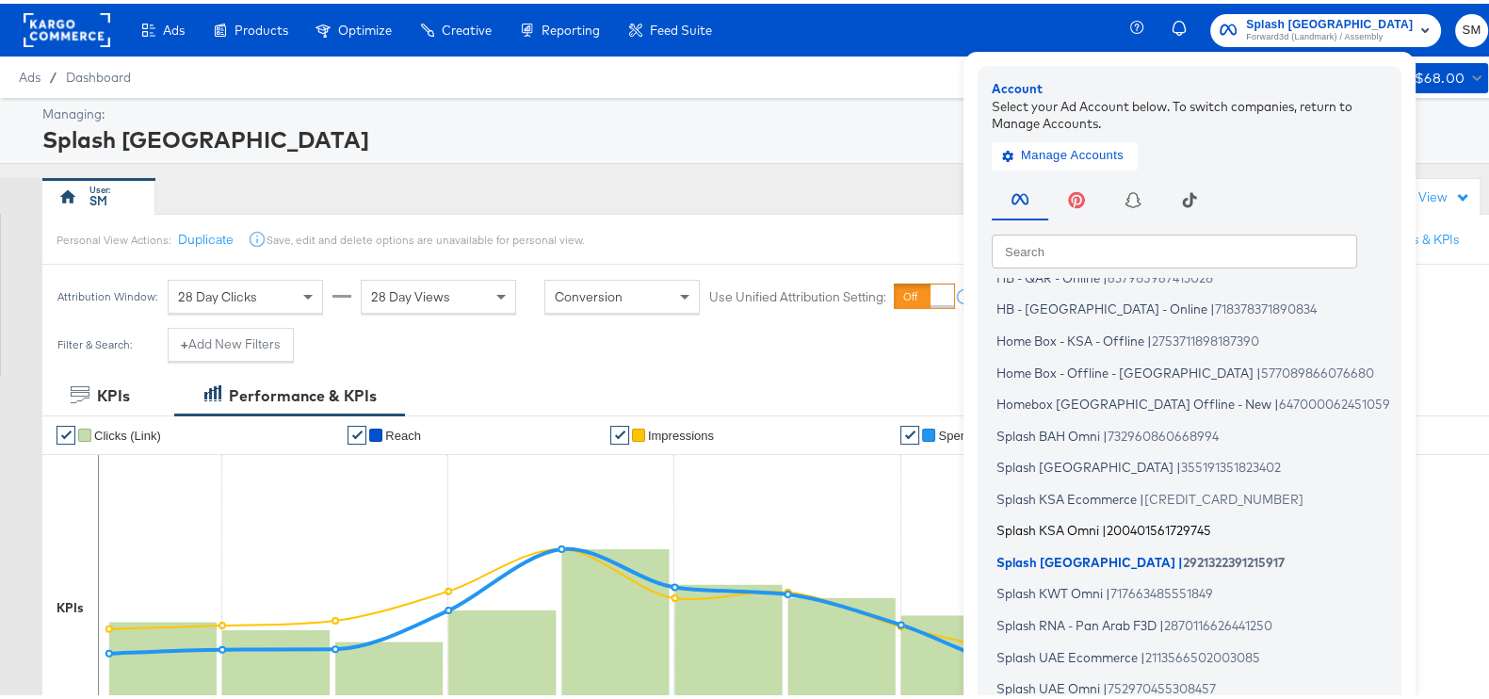
click at [1080, 522] on span "Splash KSA Omni" at bounding box center [1047, 526] width 103 height 15
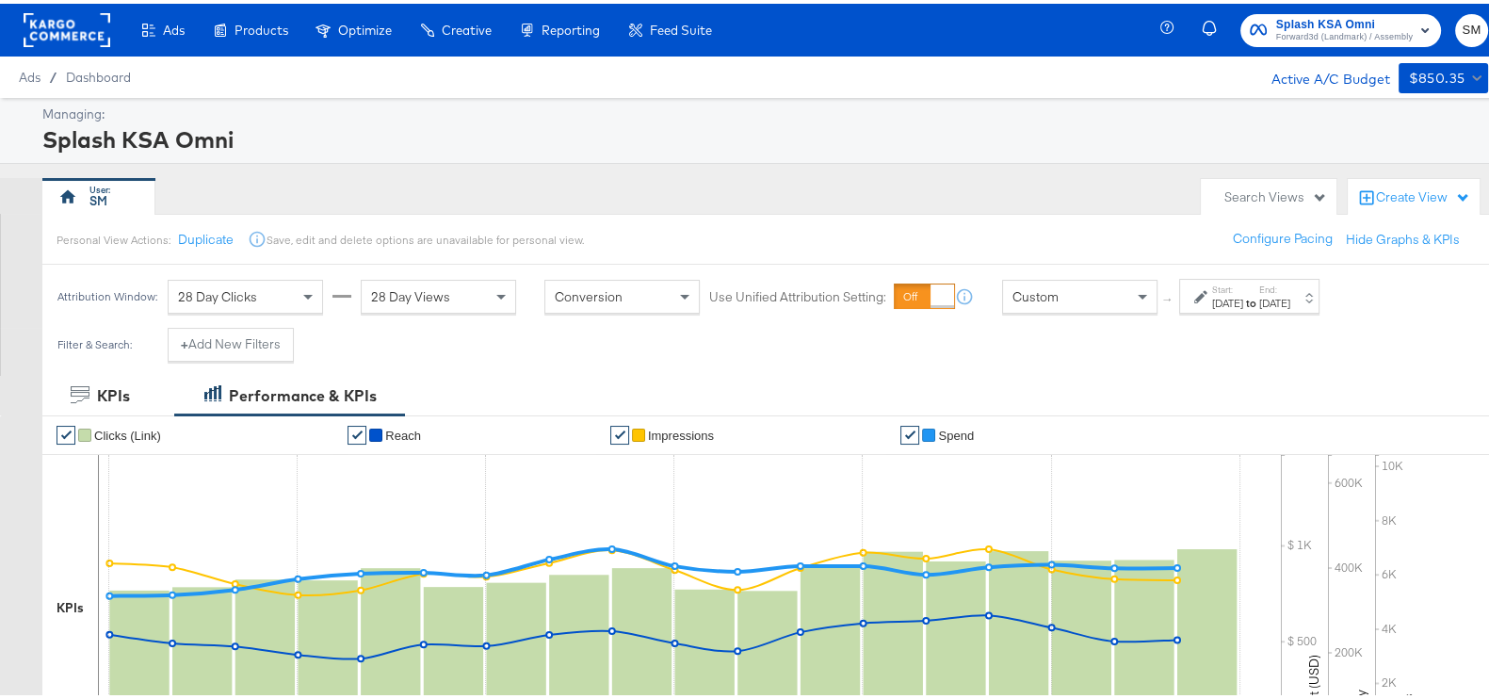
click at [1244, 307] on div "Start: [DATE] to End: [DATE]" at bounding box center [1249, 292] width 140 height 35
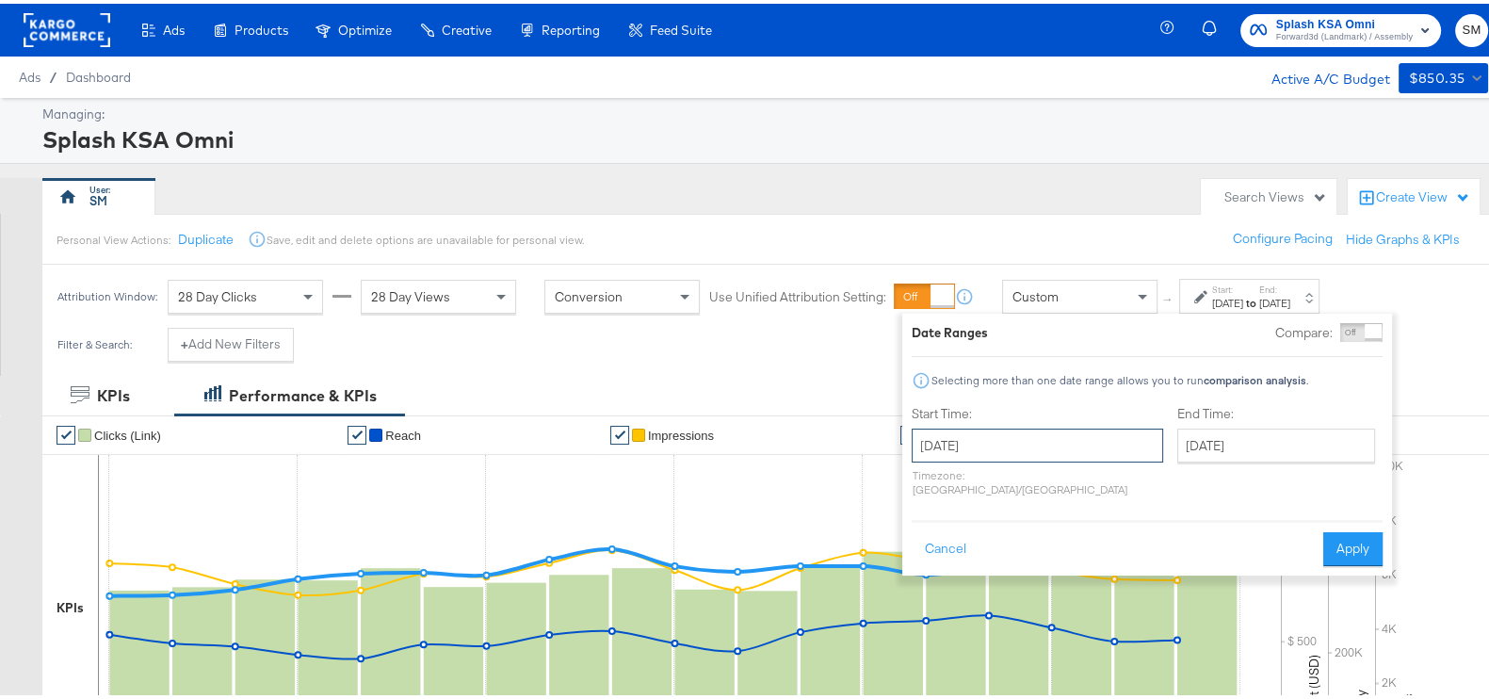
click at [984, 453] on input "[DATE]" at bounding box center [1036, 442] width 251 height 34
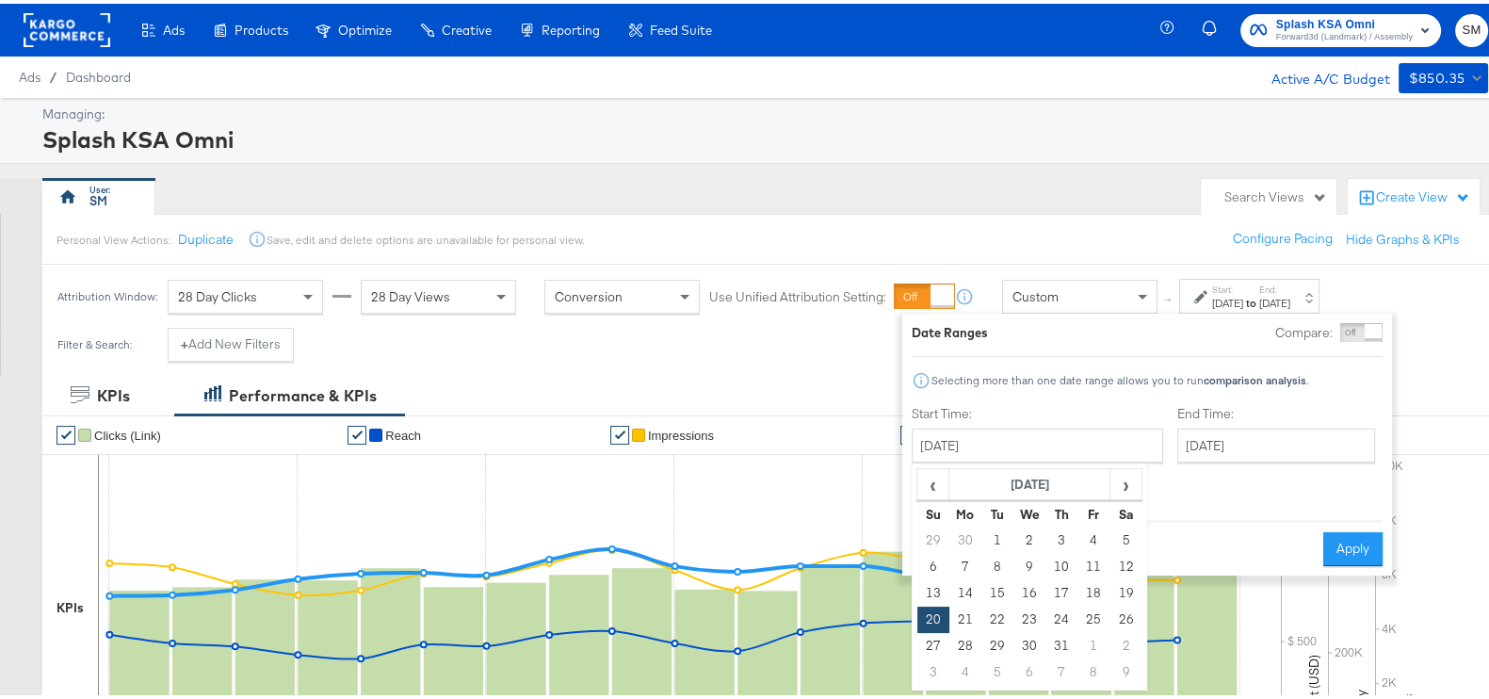
drag, startPoint x: 985, startPoint y: 524, endPoint x: 1031, endPoint y: 508, distance: 48.8
click at [989, 524] on td "1" at bounding box center [997, 537] width 32 height 26
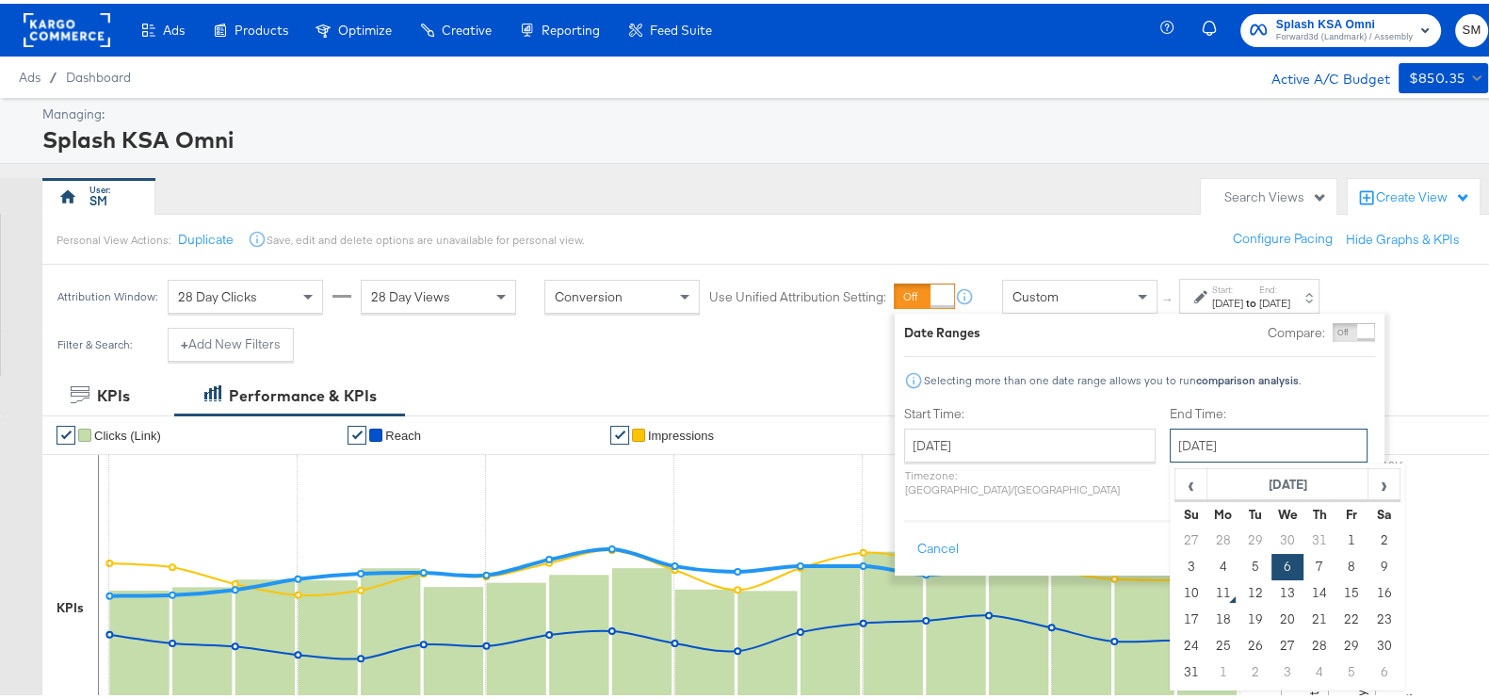
click at [1178, 429] on input "[DATE]" at bounding box center [1268, 442] width 198 height 34
click at [1093, 439] on input "July 1st 2025" at bounding box center [1029, 442] width 251 height 34
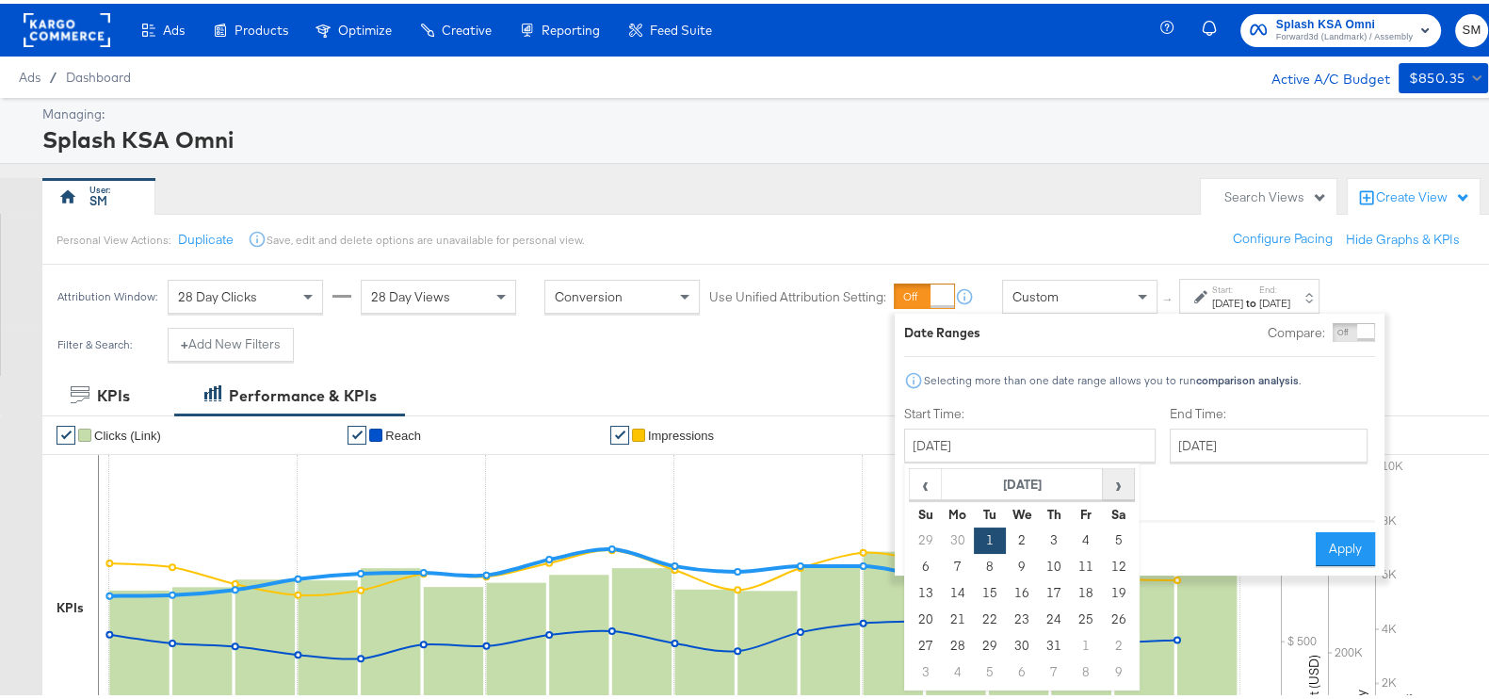
click at [1126, 476] on span "›" at bounding box center [1118, 480] width 29 height 28
click at [1083, 537] on td "1" at bounding box center [1086, 537] width 32 height 26
type input "[DATE]"
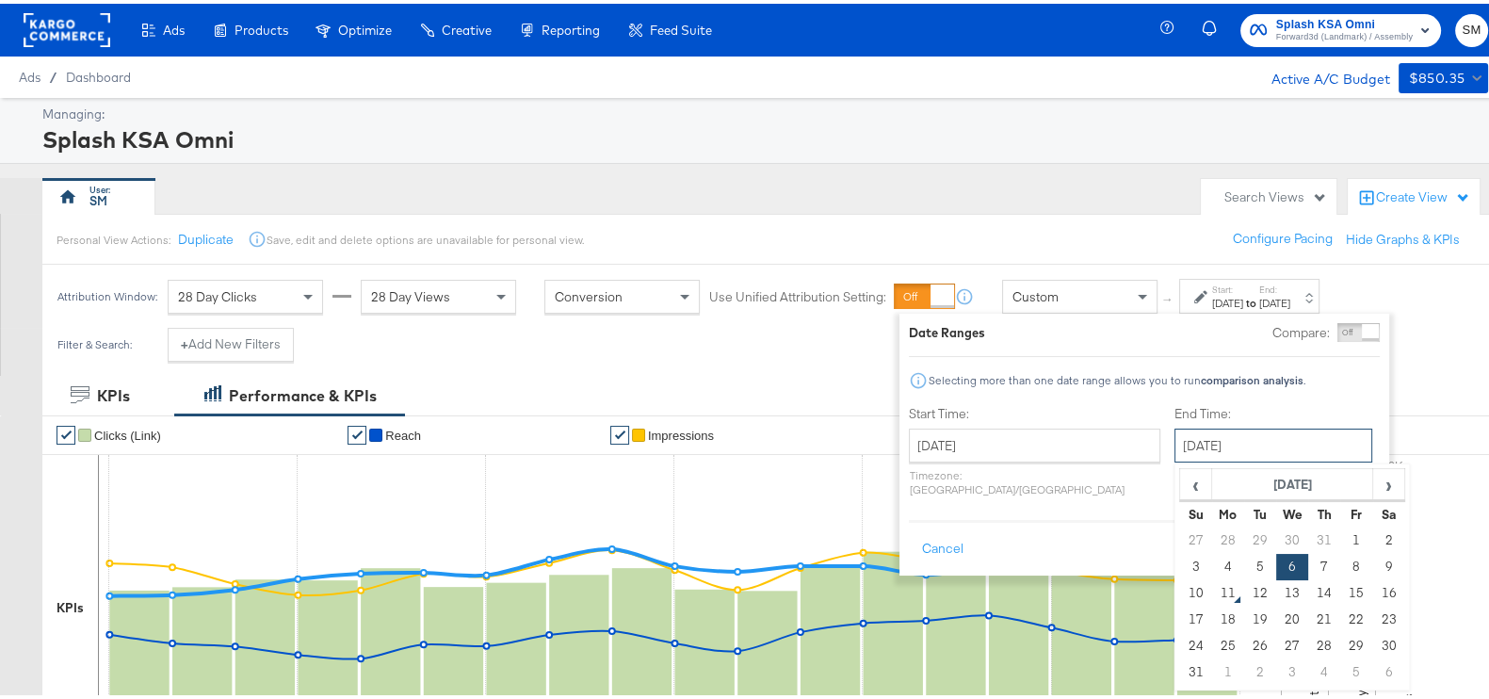
click at [1174, 432] on input "[DATE]" at bounding box center [1273, 442] width 198 height 34
drag, startPoint x: 1139, startPoint y: 586, endPoint x: 1206, endPoint y: 539, distance: 81.8
click at [1180, 585] on td "10" at bounding box center [1196, 589] width 32 height 26
type input "[DATE]"
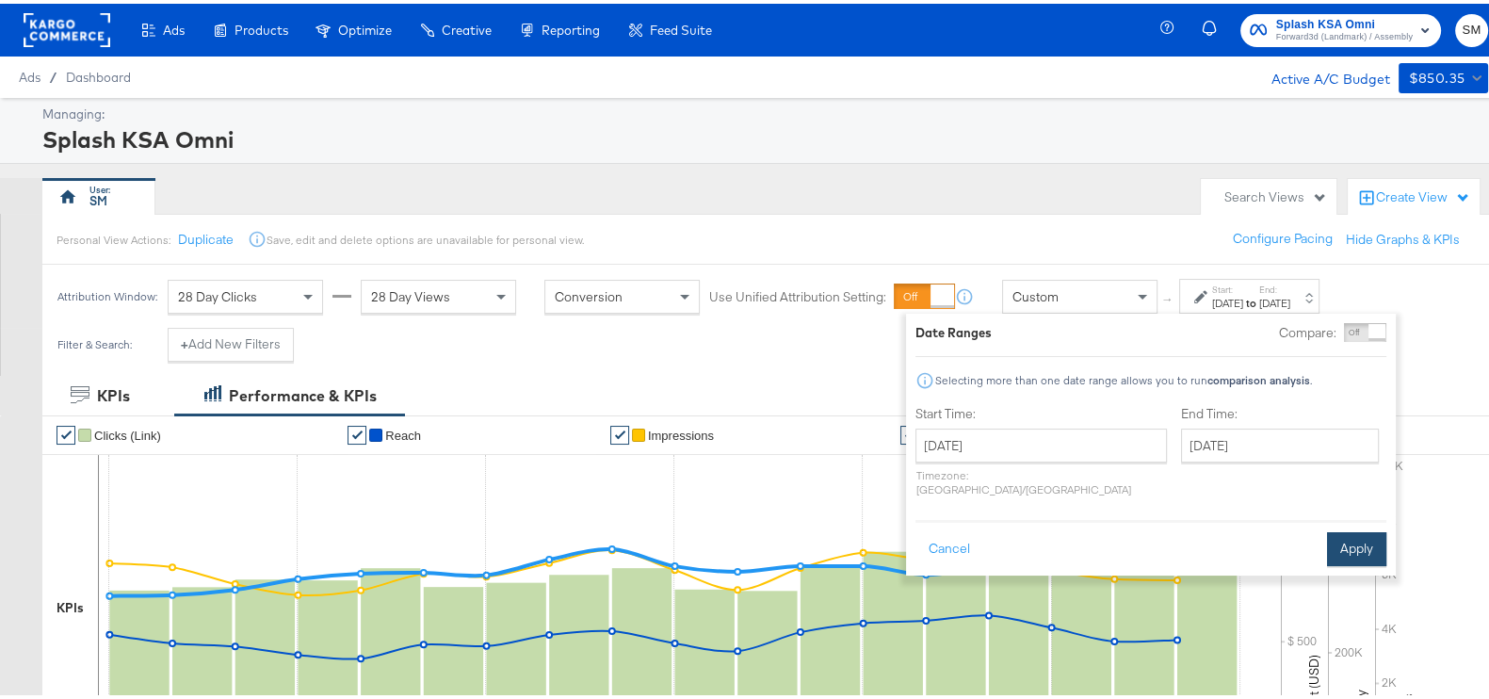
click at [1337, 528] on button "Apply" at bounding box center [1356, 545] width 59 height 34
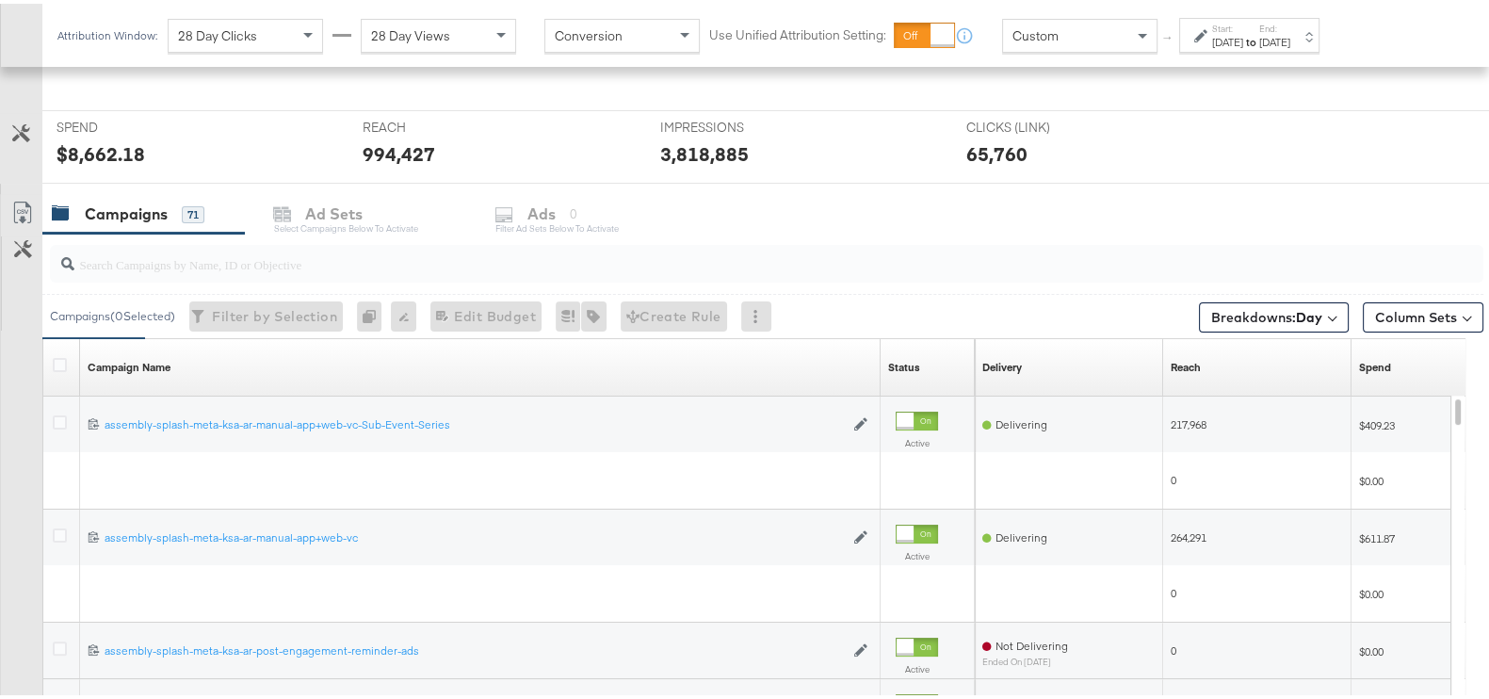
scroll to position [672, 0]
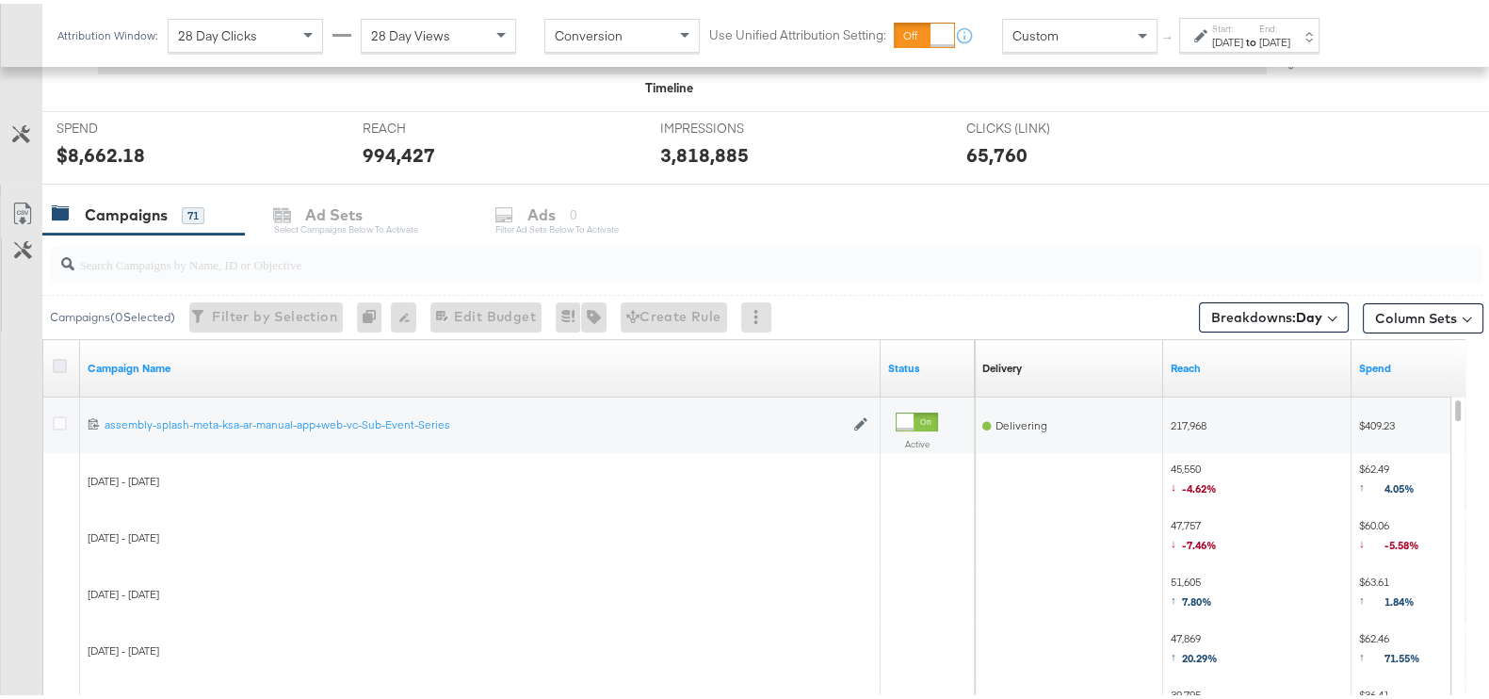
click at [57, 361] on icon at bounding box center [60, 362] width 14 height 14
click at [0, 0] on input "checkbox" at bounding box center [0, 0] width 0 height 0
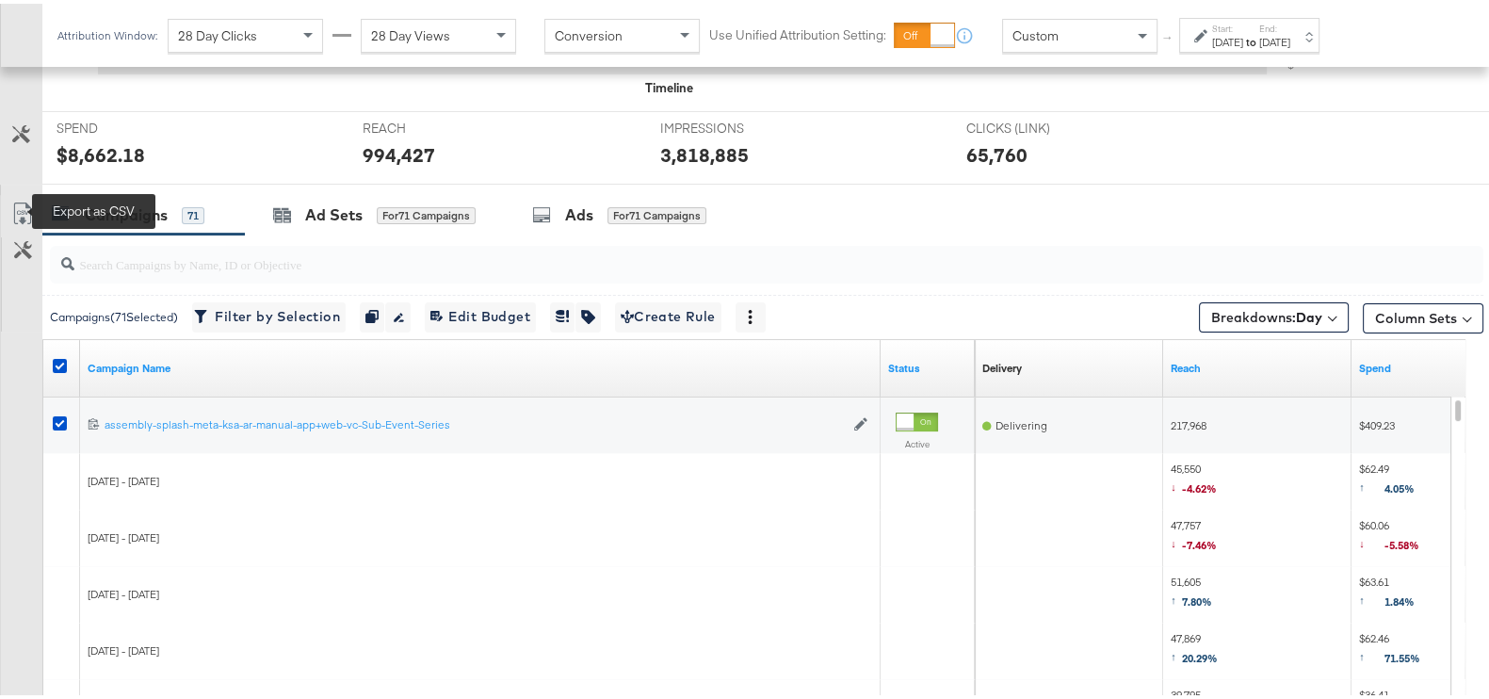
click at [24, 206] on icon at bounding box center [21, 213] width 11 height 14
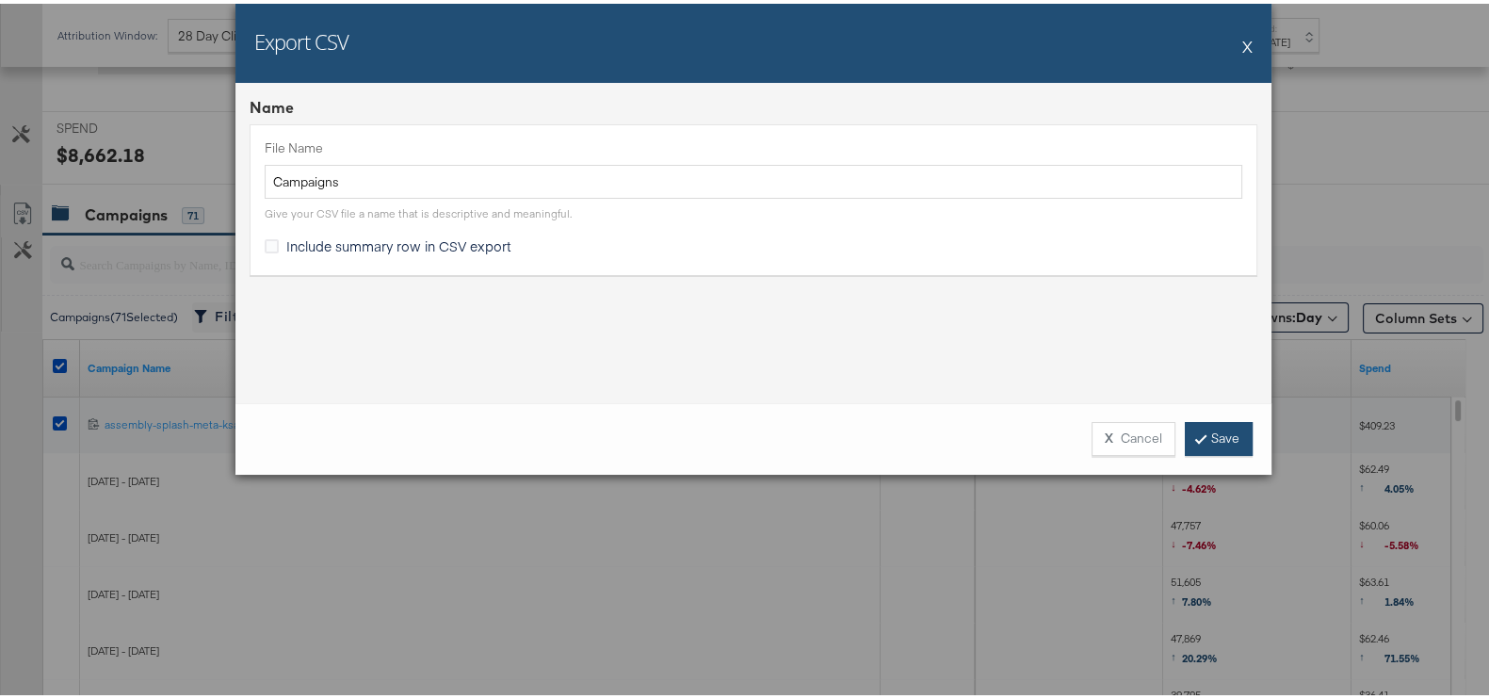
click at [1224, 430] on link "Save" at bounding box center [1219, 435] width 68 height 34
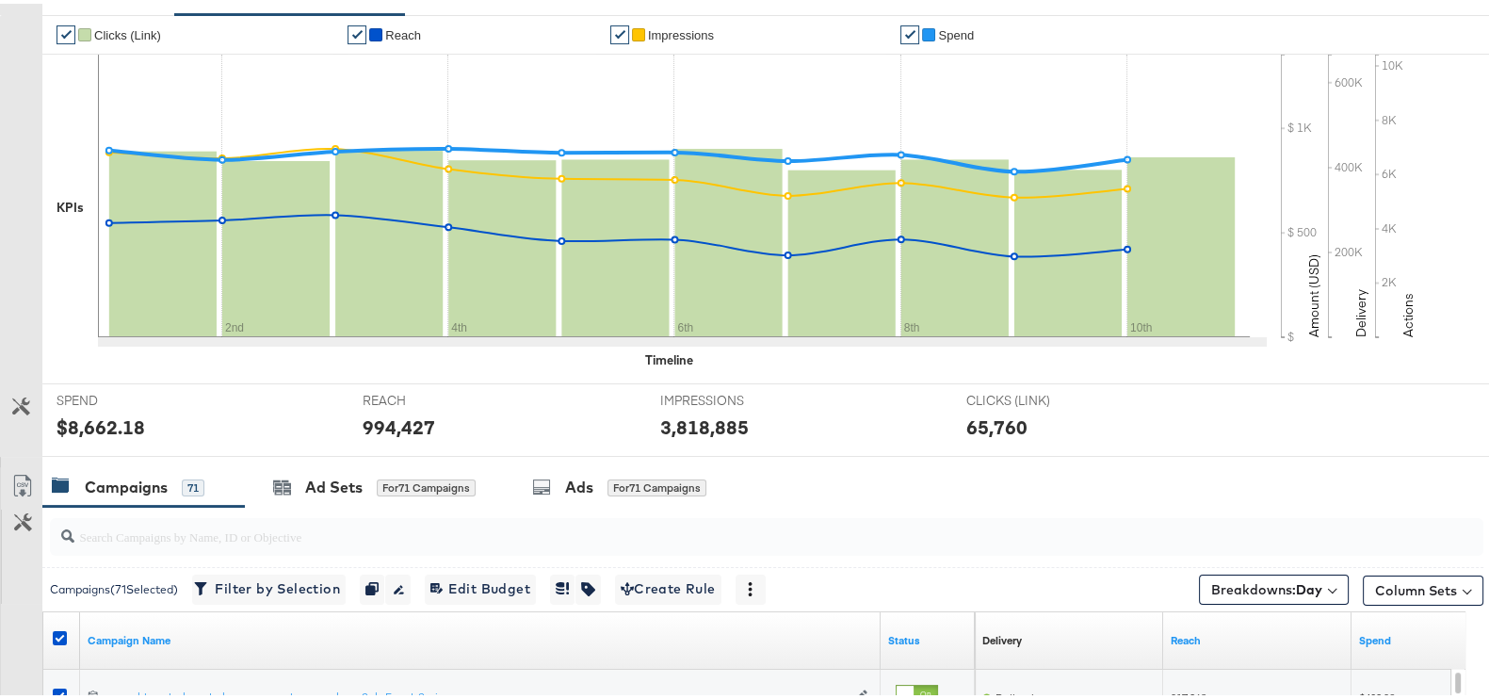
scroll to position [0, 0]
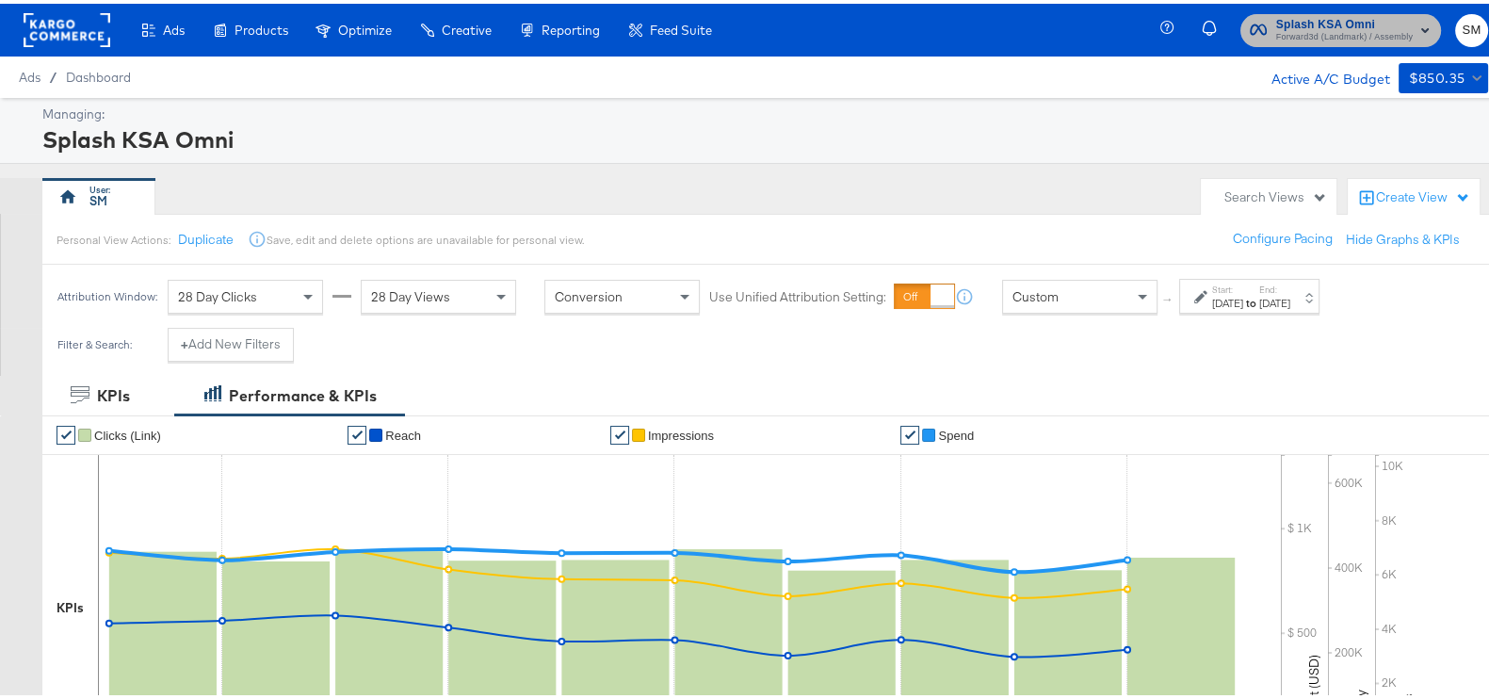
click at [1276, 23] on span "Splash KSA Omni" at bounding box center [1344, 21] width 137 height 20
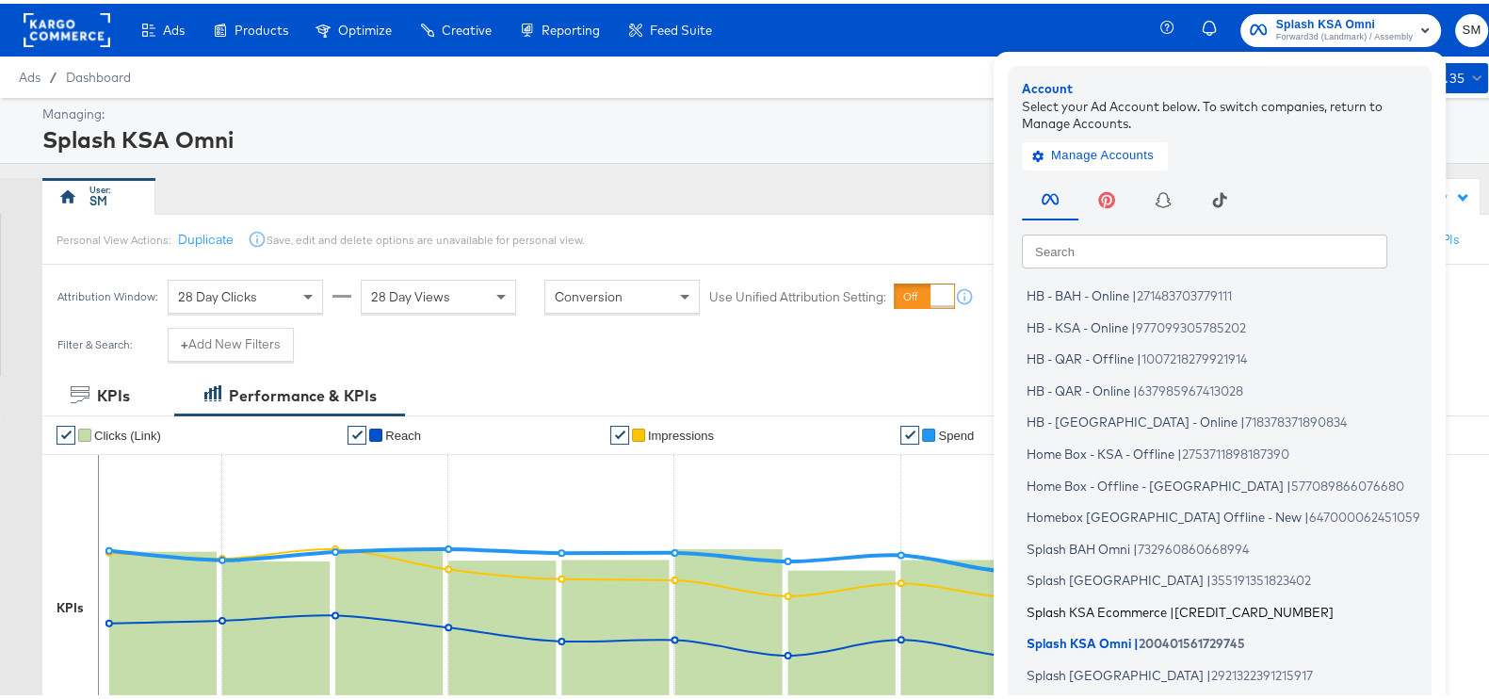
click at [1085, 602] on span "Splash KSA Ecommerce" at bounding box center [1096, 607] width 140 height 15
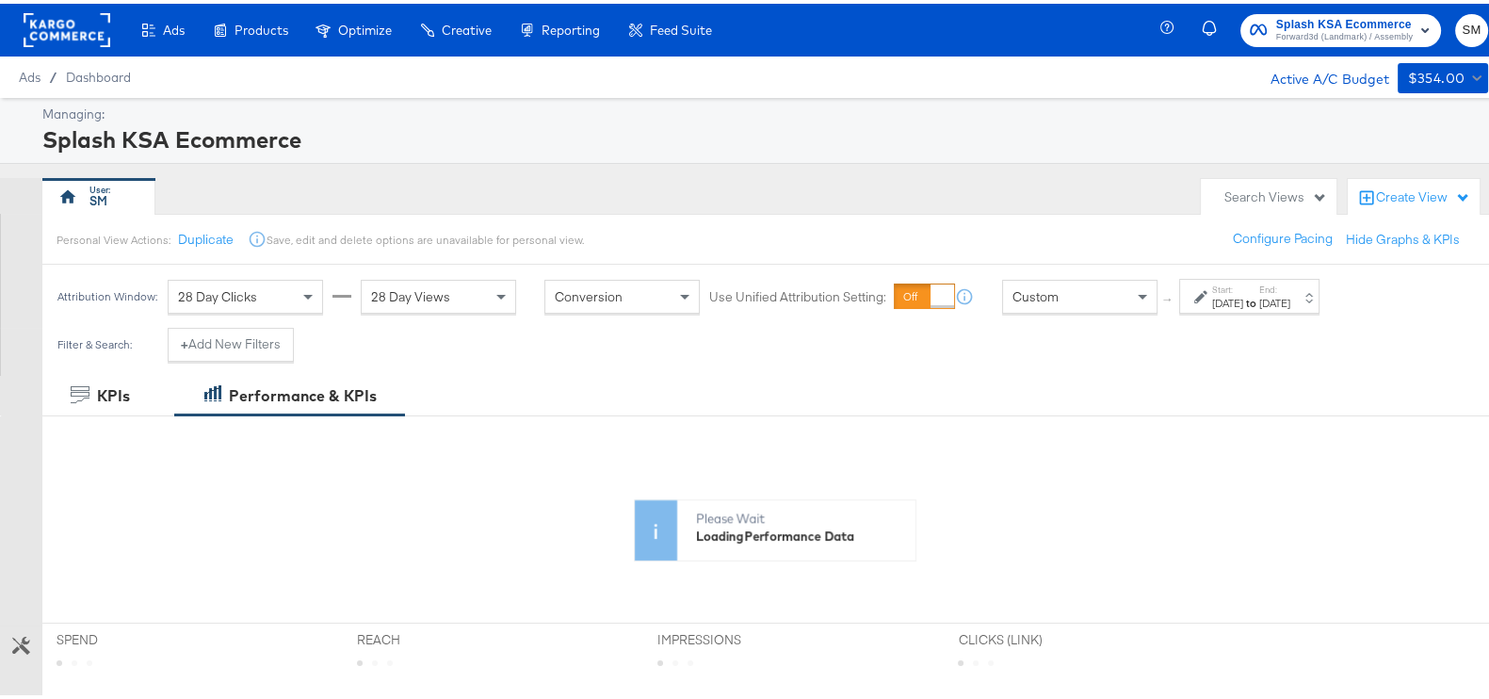
click at [1224, 292] on div "[DATE]" at bounding box center [1227, 299] width 31 height 15
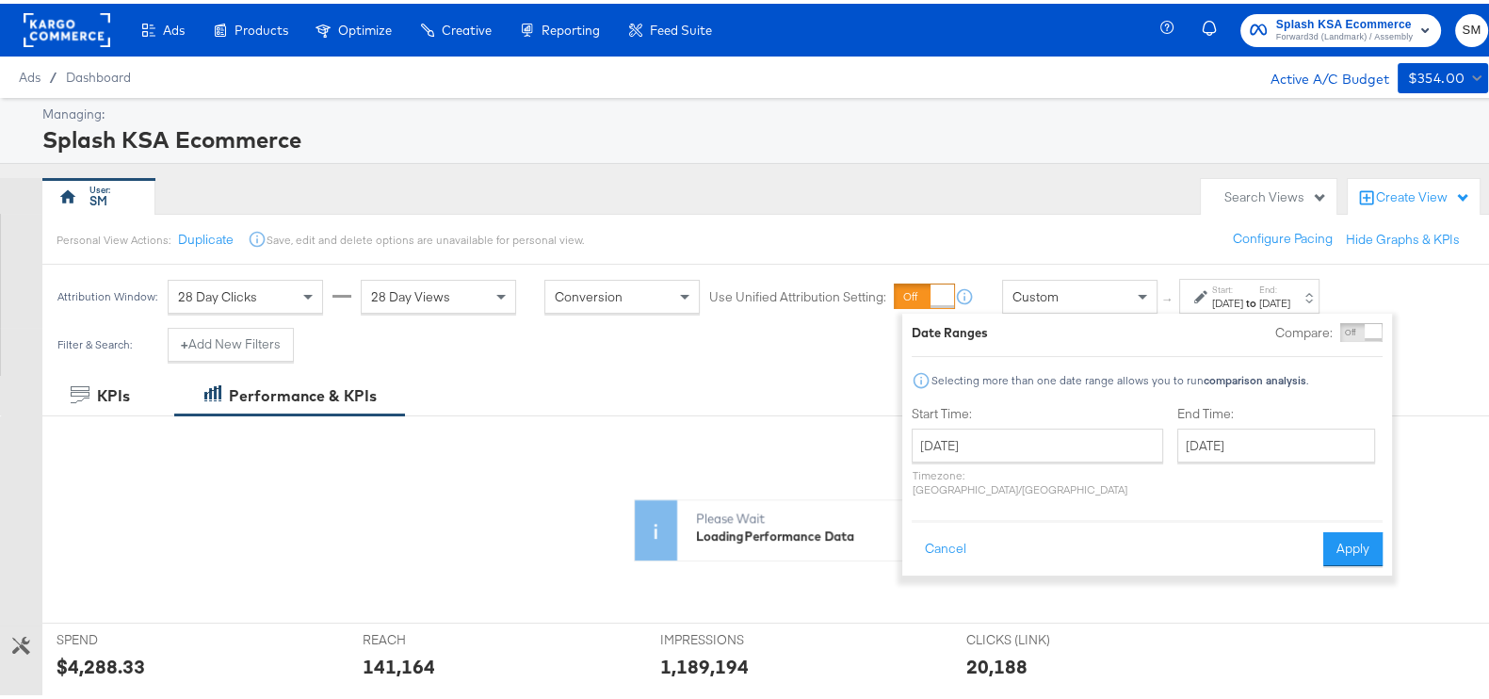
click at [1038, 459] on div "July 20th 2025 ‹ July 2025 › Su Mo Tu We Th Fr Sa 29 30 1 2 3 4 5 6 7 8 9 10 11…" at bounding box center [1036, 459] width 251 height 68
click at [1051, 445] on input "[DATE]" at bounding box center [1036, 442] width 251 height 34
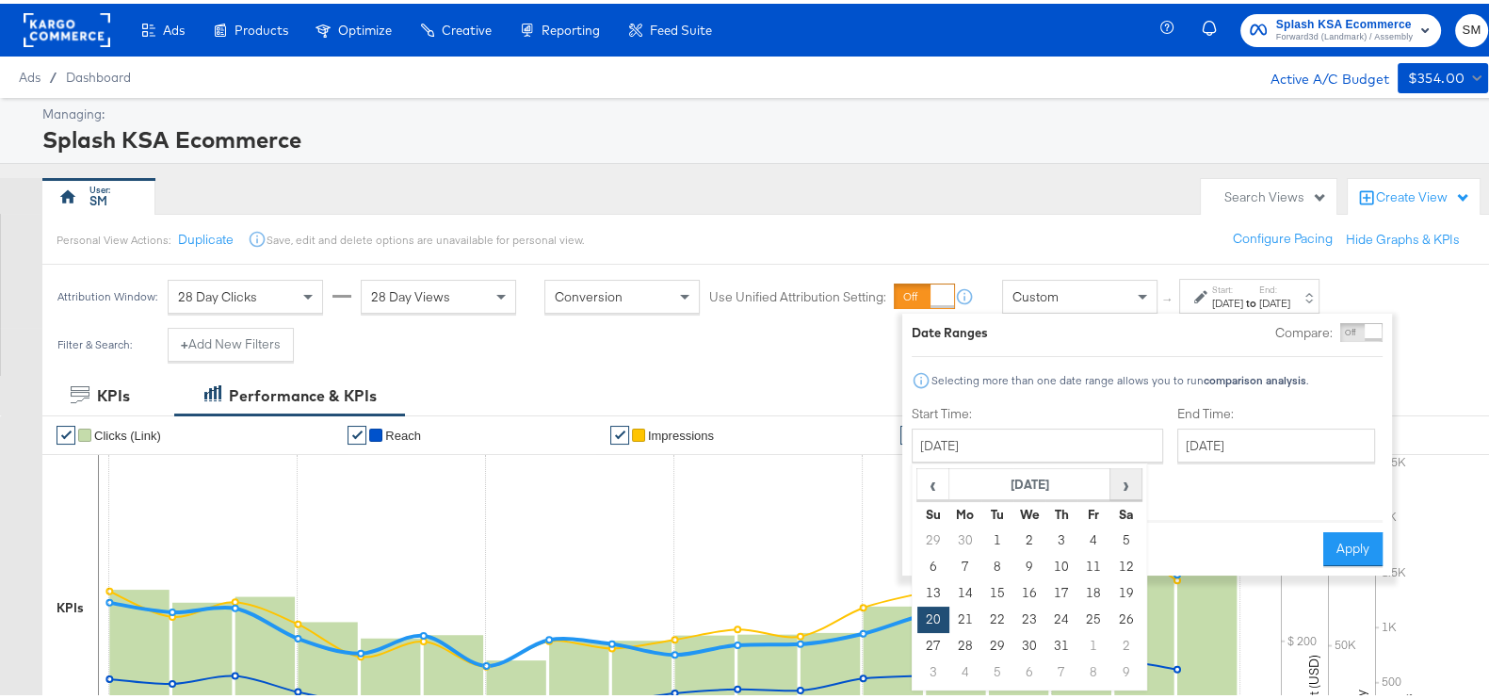
click at [1123, 477] on span "›" at bounding box center [1125, 480] width 29 height 28
click at [1085, 533] on td "1" at bounding box center [1093, 537] width 32 height 26
type input "[DATE]"
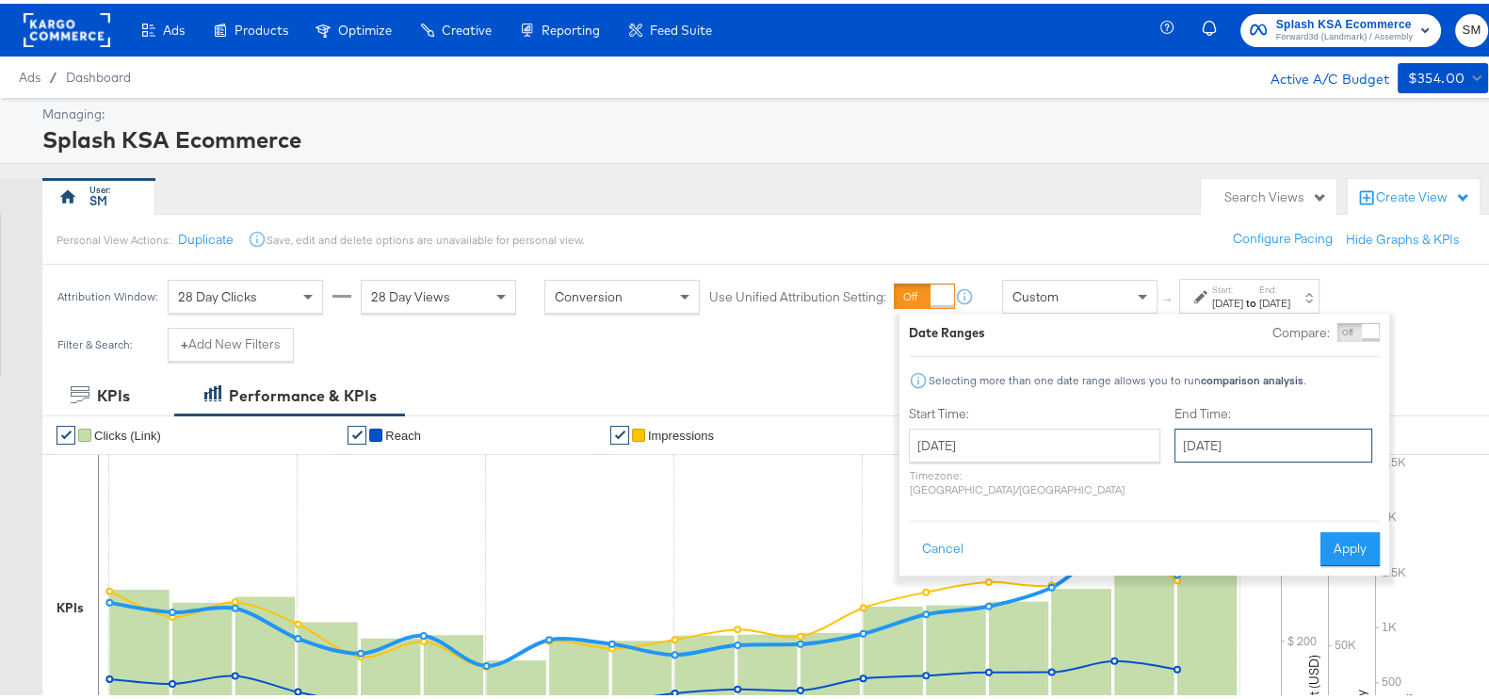
click at [1206, 447] on input "[DATE]" at bounding box center [1273, 442] width 198 height 34
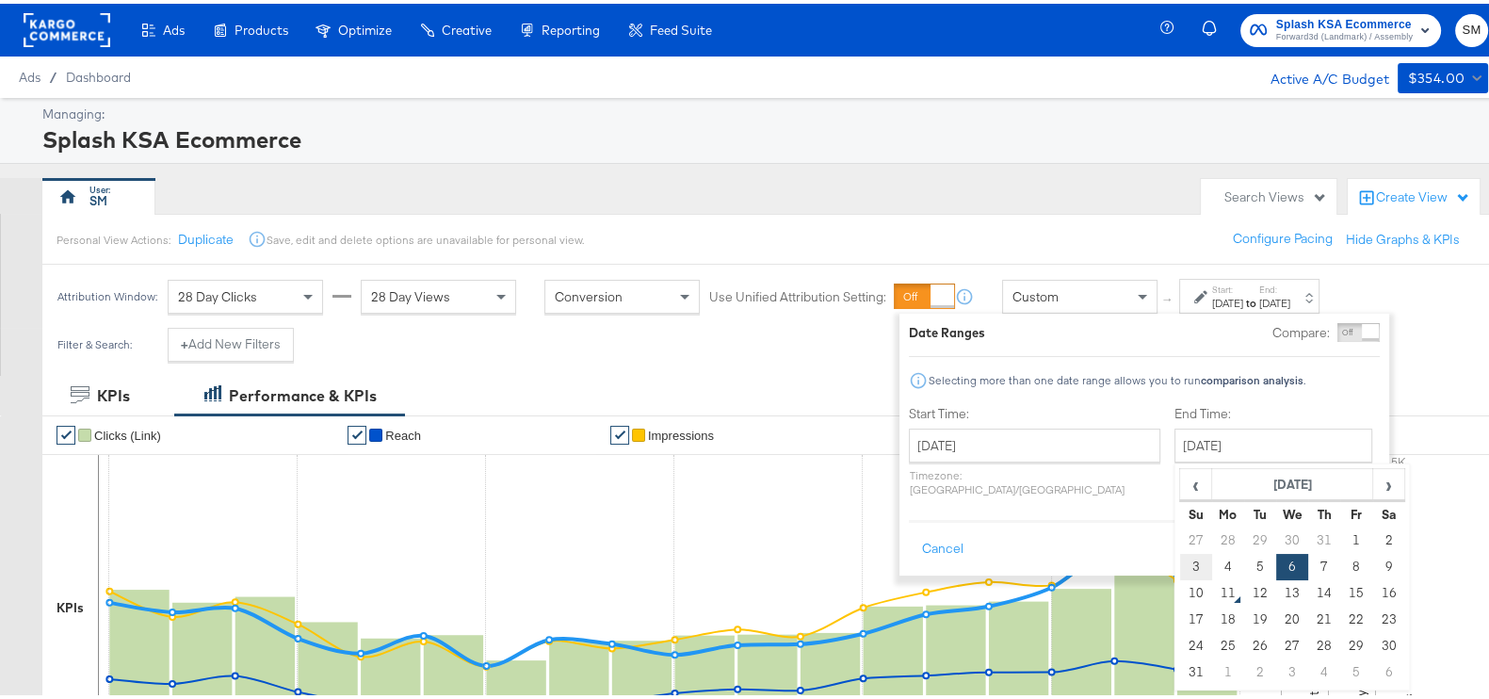
click at [1180, 570] on td "3" at bounding box center [1196, 563] width 32 height 26
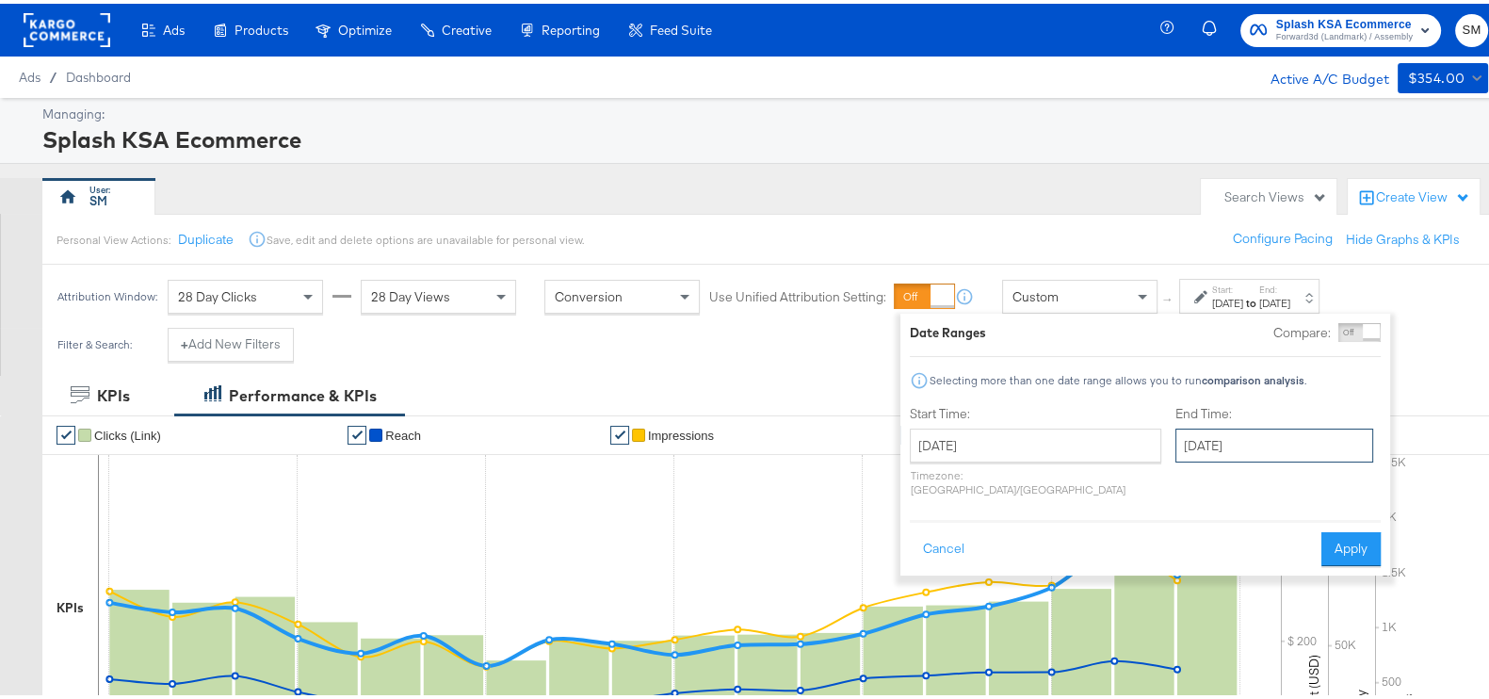
click at [1243, 437] on input "August 3rd 2025" at bounding box center [1274, 442] width 198 height 34
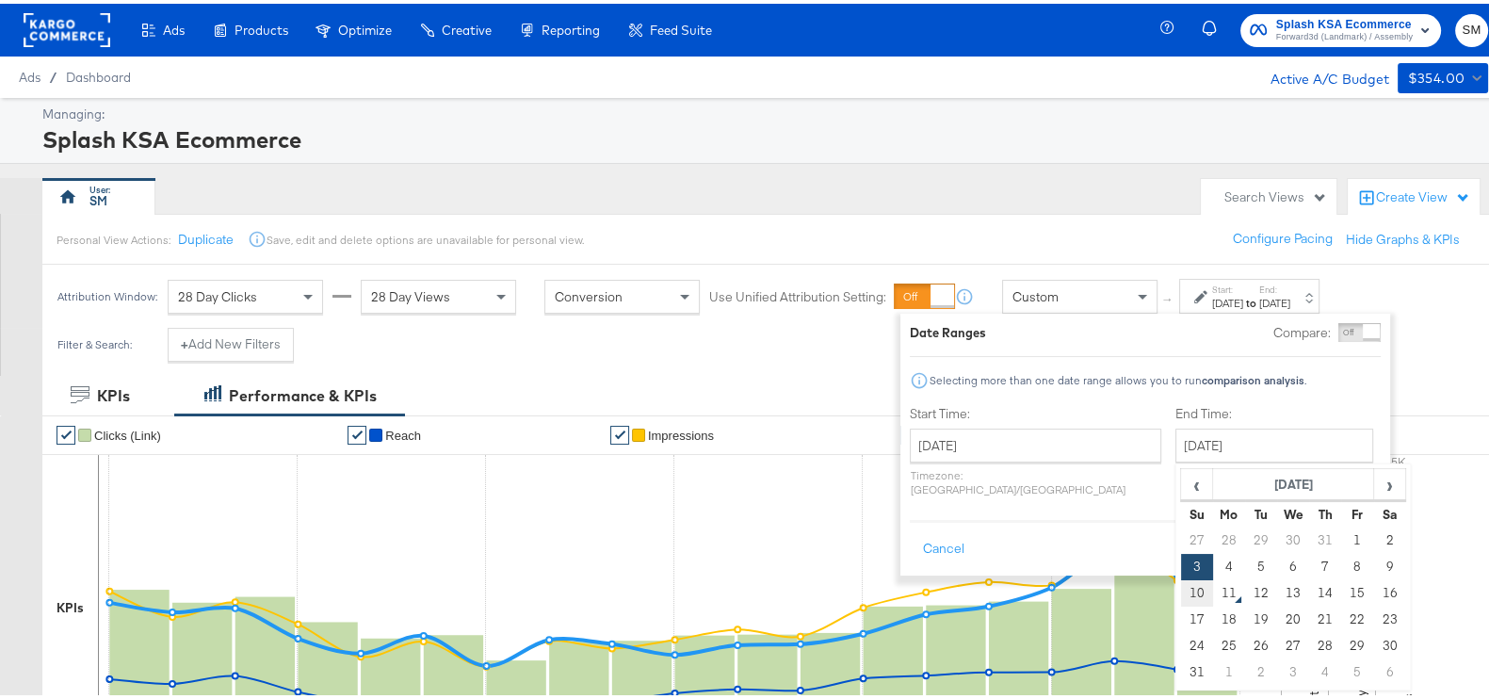
click at [1181, 581] on td "10" at bounding box center [1197, 589] width 32 height 26
type input "[DATE]"
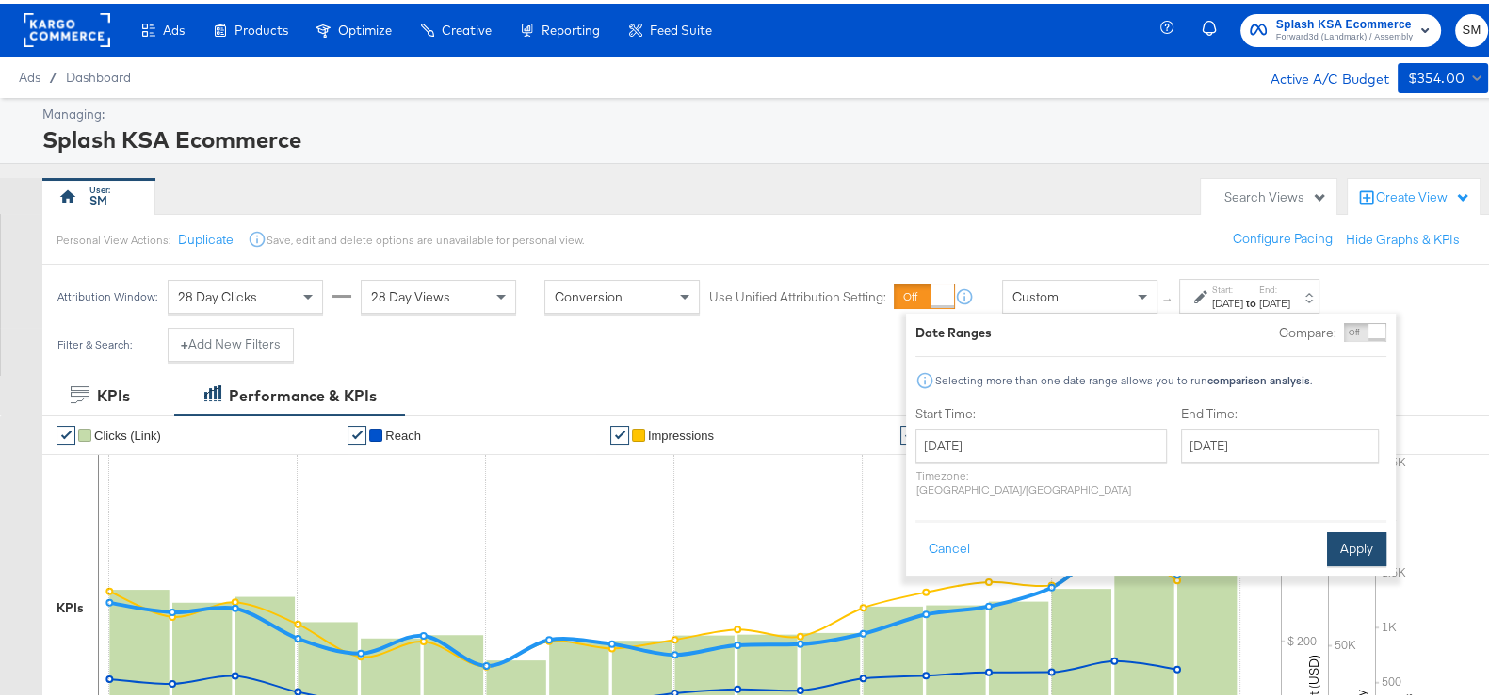
click at [1347, 528] on button "Apply" at bounding box center [1356, 545] width 59 height 34
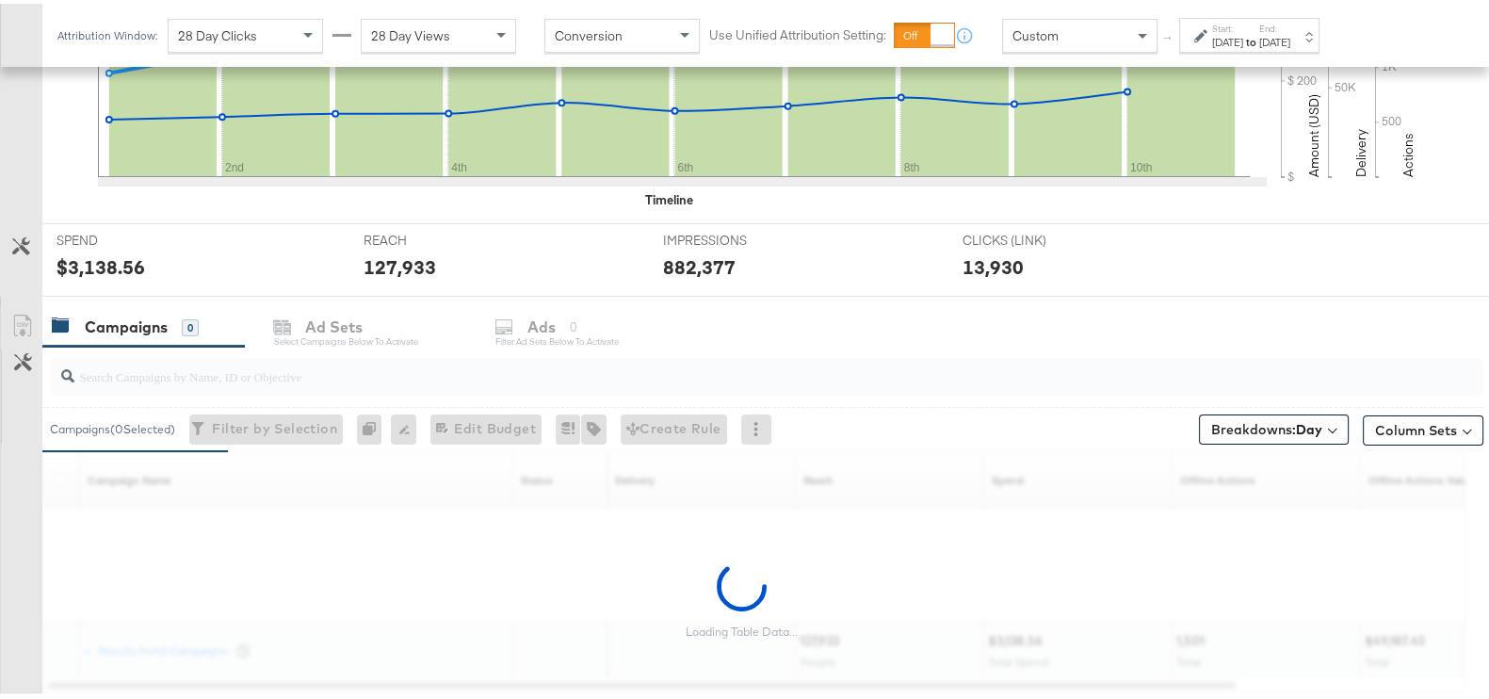
scroll to position [672, 0]
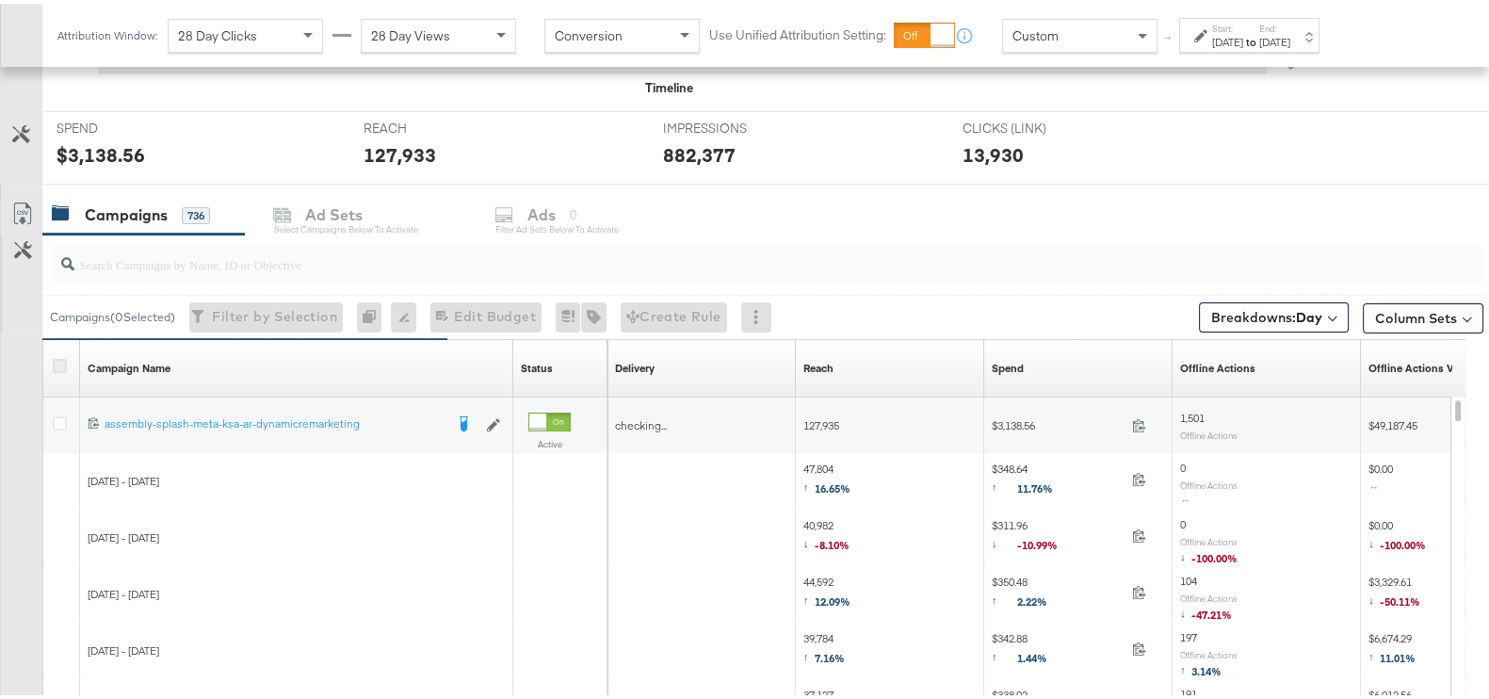
click at [56, 363] on icon at bounding box center [60, 362] width 14 height 14
click at [0, 0] on input "checkbox" at bounding box center [0, 0] width 0 height 0
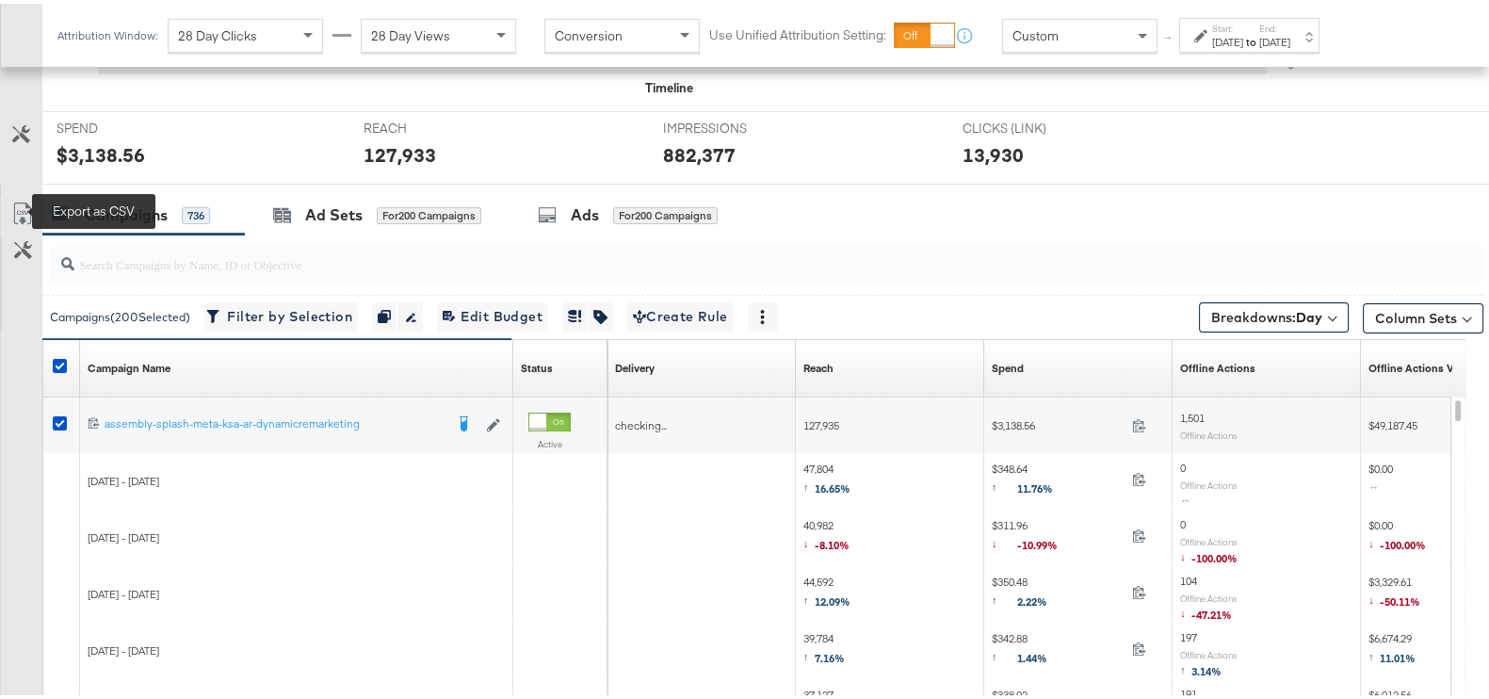
click at [24, 202] on icon at bounding box center [22, 210] width 23 height 23
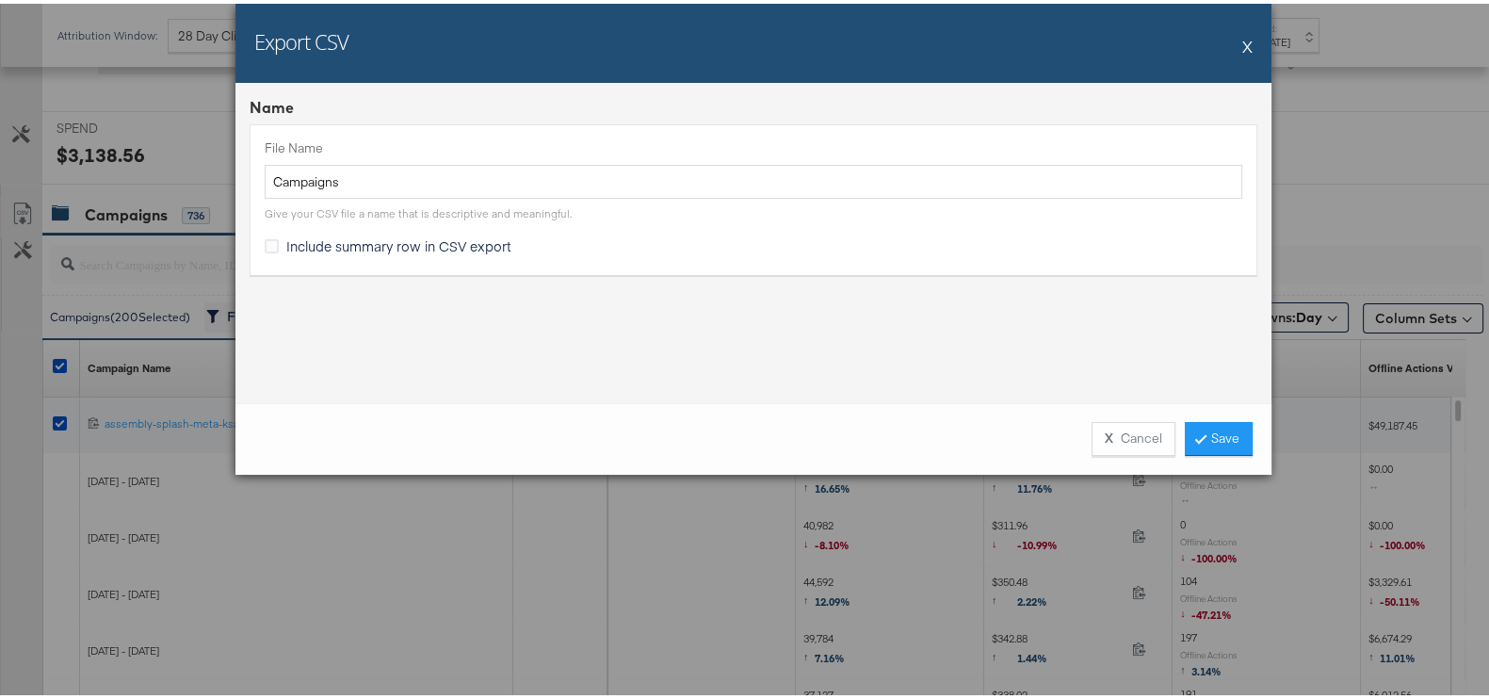
click at [1226, 412] on div "X Cancel Save" at bounding box center [753, 435] width 1036 height 72
click at [1224, 433] on link "Save" at bounding box center [1219, 435] width 68 height 34
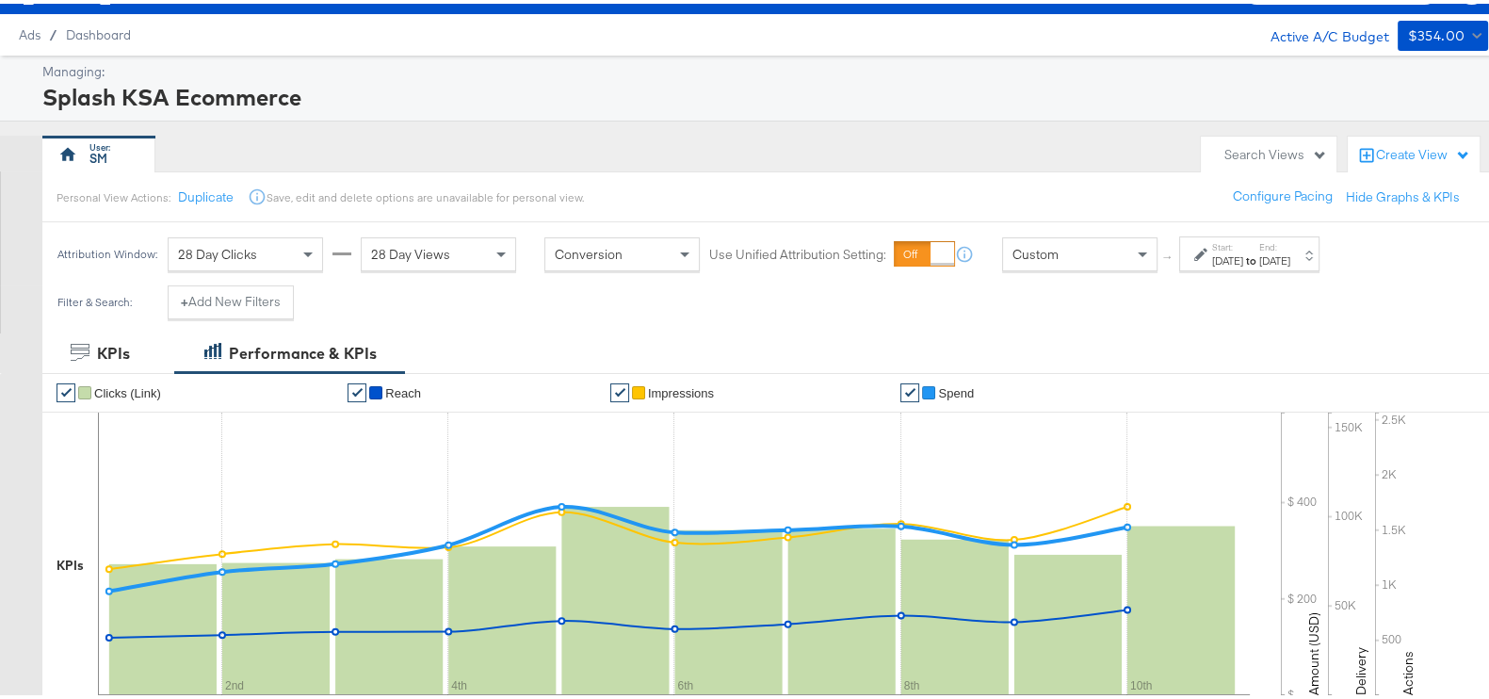
scroll to position [0, 0]
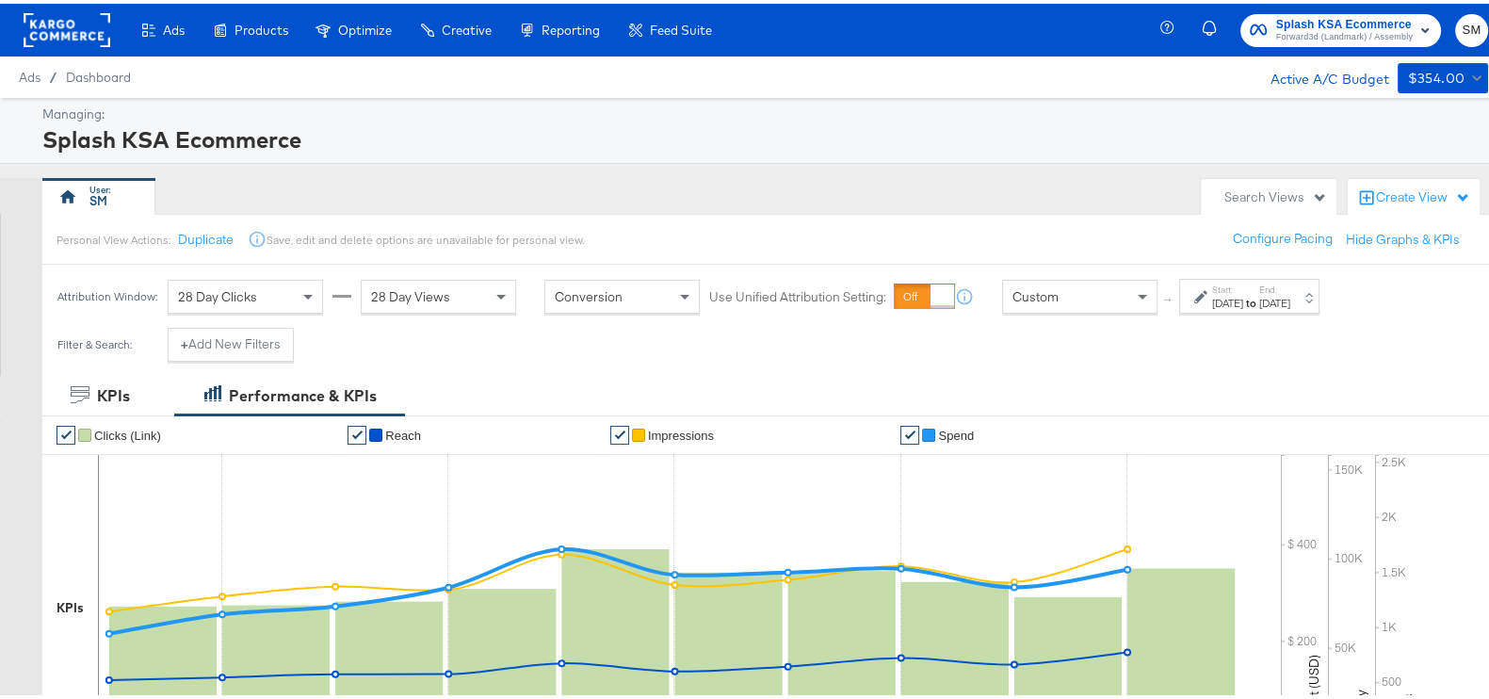
click at [1291, 29] on span "Forward3d (Landmark) / Assembly" at bounding box center [1344, 33] width 137 height 15
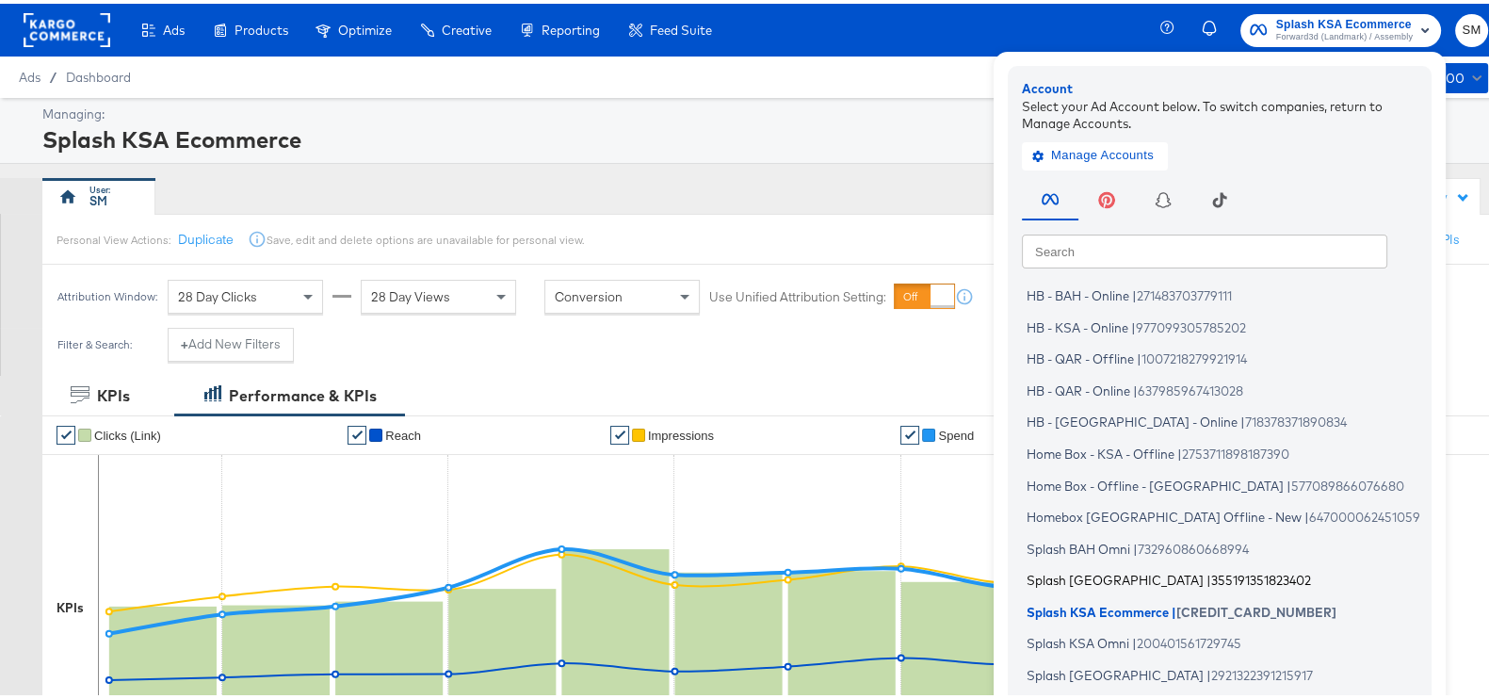
click at [1077, 571] on span "Splash [GEOGRAPHIC_DATA]" at bounding box center [1114, 576] width 177 height 15
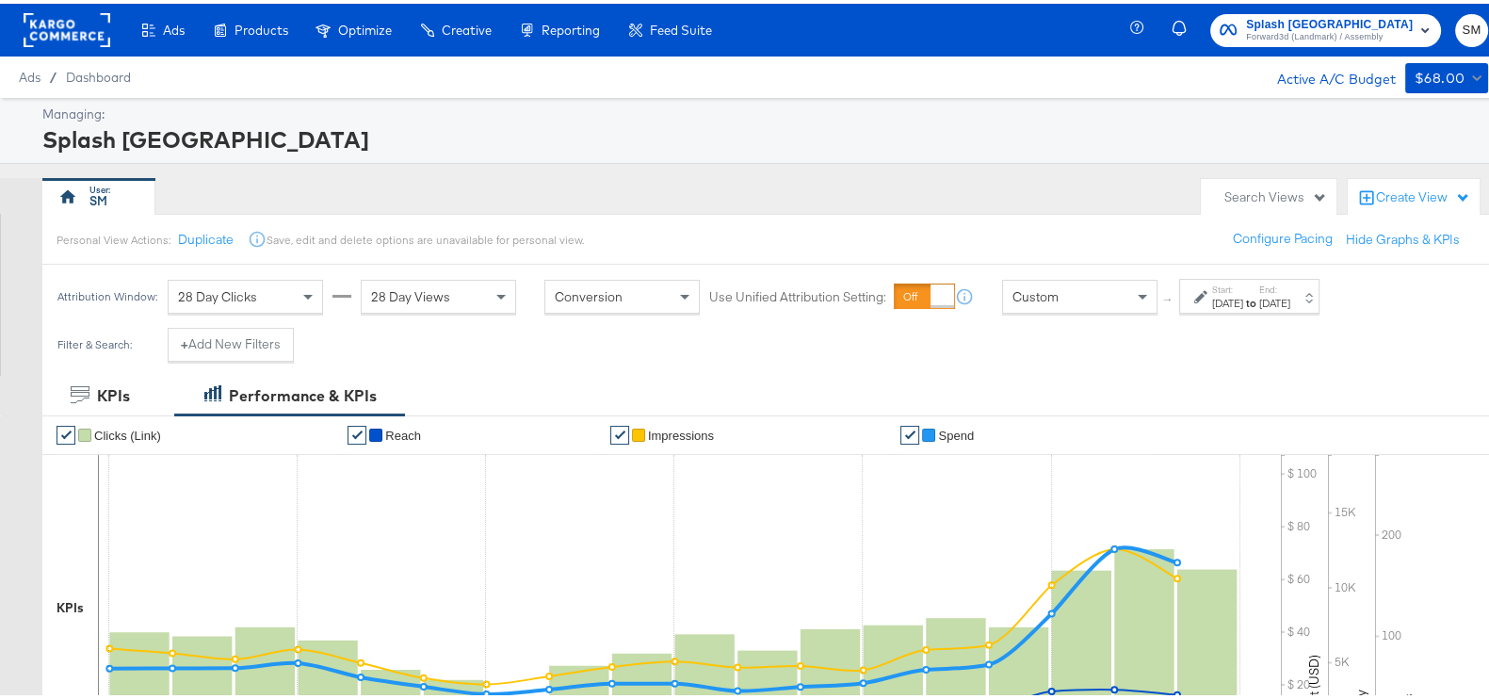
click at [1243, 305] on div "[DATE]" at bounding box center [1227, 299] width 31 height 15
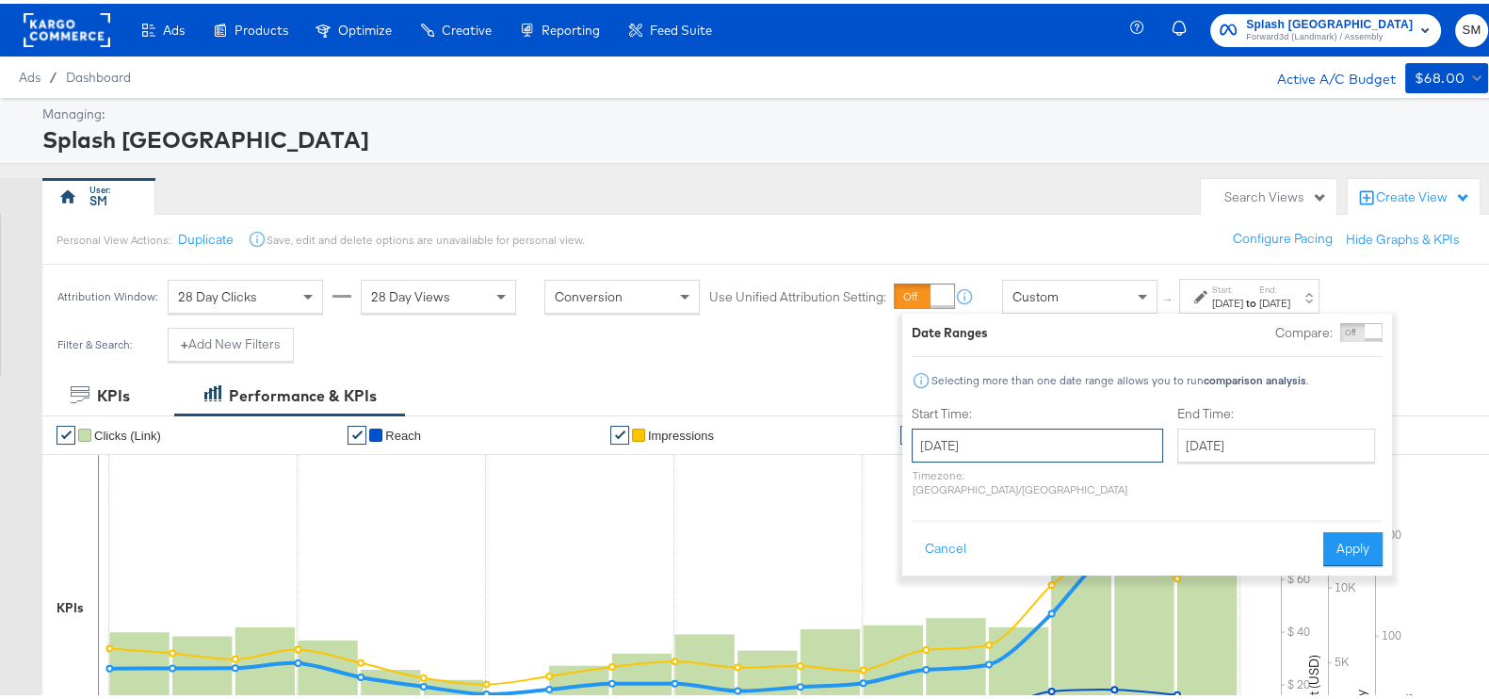
click at [1044, 445] on input "[DATE]" at bounding box center [1036, 442] width 251 height 34
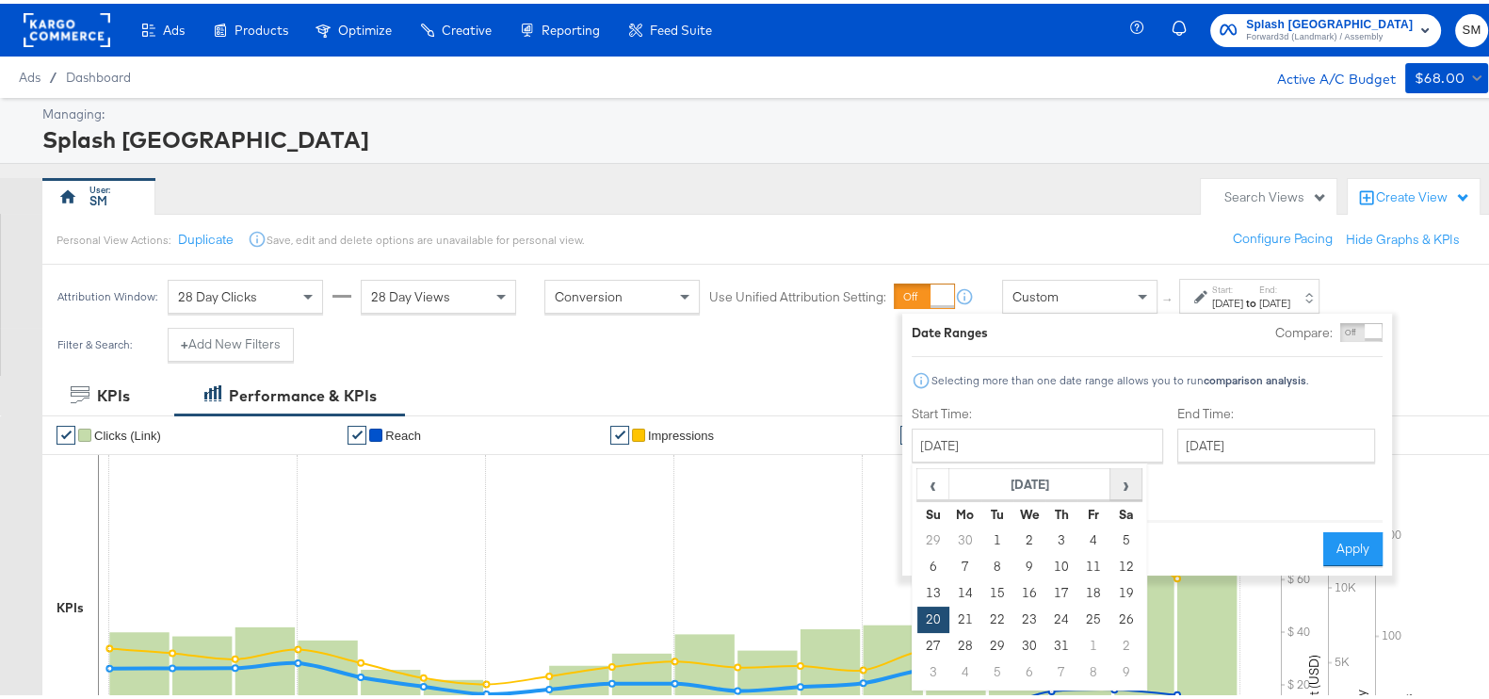
click at [1124, 481] on span "›" at bounding box center [1125, 480] width 29 height 28
drag, startPoint x: 1088, startPoint y: 529, endPoint x: 1116, endPoint y: 505, distance: 37.4
click at [1090, 529] on td "1" at bounding box center [1093, 537] width 32 height 26
type input "[DATE]"
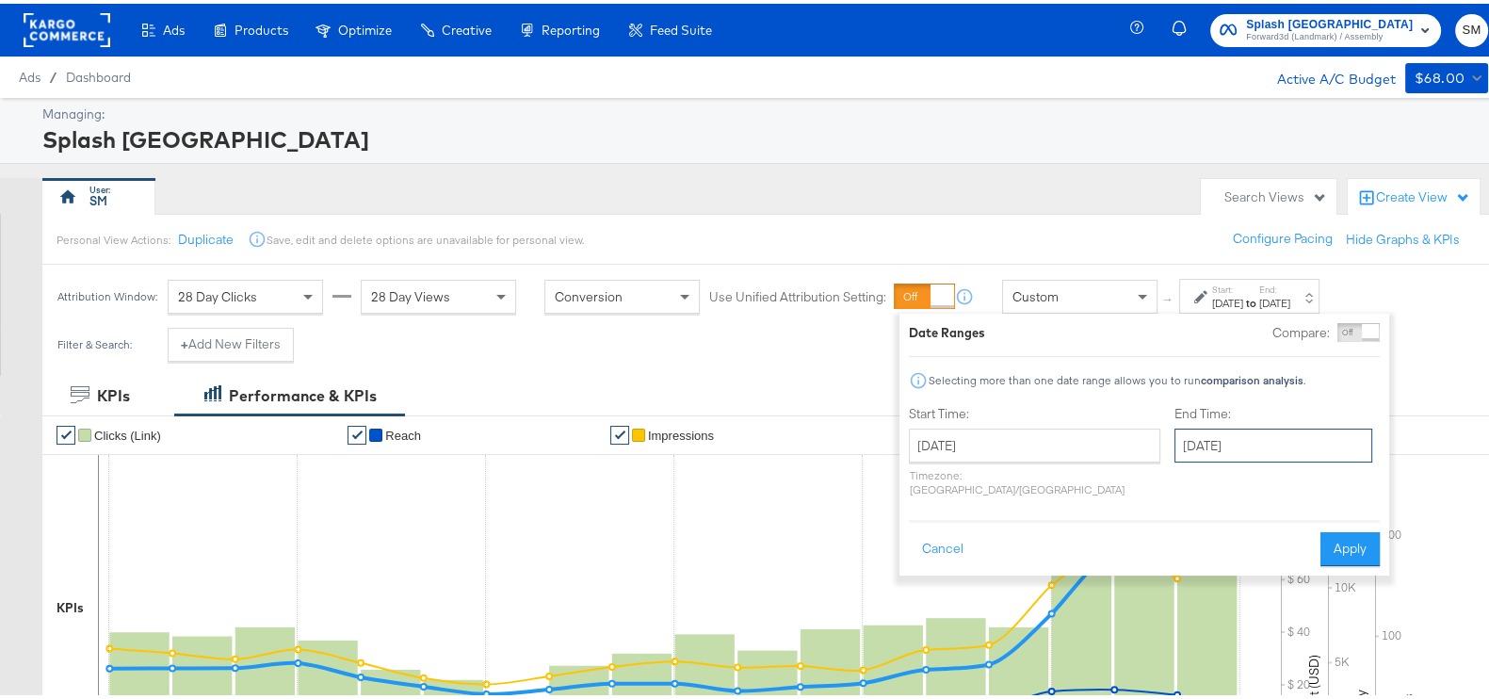
click at [1201, 440] on input "[DATE]" at bounding box center [1273, 442] width 198 height 34
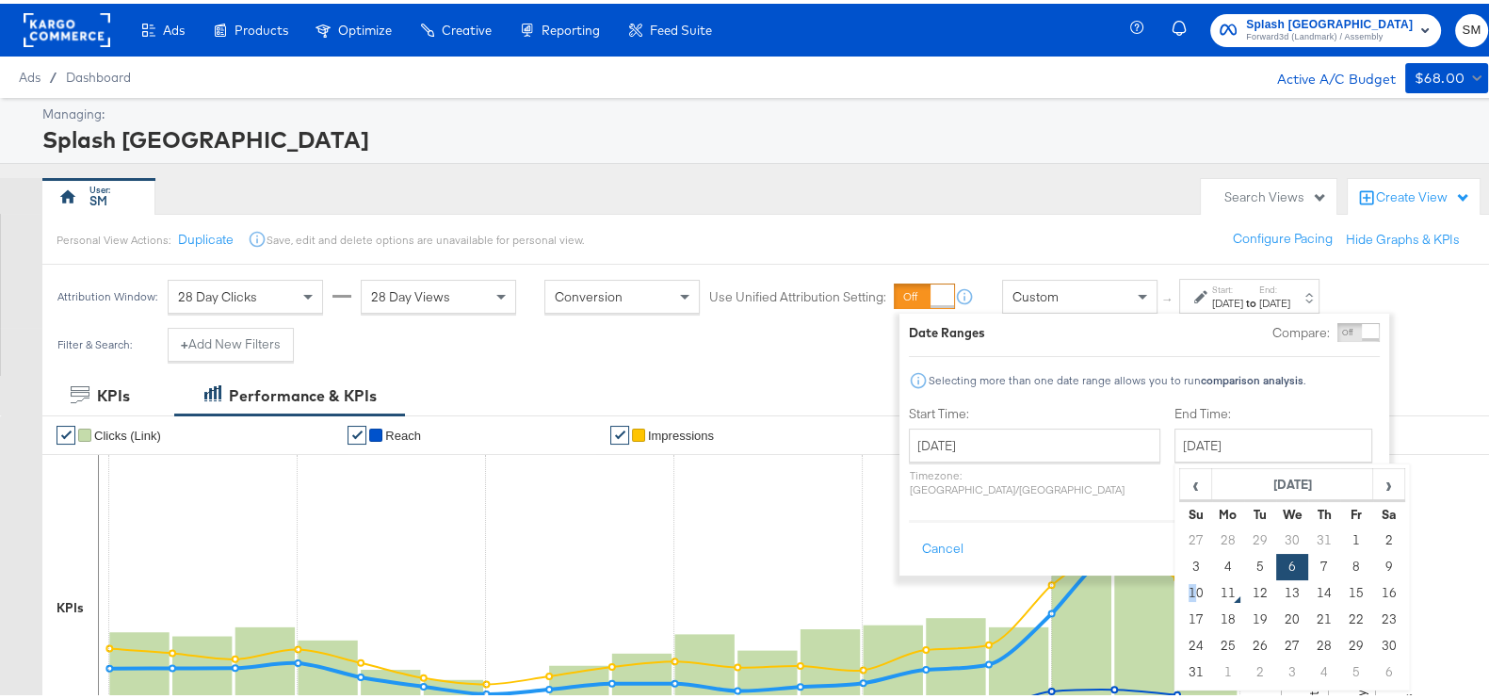
drag, startPoint x: 1144, startPoint y: 584, endPoint x: 1218, endPoint y: 542, distance: 85.1
click at [1180, 583] on td "10" at bounding box center [1196, 589] width 32 height 26
type input "[DATE]"
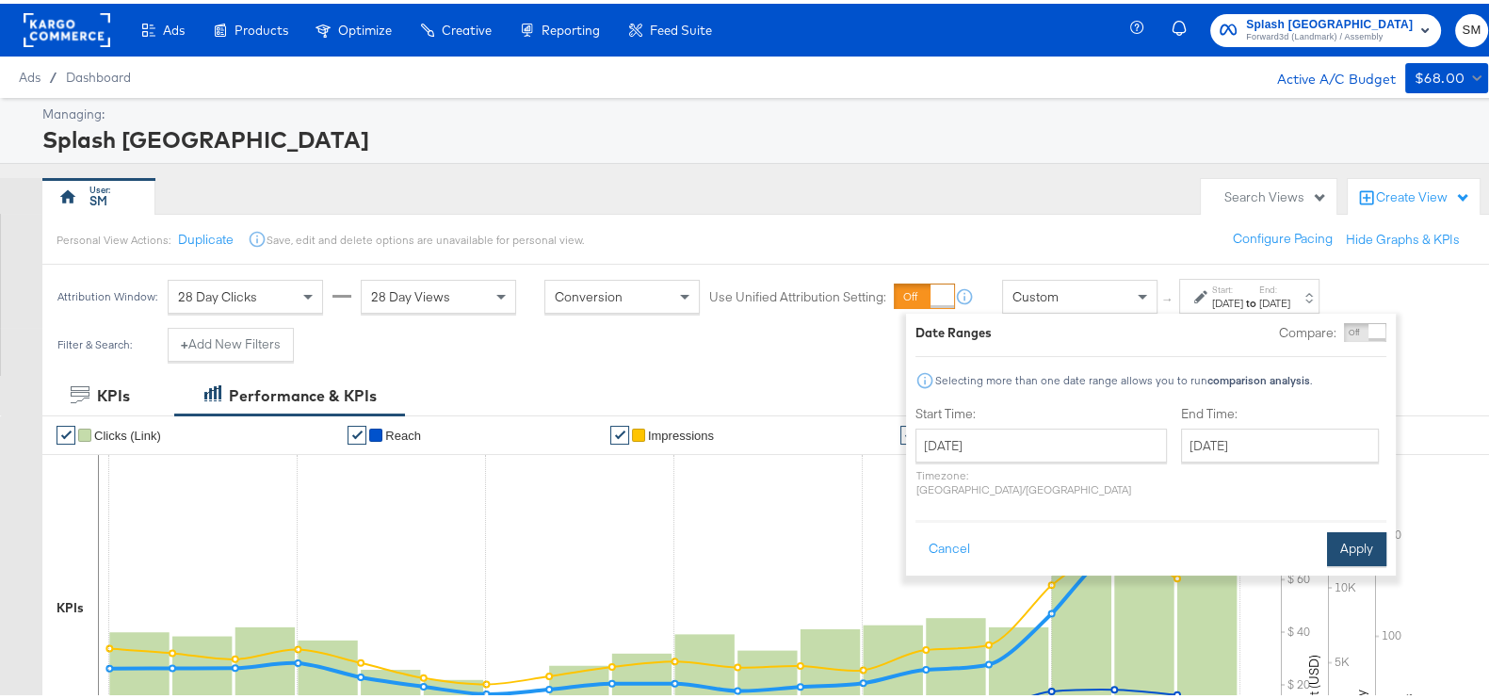
click at [1343, 528] on button "Apply" at bounding box center [1356, 545] width 59 height 34
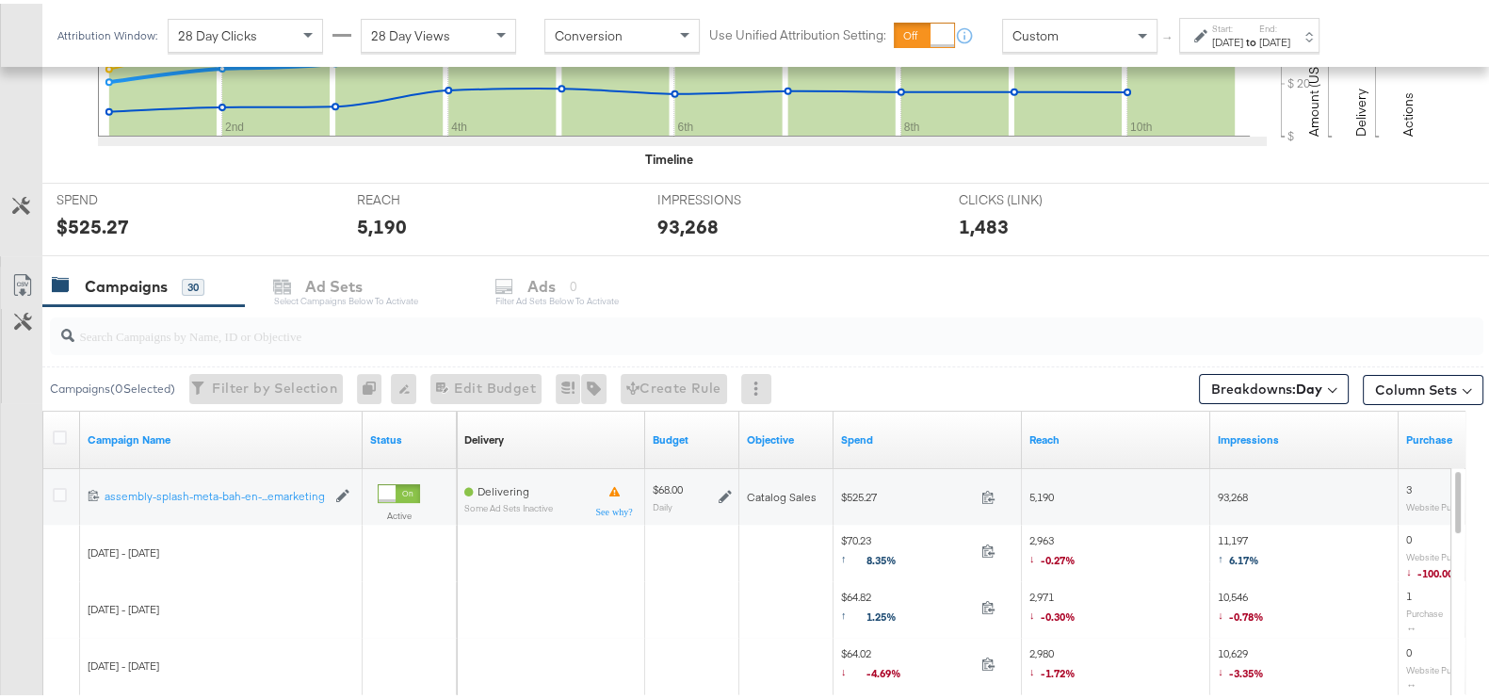
scroll to position [706, 0]
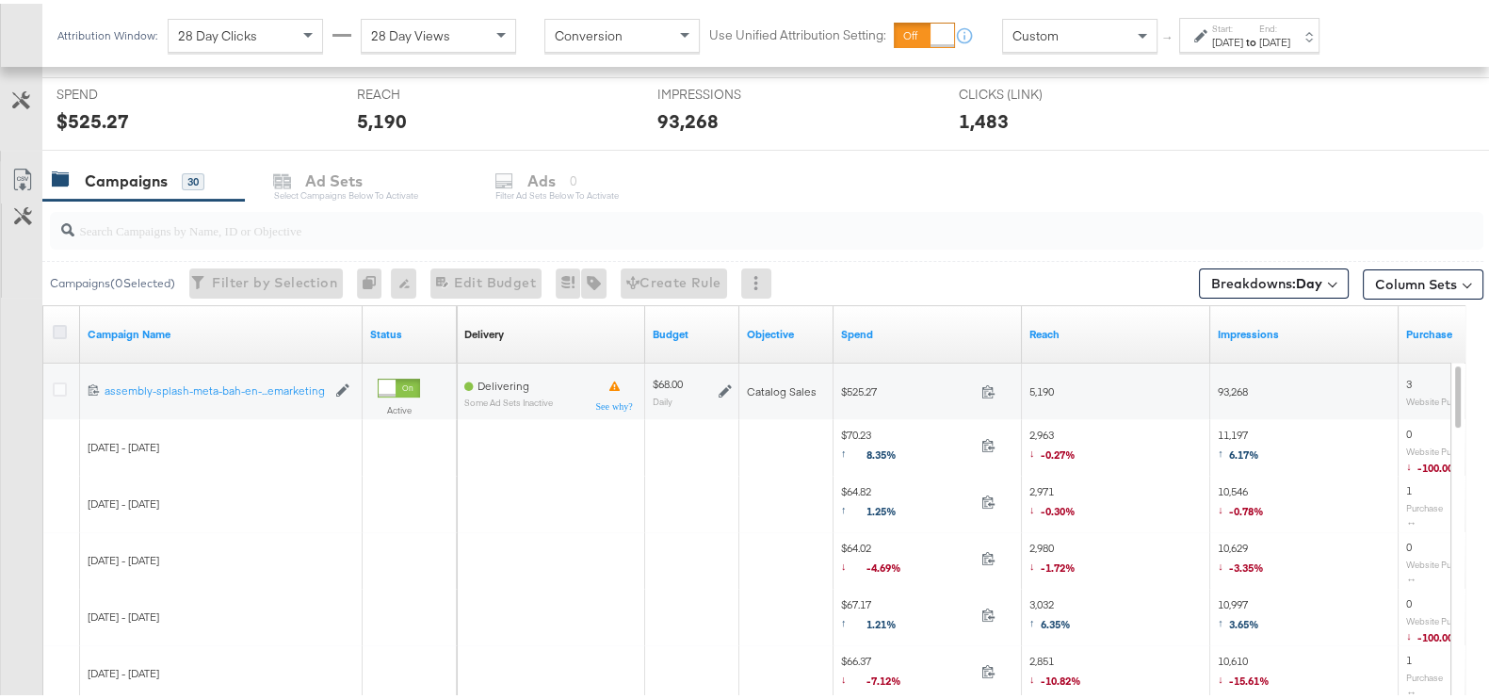
click at [61, 324] on icon at bounding box center [60, 328] width 14 height 14
click at [0, 0] on input "checkbox" at bounding box center [0, 0] width 0 height 0
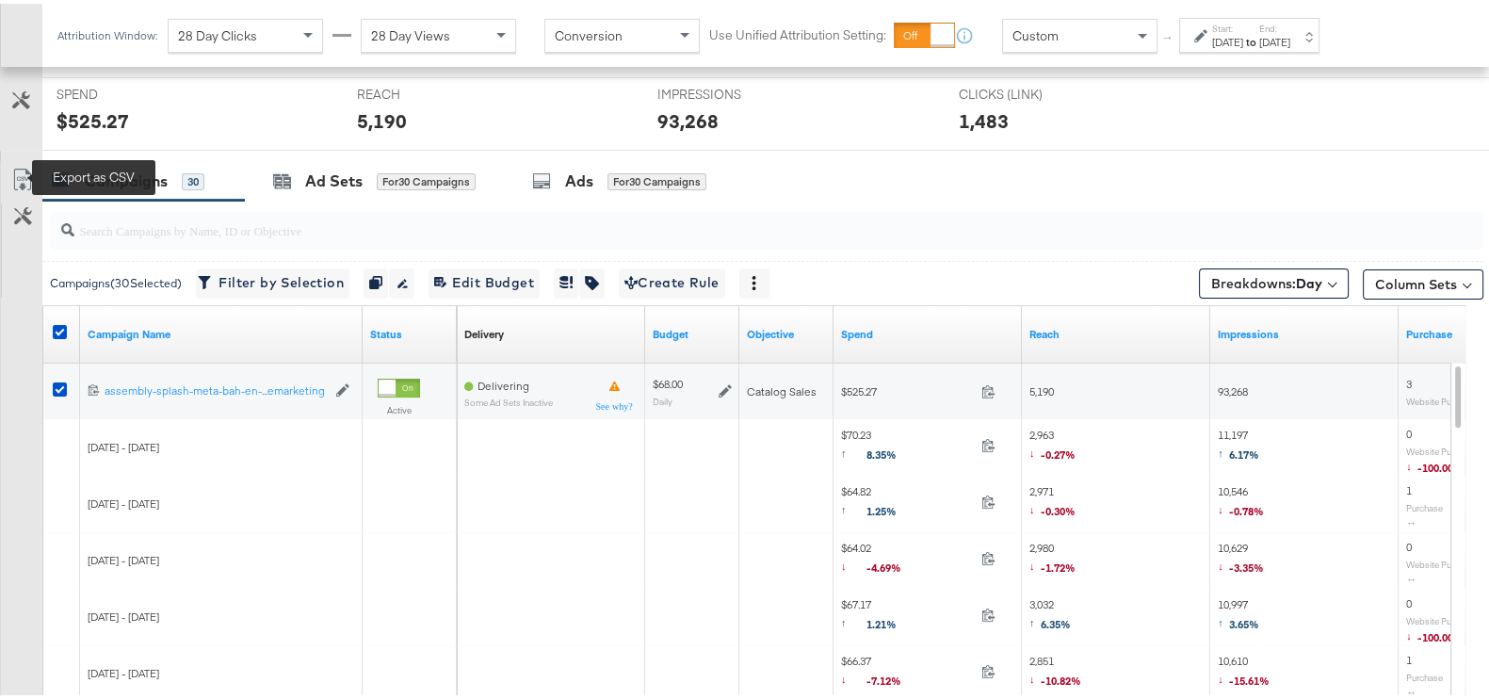
click at [23, 170] on icon at bounding box center [22, 176] width 23 height 23
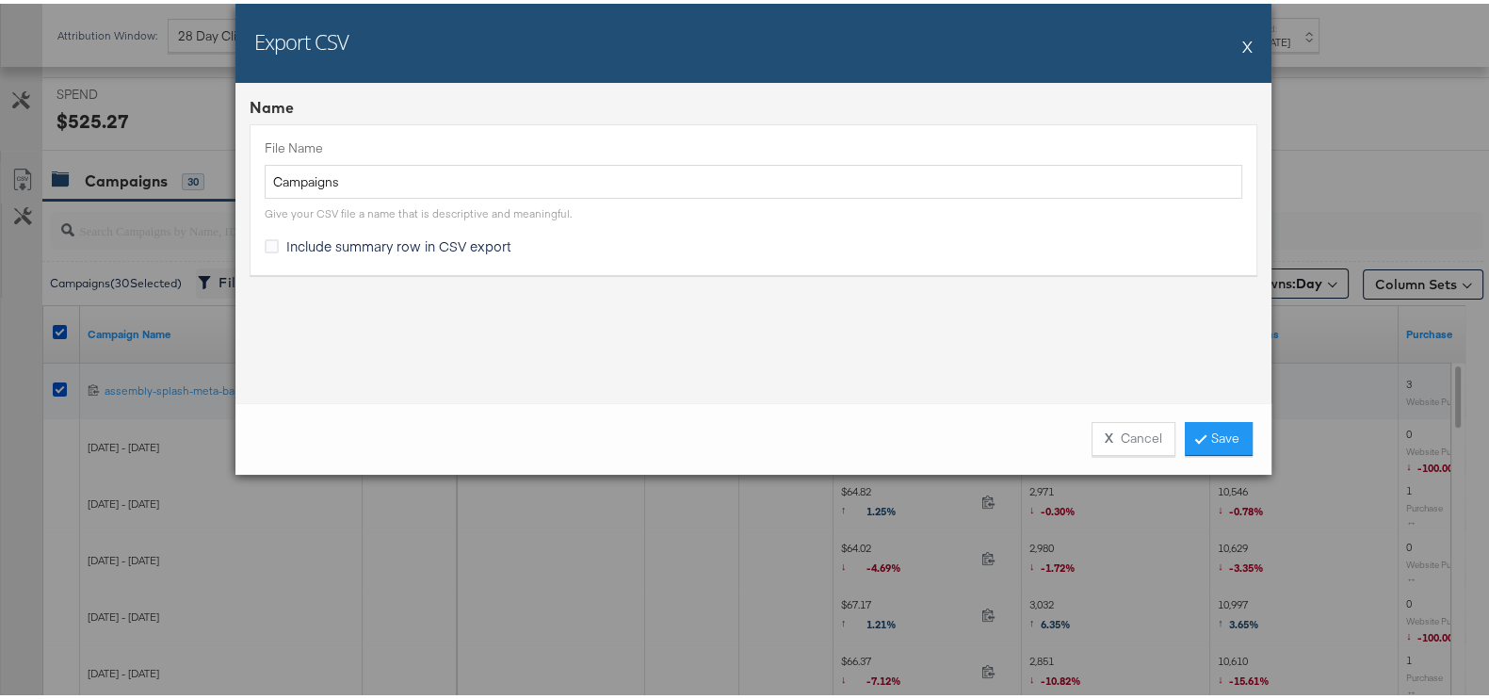
drag, startPoint x: 1230, startPoint y: 40, endPoint x: 1198, endPoint y: 113, distance: 79.3
click at [1231, 40] on div "Export CSV X" at bounding box center [753, 39] width 1036 height 79
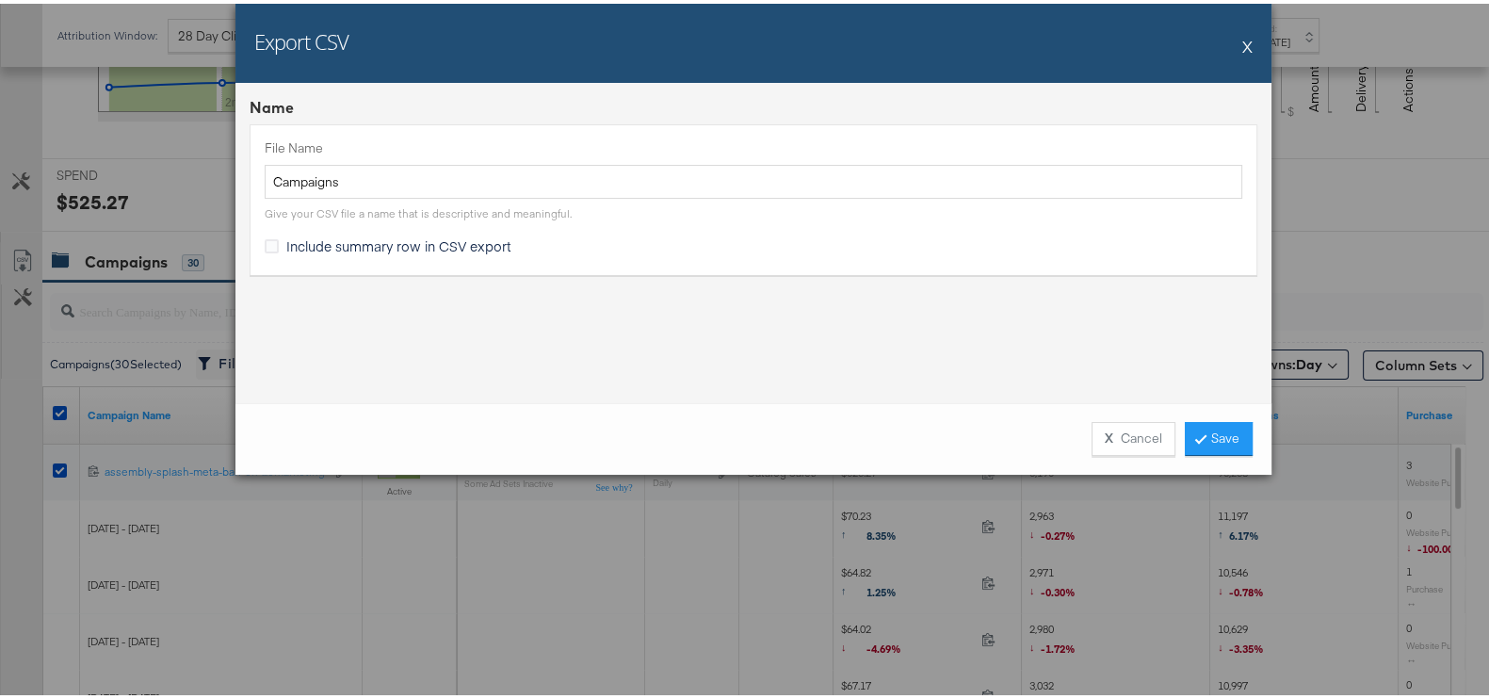
scroll to position [589, 0]
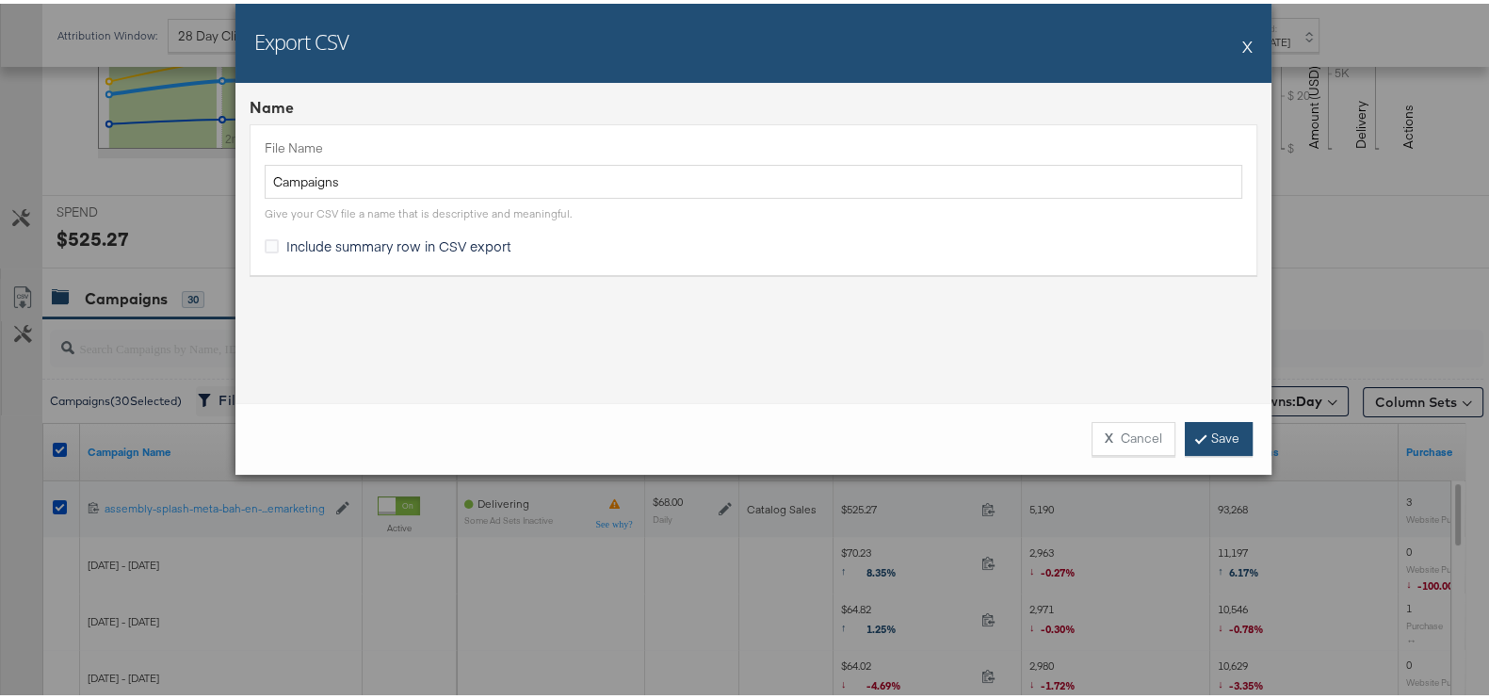
click at [1210, 423] on link "Save" at bounding box center [1219, 435] width 68 height 34
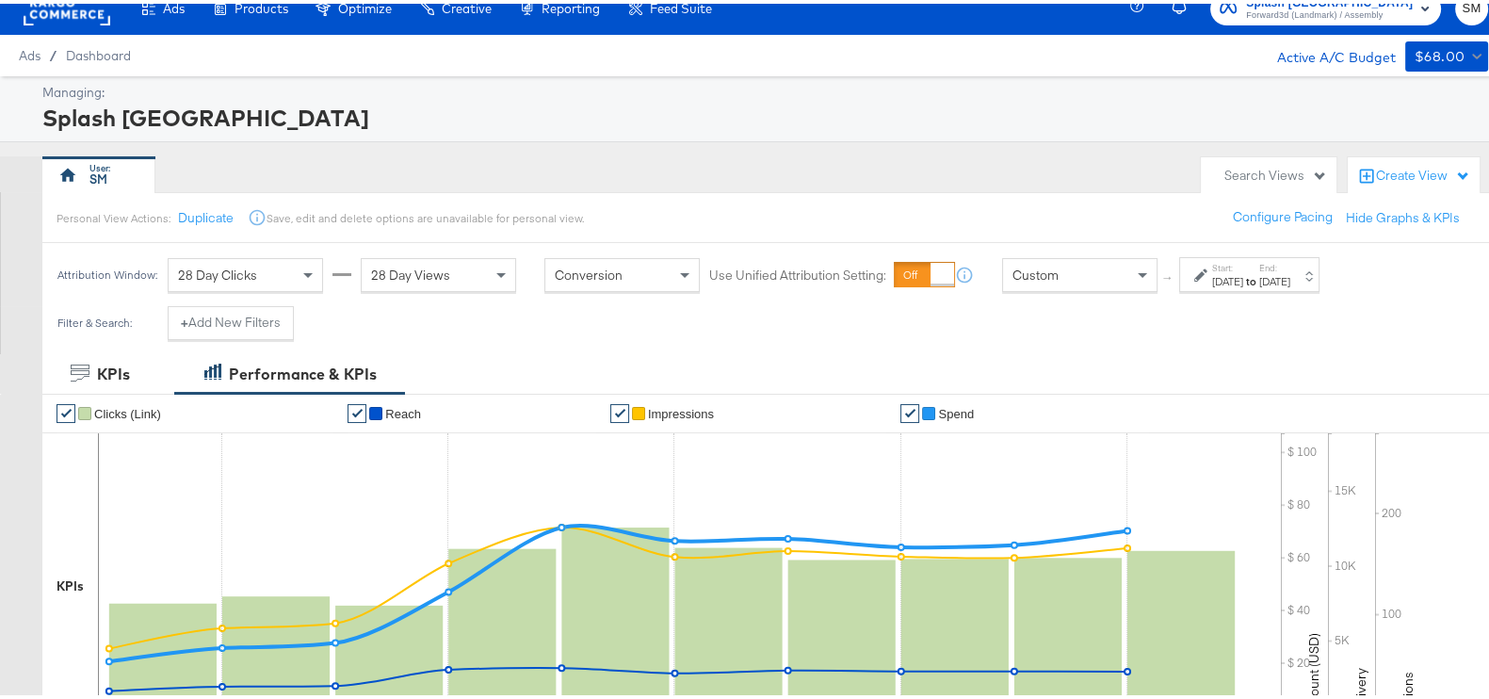
scroll to position [0, 0]
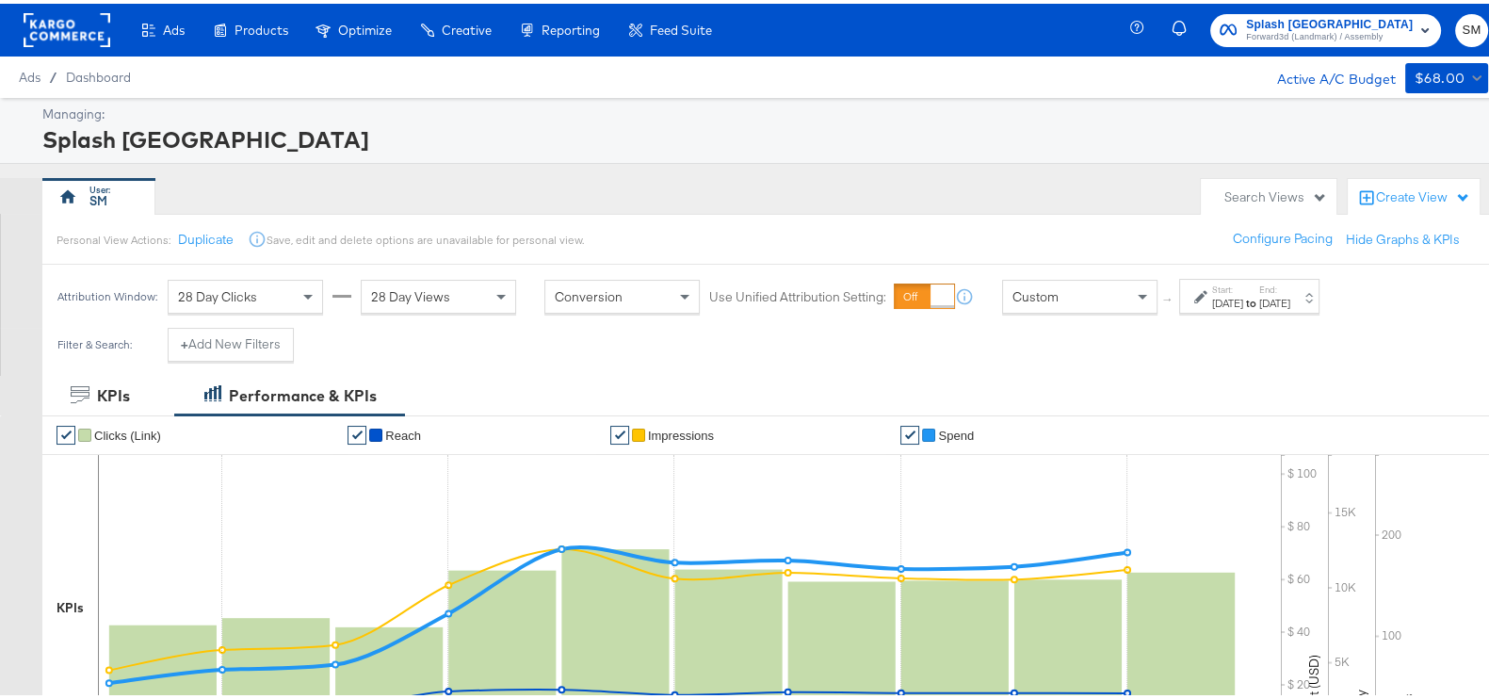
click at [1315, 8] on div "Splash Bahrain Forward3d (Landmark) / Assembly SM" at bounding box center [1322, 26] width 370 height 53
click at [1321, 13] on span "Splash Bahrain" at bounding box center [1329, 21] width 167 height 20
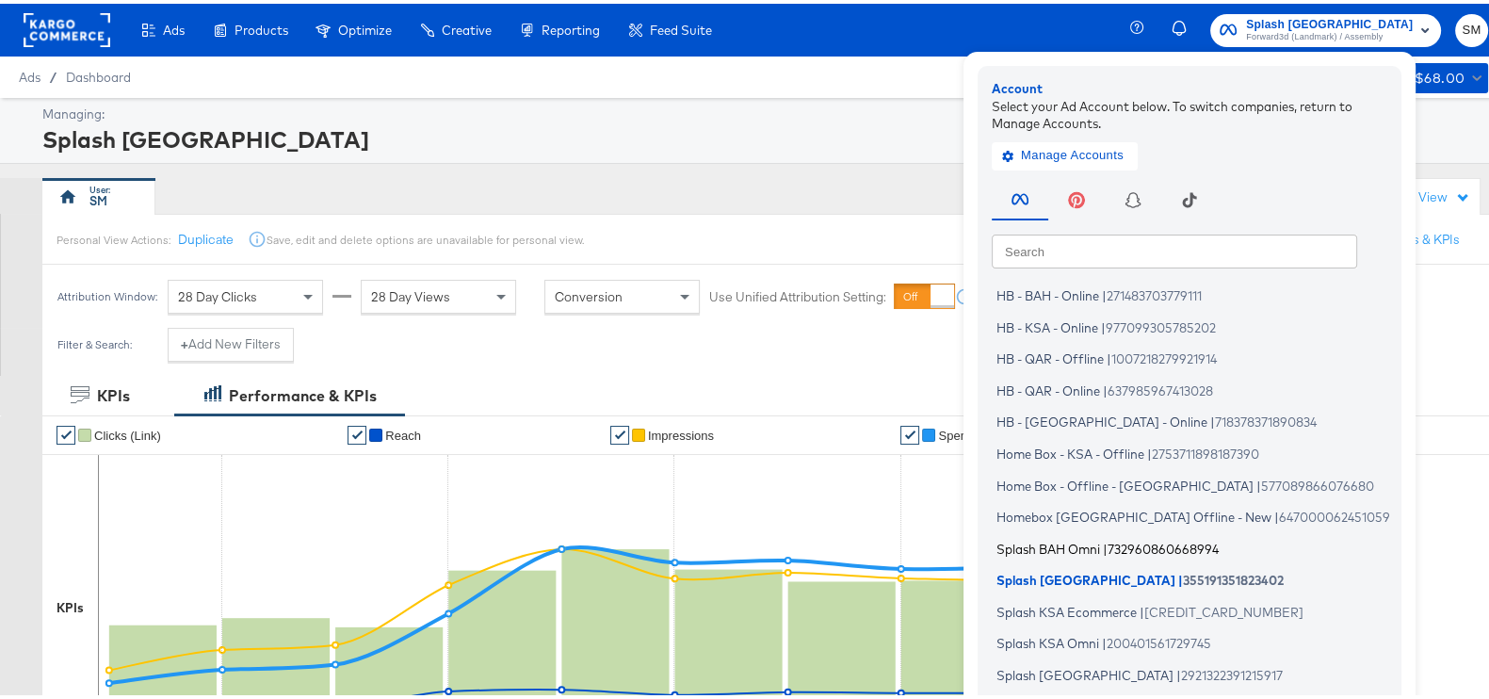
click at [1097, 550] on span "Splash BAH Omni" at bounding box center [1048, 544] width 104 height 15
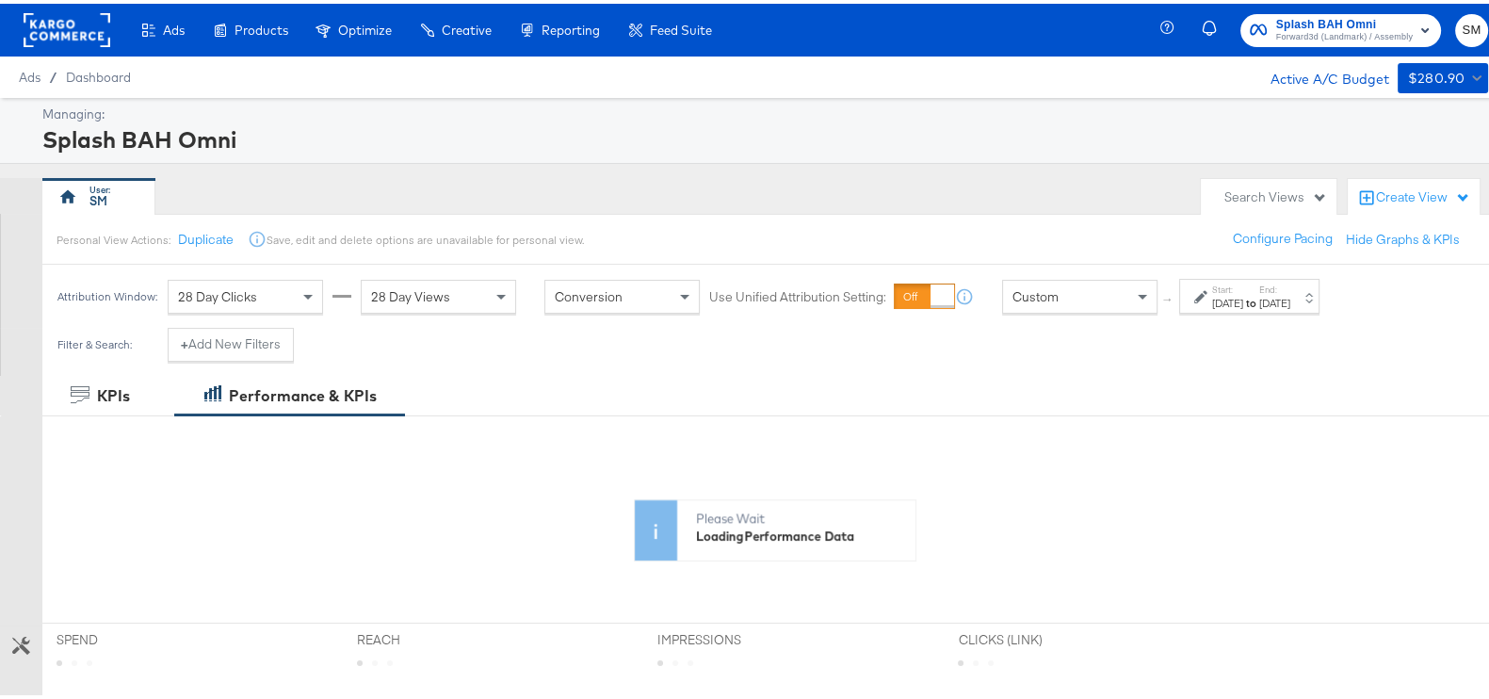
click at [1243, 294] on div "Jul 20th 2025" at bounding box center [1227, 299] width 31 height 15
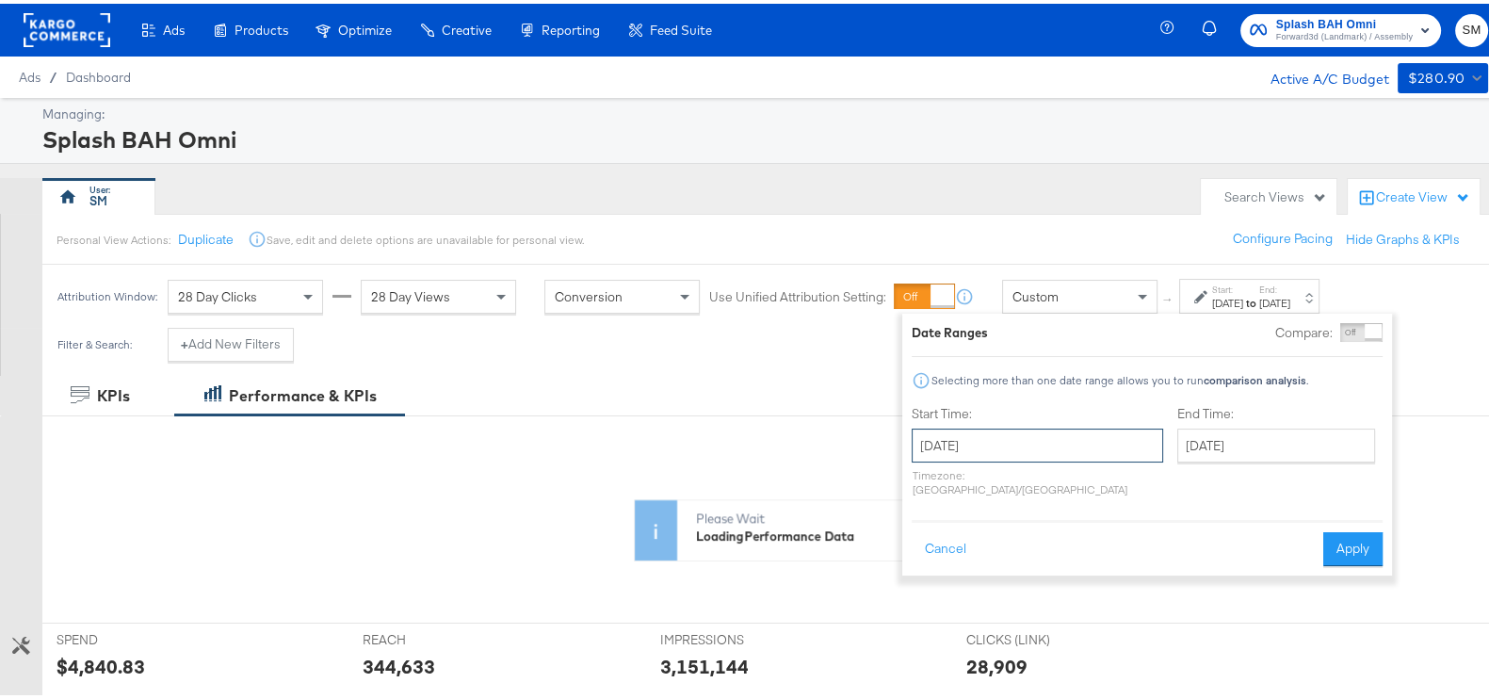
click at [1069, 440] on input "July 20th 2025" at bounding box center [1036, 442] width 251 height 34
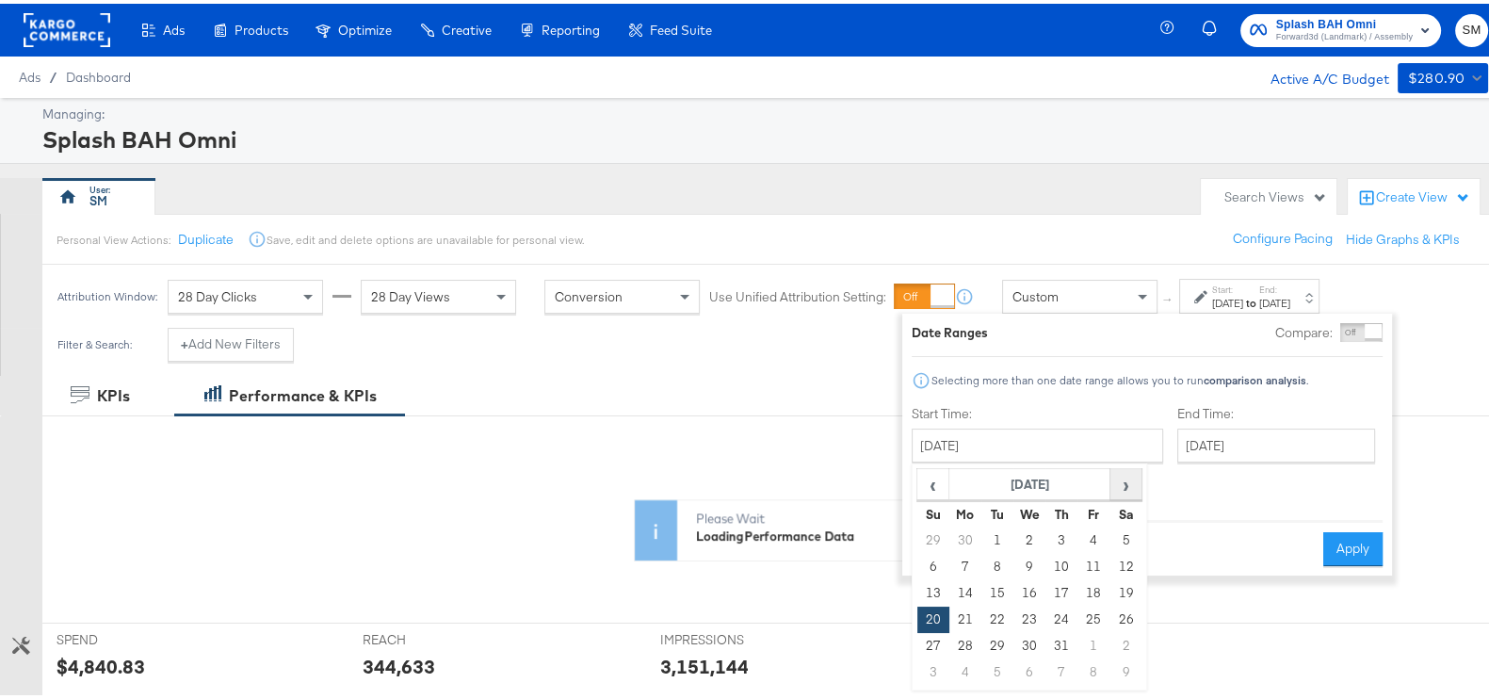
click at [1131, 477] on span "›" at bounding box center [1125, 480] width 29 height 28
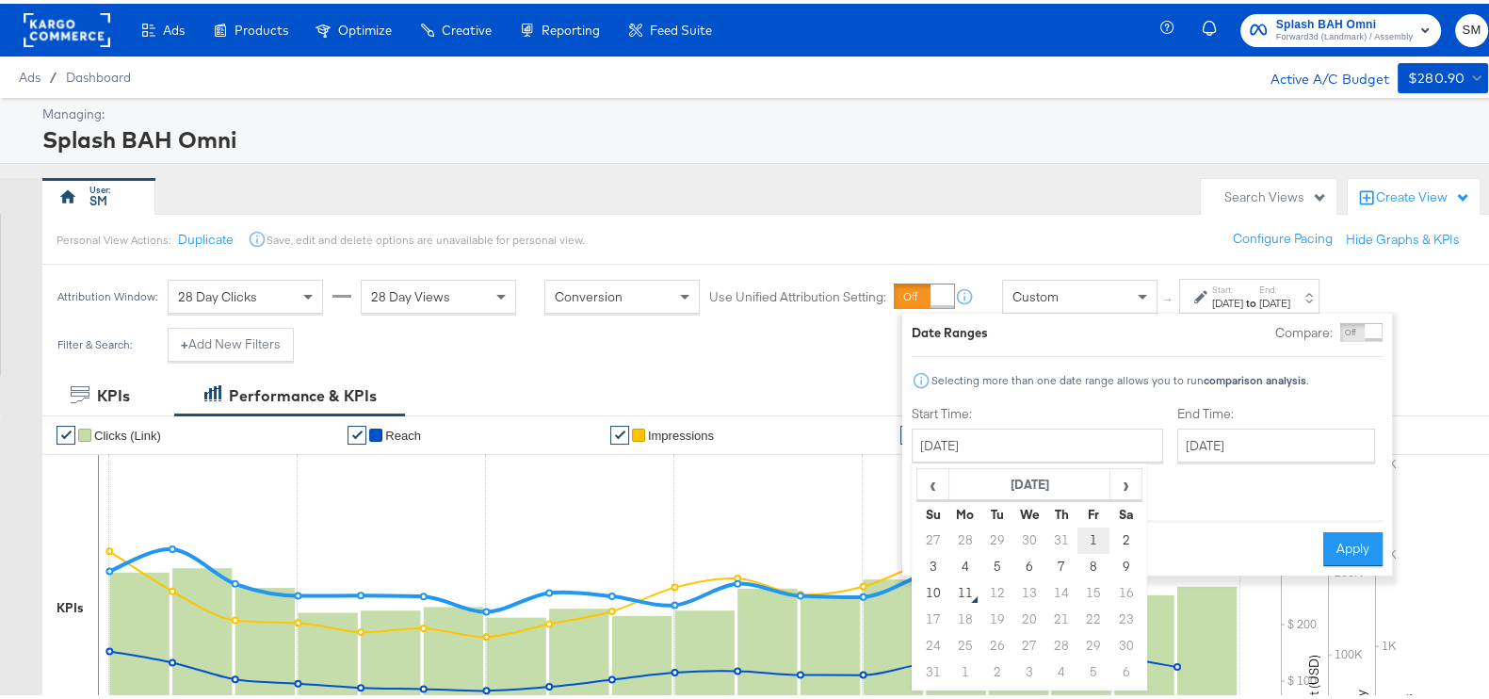
click at [1092, 532] on td "1" at bounding box center [1093, 537] width 32 height 26
type input "[DATE]"
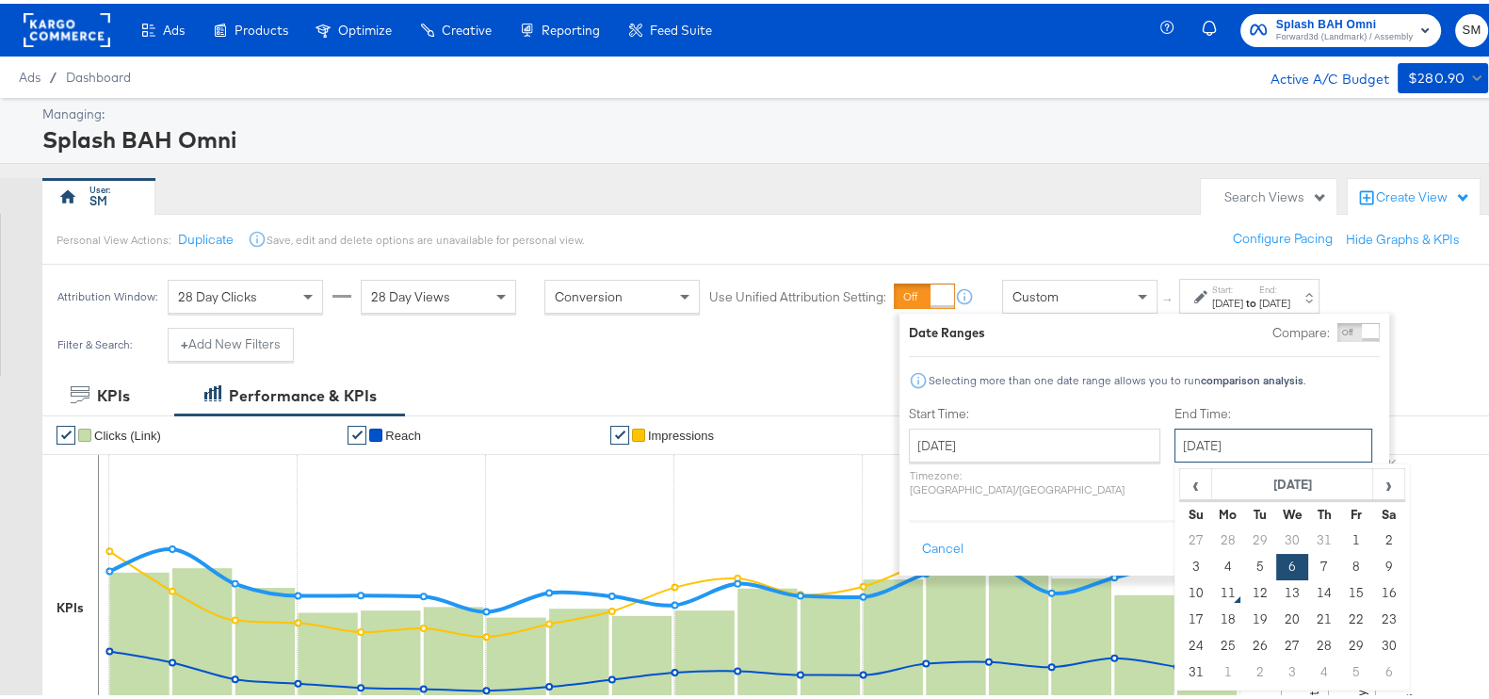
drag, startPoint x: 1188, startPoint y: 440, endPoint x: 1160, endPoint y: 501, distance: 67.4
click at [1189, 440] on input "[DATE]" at bounding box center [1273, 442] width 198 height 34
click at [1180, 582] on td "10" at bounding box center [1196, 589] width 32 height 26
type input "[DATE]"
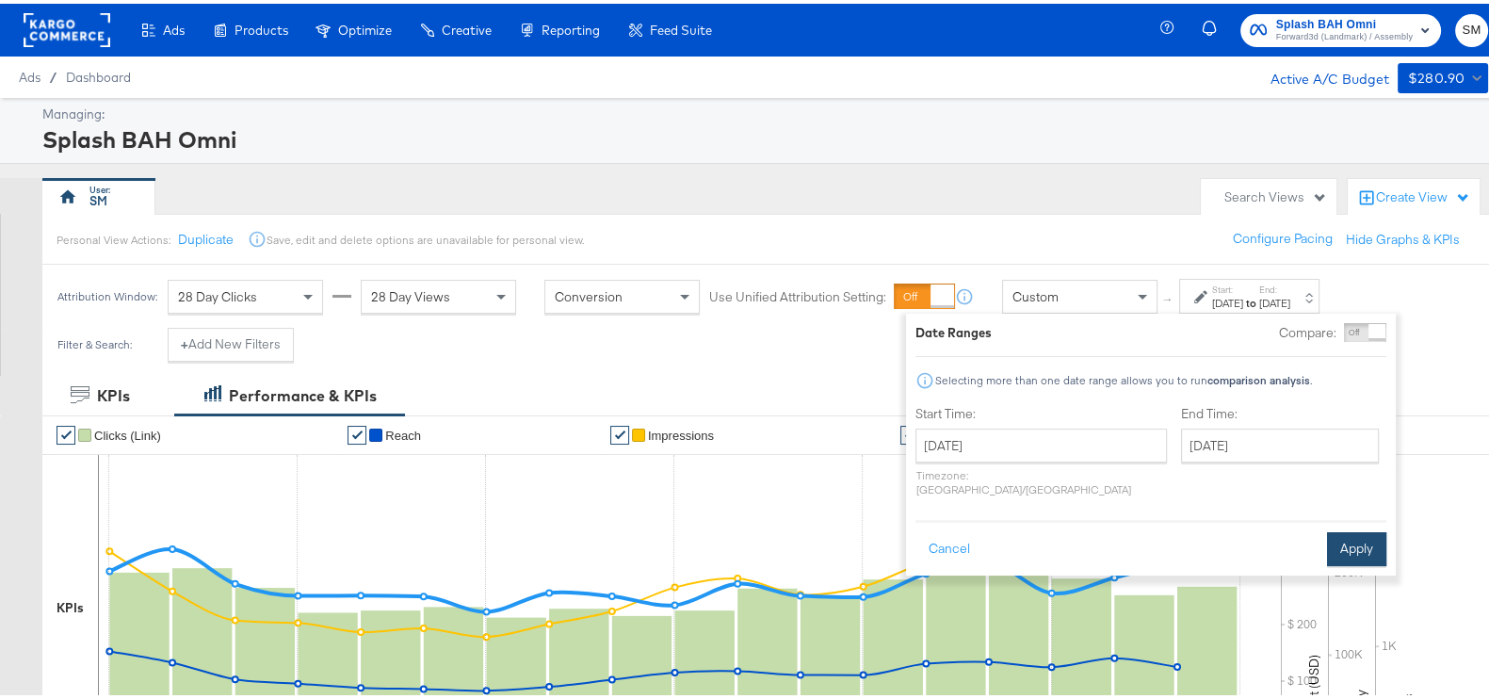
click at [1361, 528] on button "Apply" at bounding box center [1356, 545] width 59 height 34
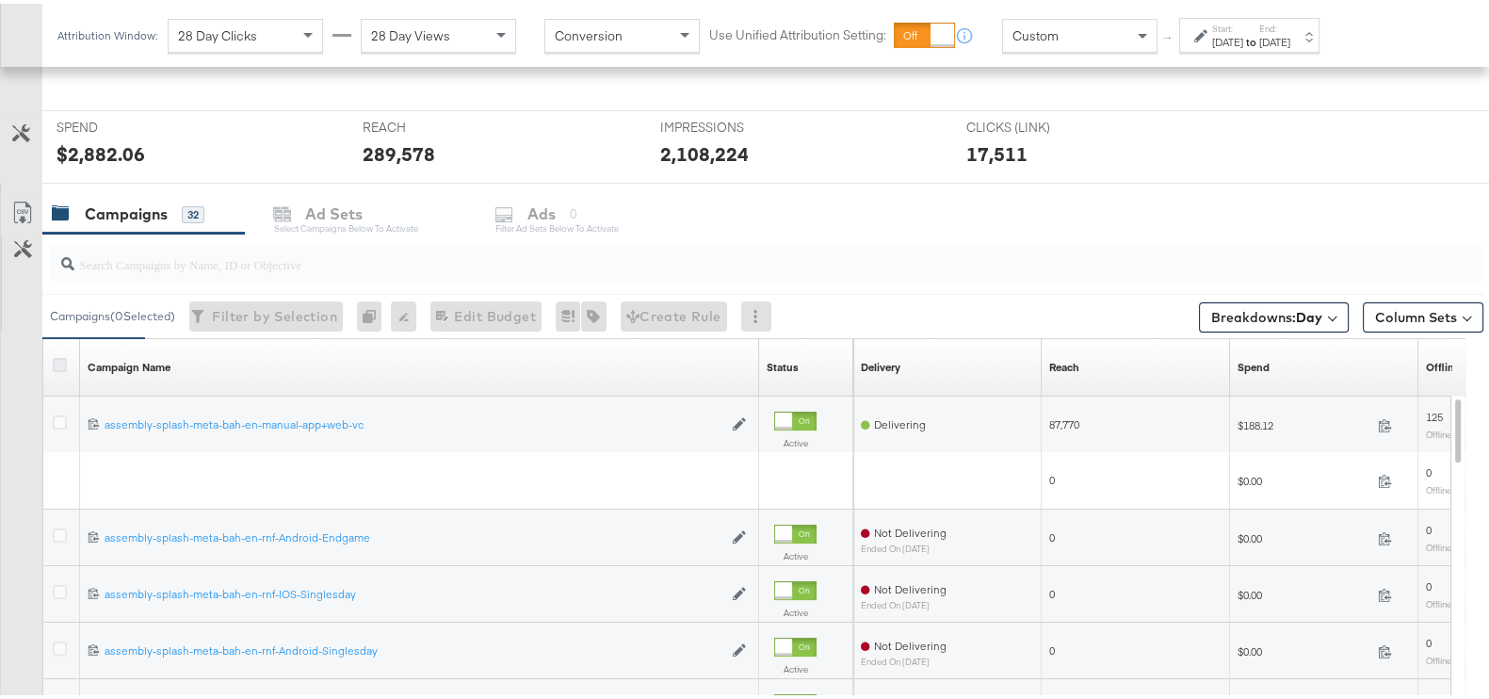
scroll to position [672, 0]
click at [54, 363] on icon at bounding box center [60, 362] width 14 height 14
click at [0, 0] on input "checkbox" at bounding box center [0, 0] width 0 height 0
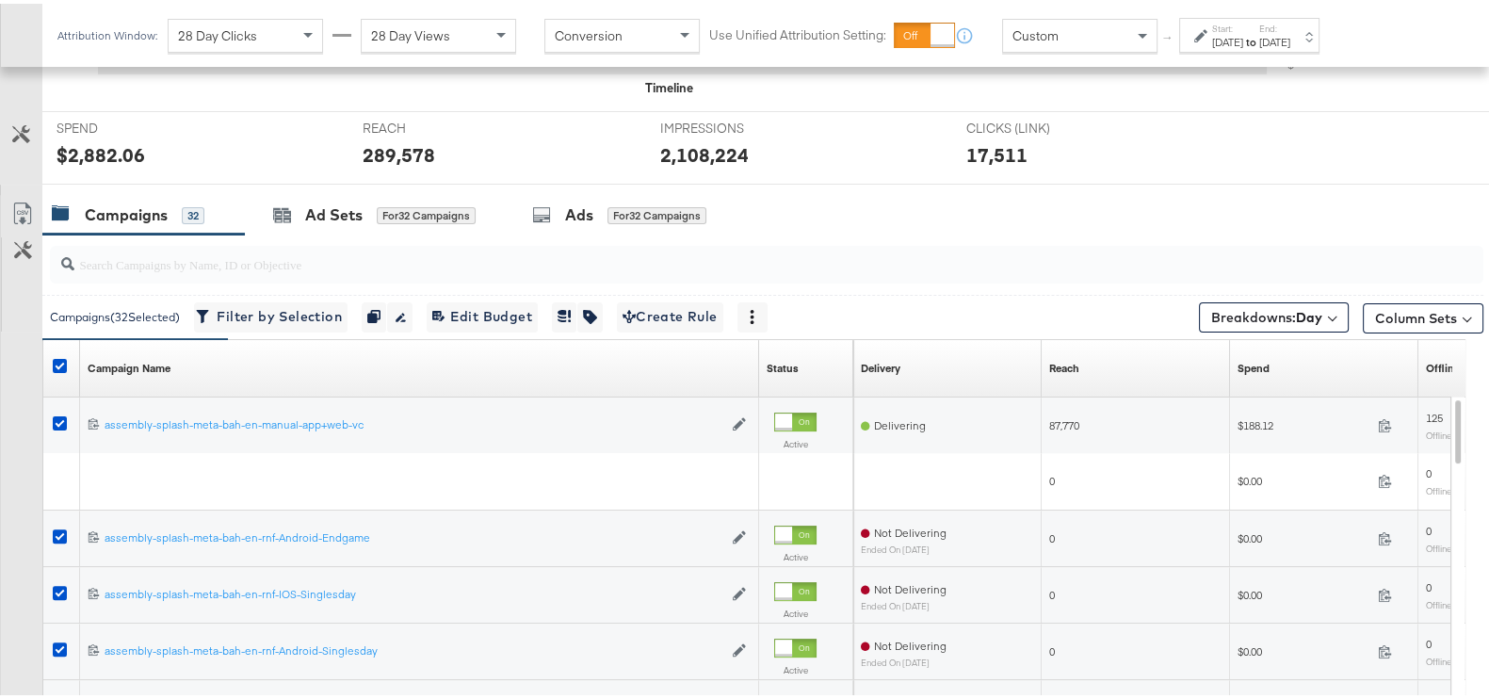
click at [20, 195] on link "Export as CSV" at bounding box center [22, 212] width 42 height 42
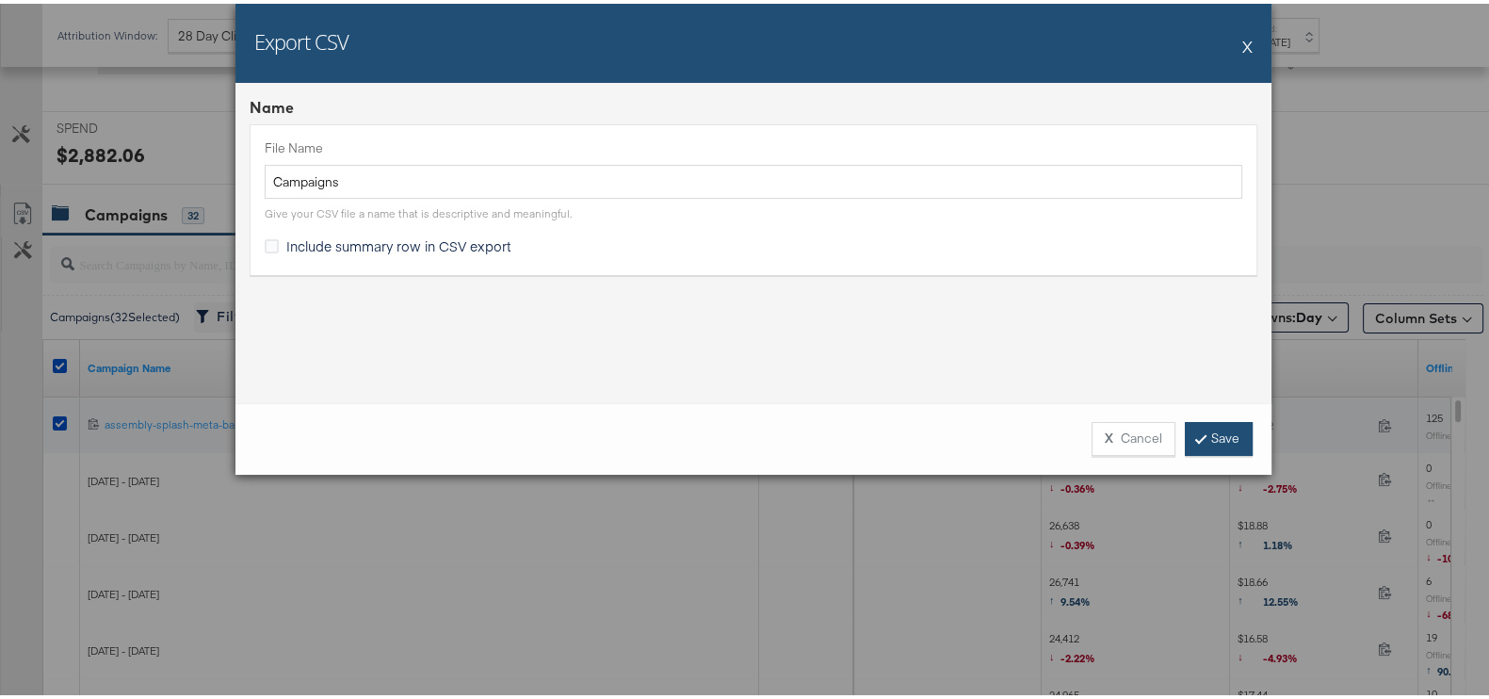
click at [1210, 433] on link "Save" at bounding box center [1219, 435] width 68 height 34
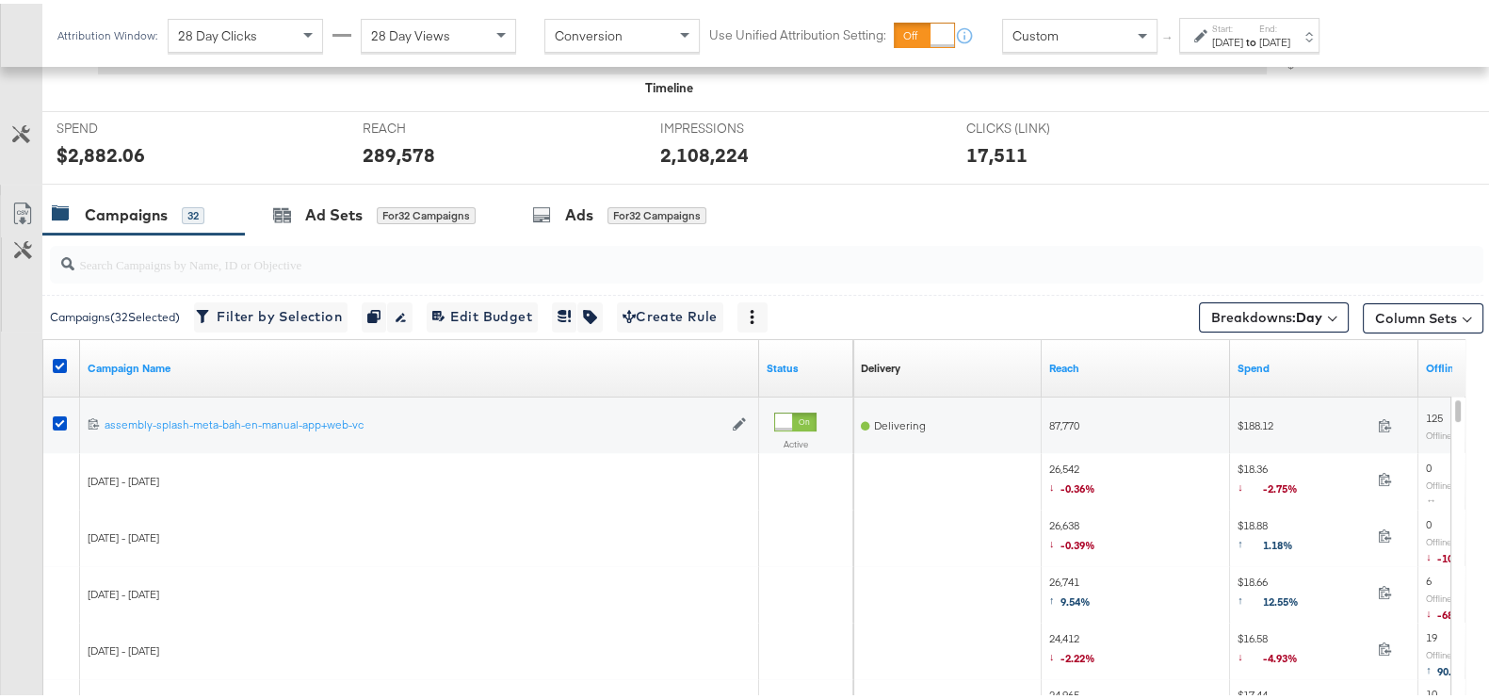
scroll to position [0, 0]
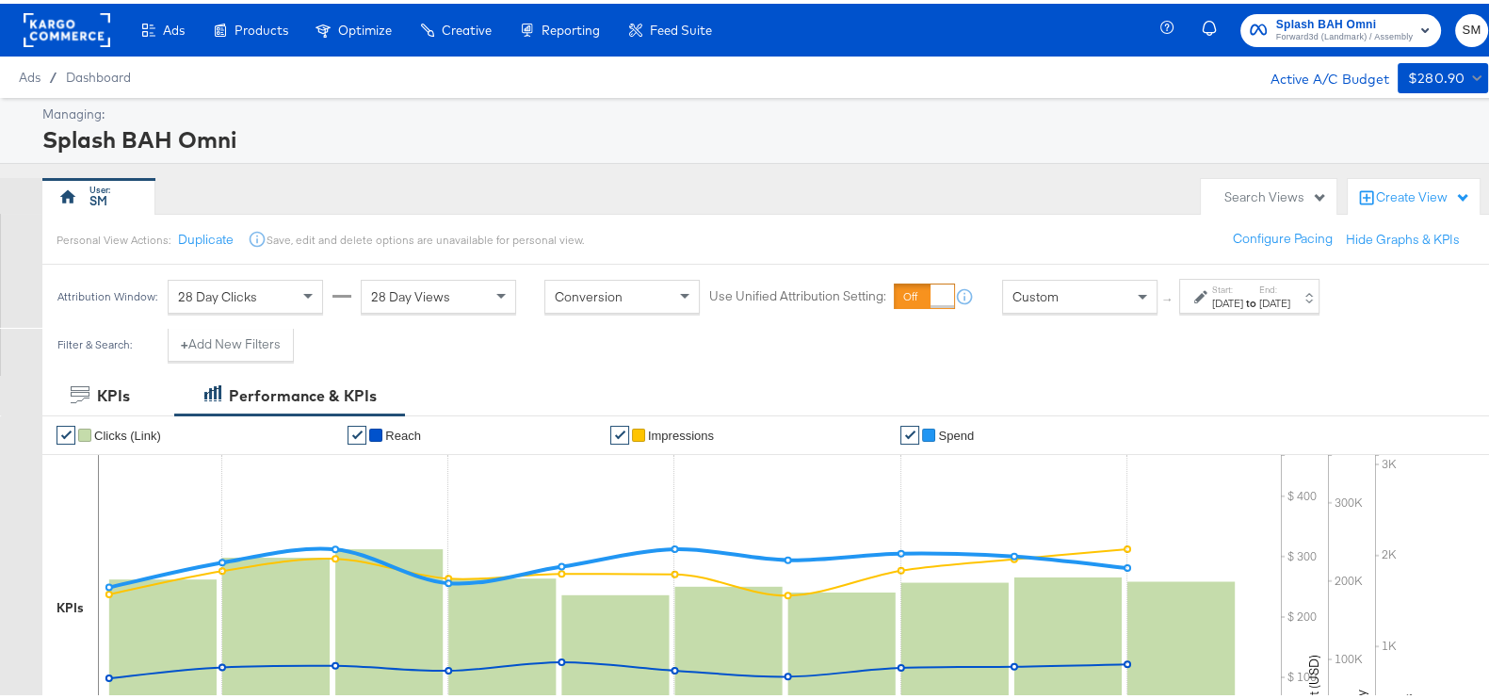
click at [1291, 38] on span "Forward3d (Landmark) / Assembly" at bounding box center [1344, 33] width 137 height 15
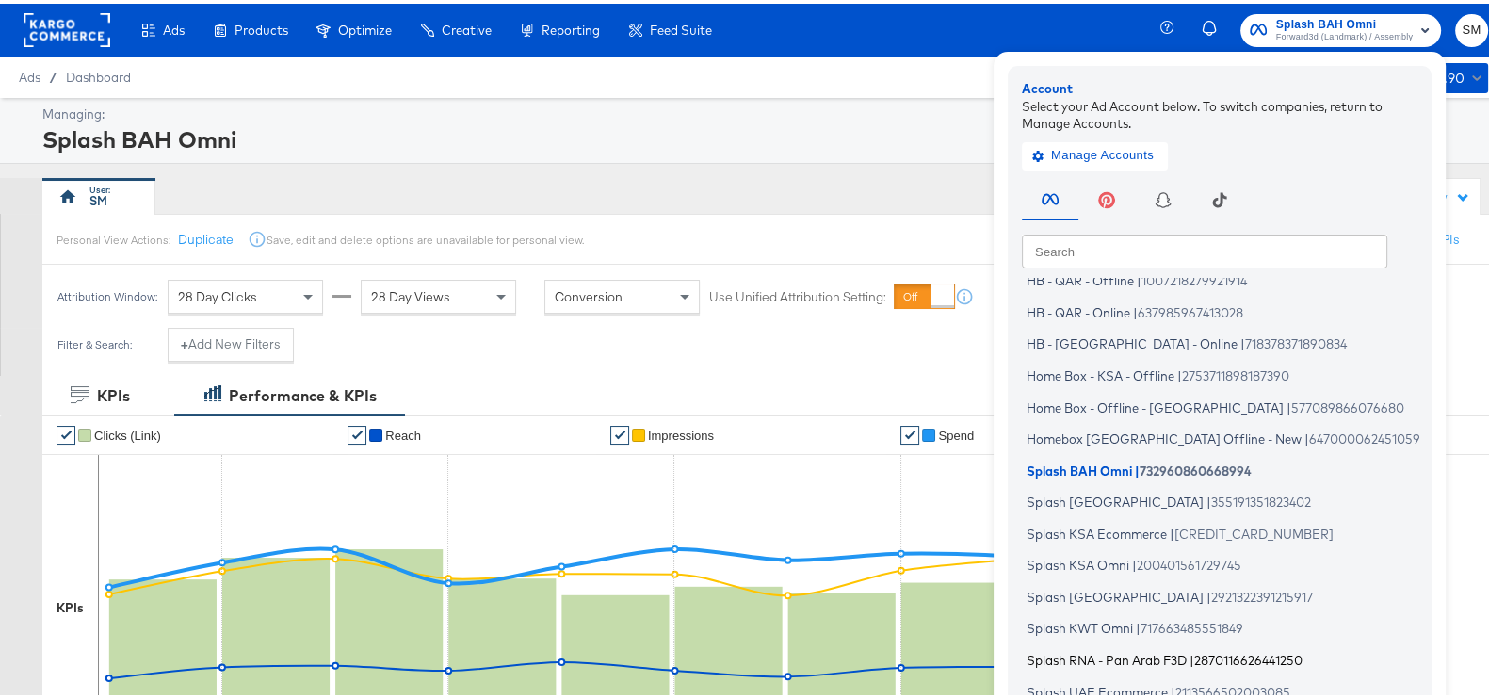
scroll to position [113, 0]
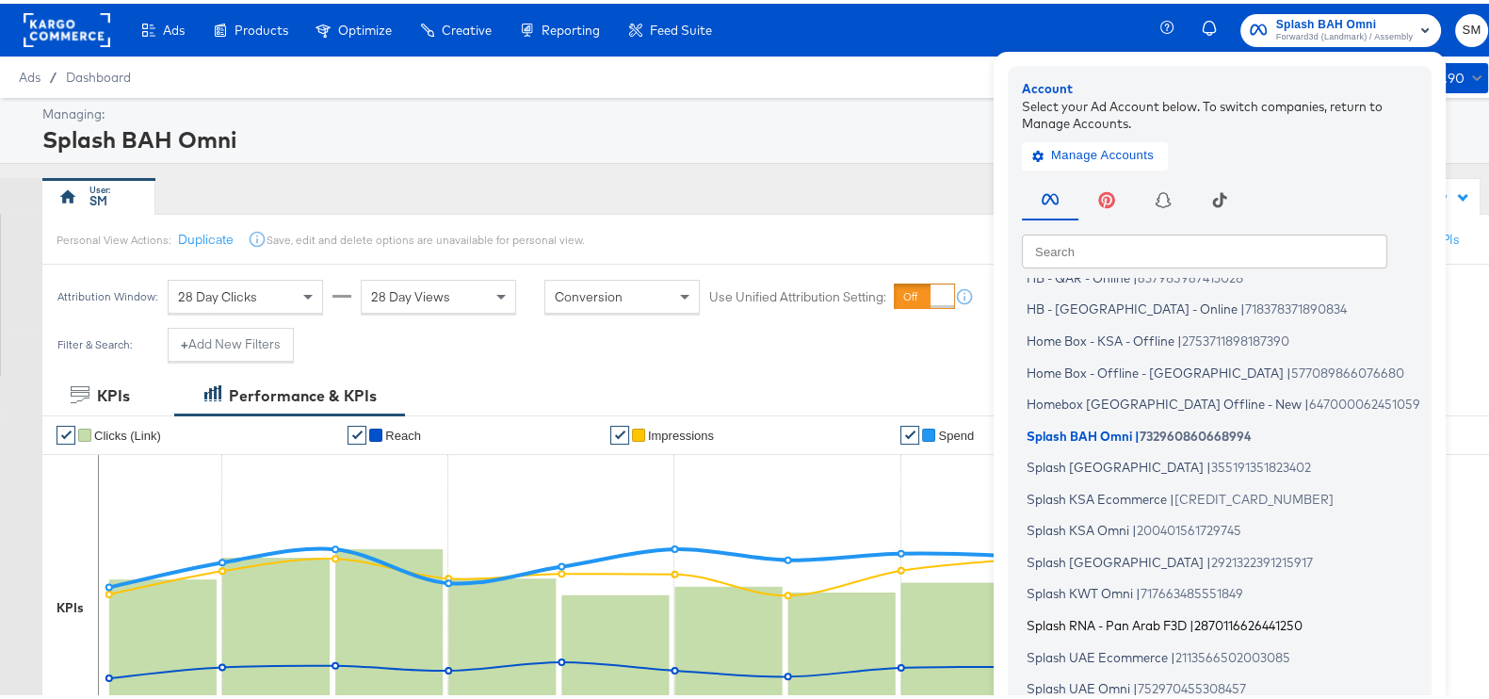
click at [1098, 620] on span "Splash RNA - Pan Arab F3D" at bounding box center [1106, 621] width 160 height 15
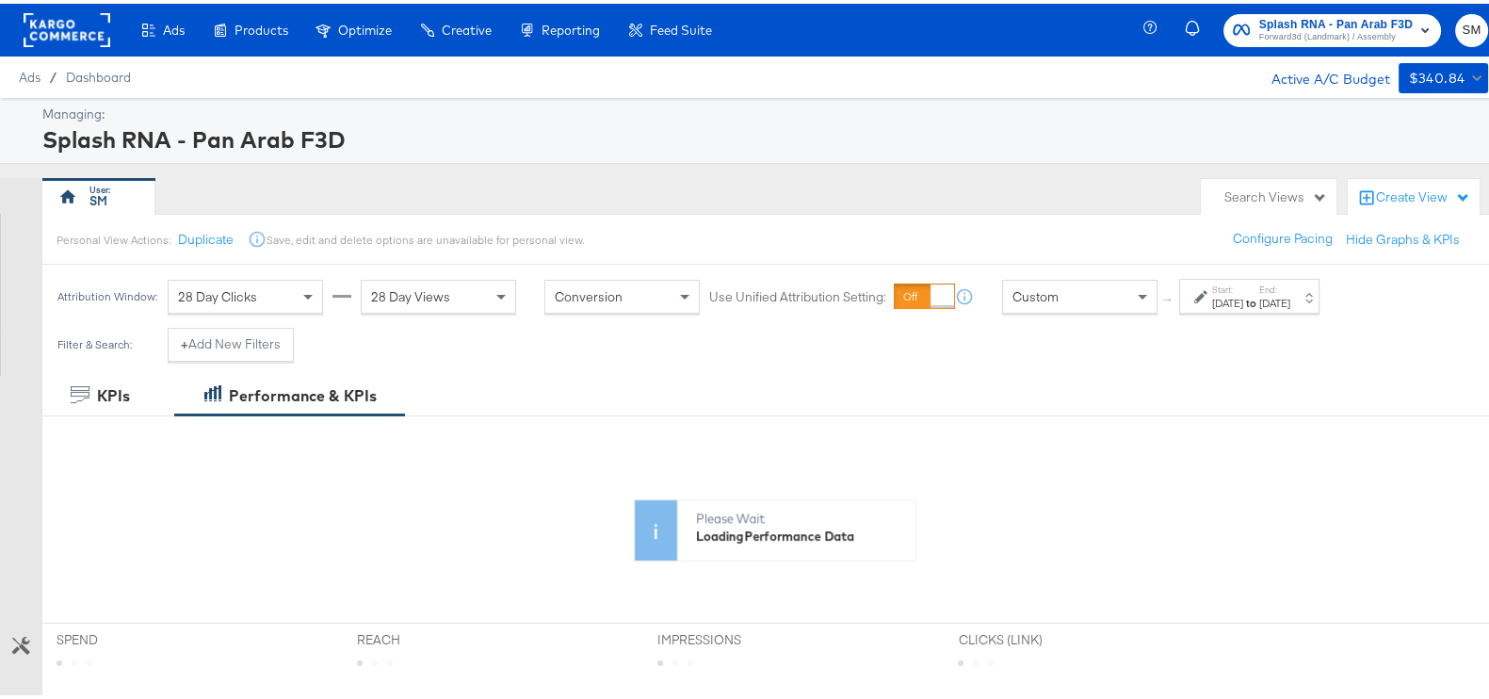
click at [1228, 303] on div "[DATE]" at bounding box center [1227, 299] width 31 height 15
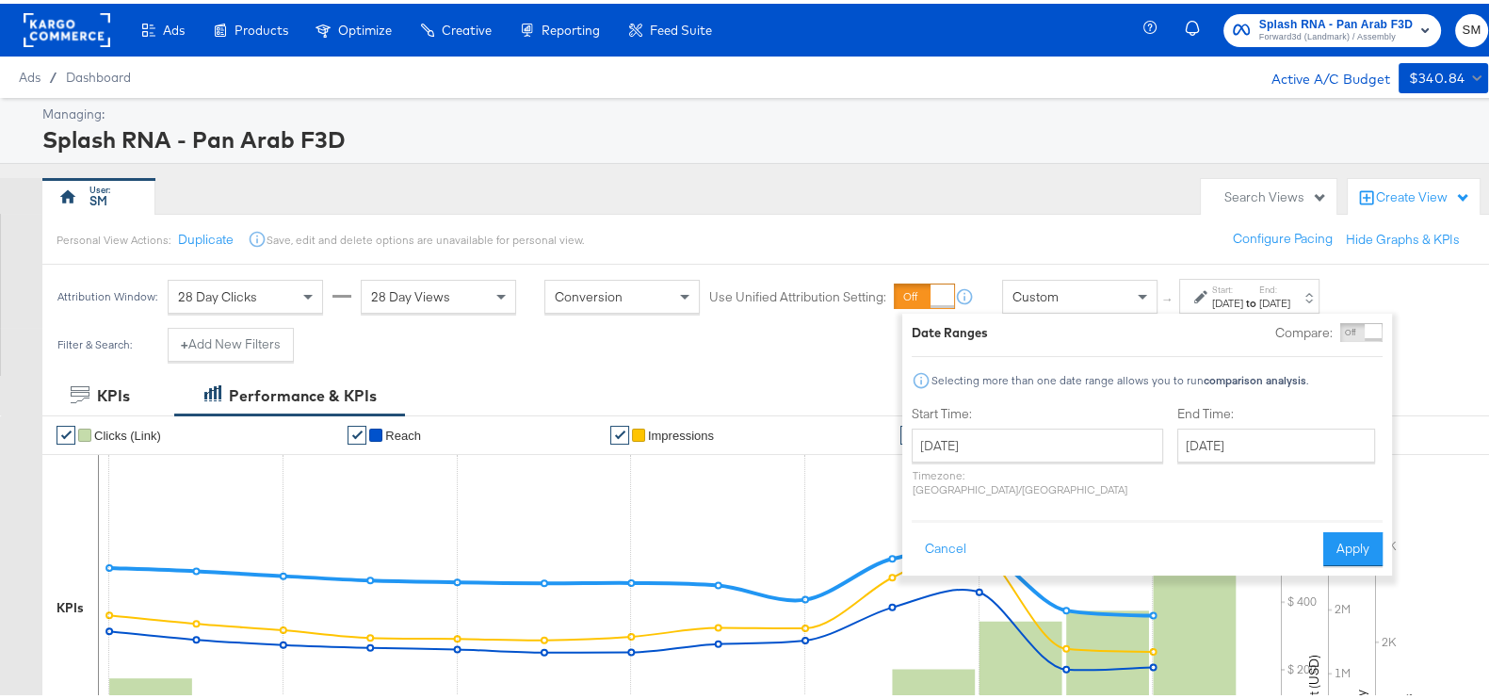
click at [1086, 461] on div "[DATE] ‹ [DATE] › Su Mo Tu We Th Fr Sa 29 30 1 2 3 4 5 6 7 8 9 10 11 12 13 14 1…" at bounding box center [1036, 459] width 251 height 68
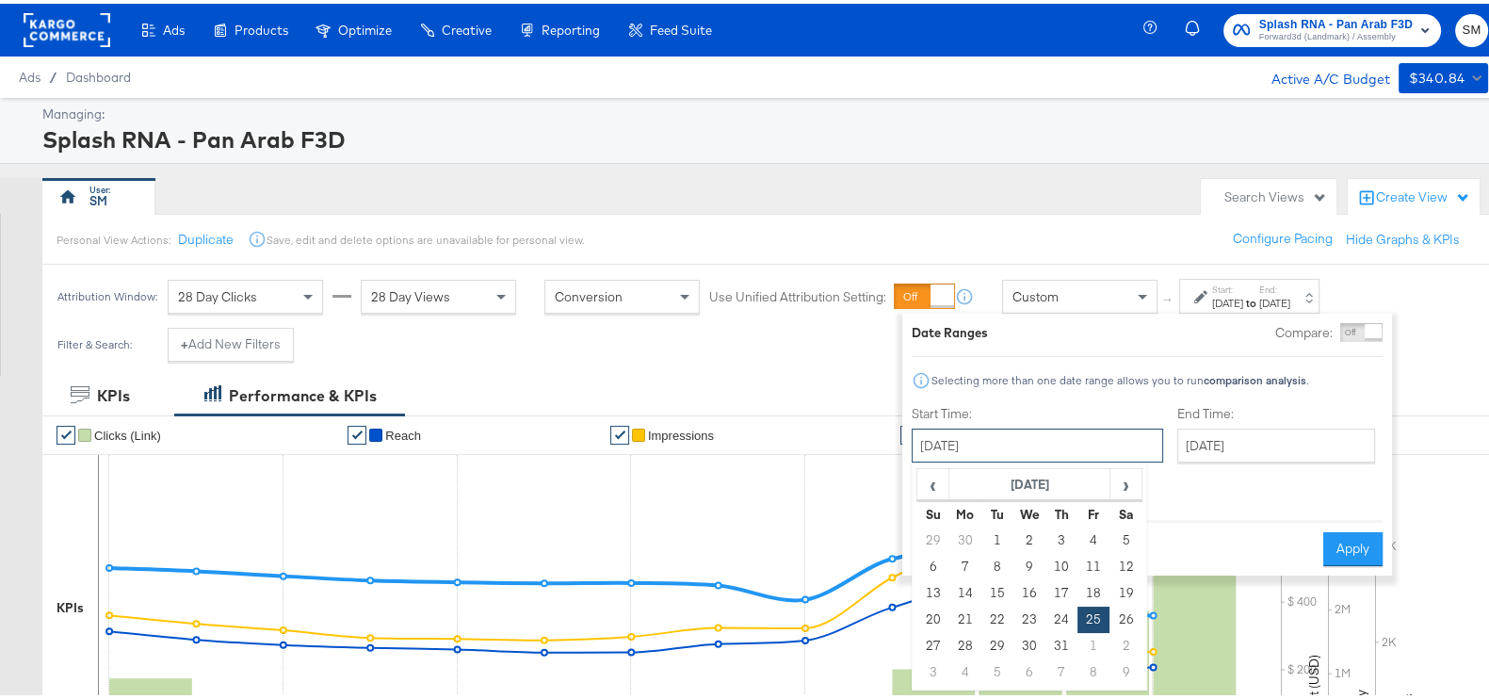
click at [1077, 444] on input "[DATE]" at bounding box center [1036, 442] width 251 height 34
click at [1128, 469] on span "›" at bounding box center [1125, 480] width 29 height 28
click at [1083, 533] on td "1" at bounding box center [1093, 537] width 32 height 26
type input "[DATE]"
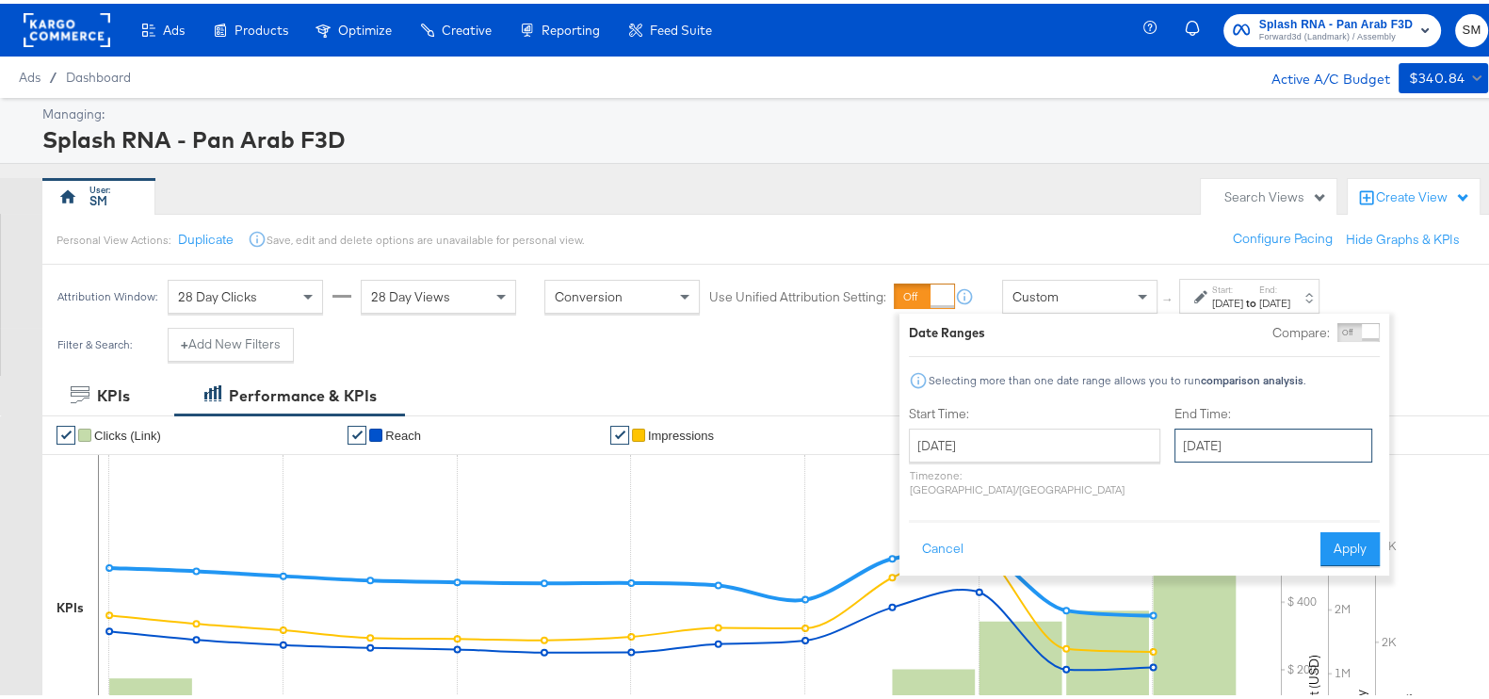
click at [1174, 440] on input "[DATE]" at bounding box center [1273, 442] width 198 height 34
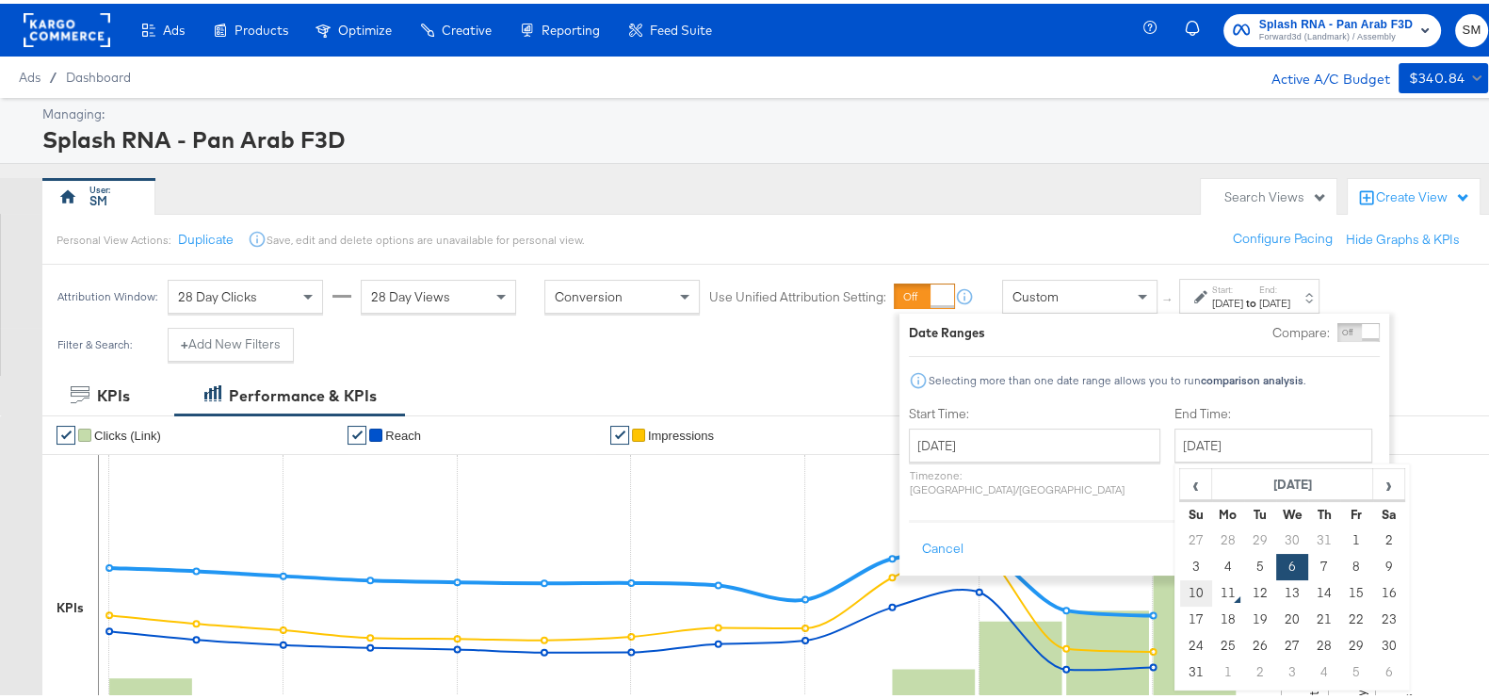
click at [1180, 585] on td "10" at bounding box center [1196, 589] width 32 height 26
type input "[DATE]"
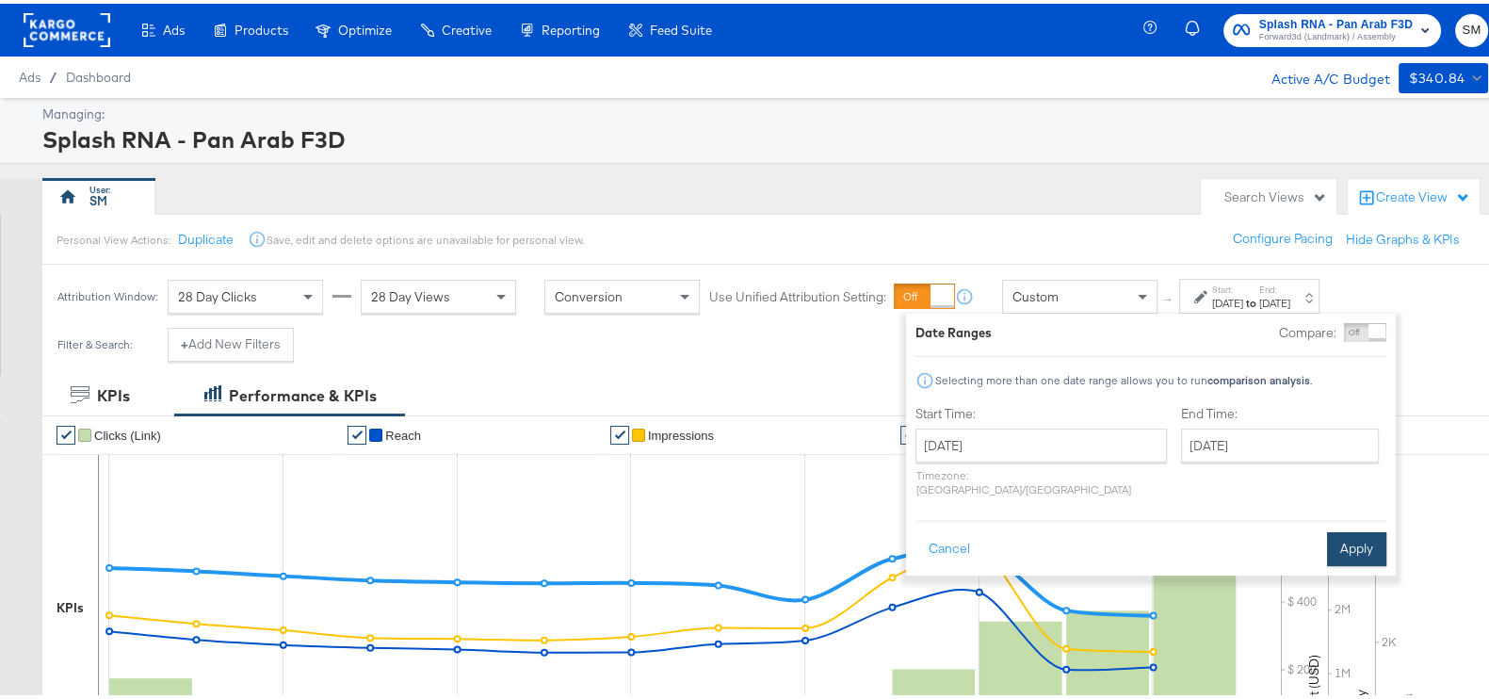
click at [1348, 528] on button "Apply" at bounding box center [1356, 545] width 59 height 34
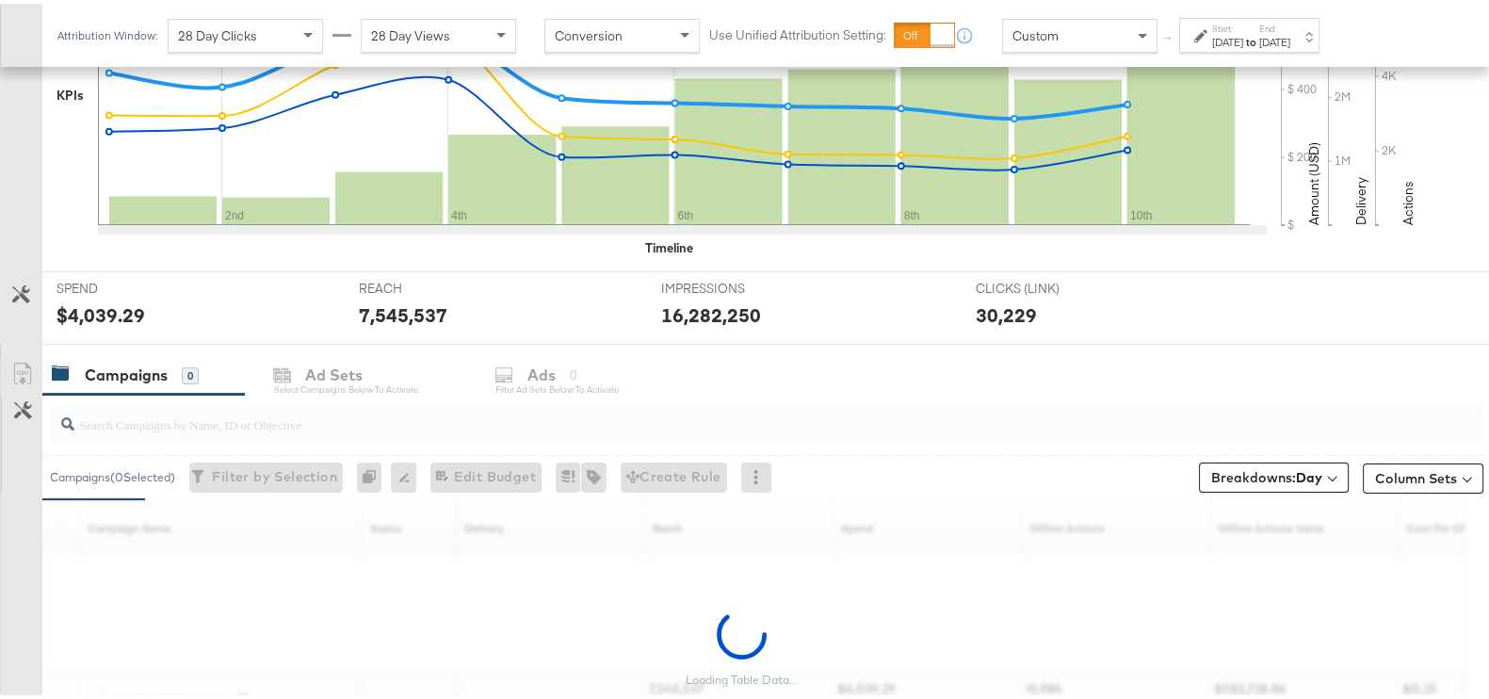
scroll to position [672, 0]
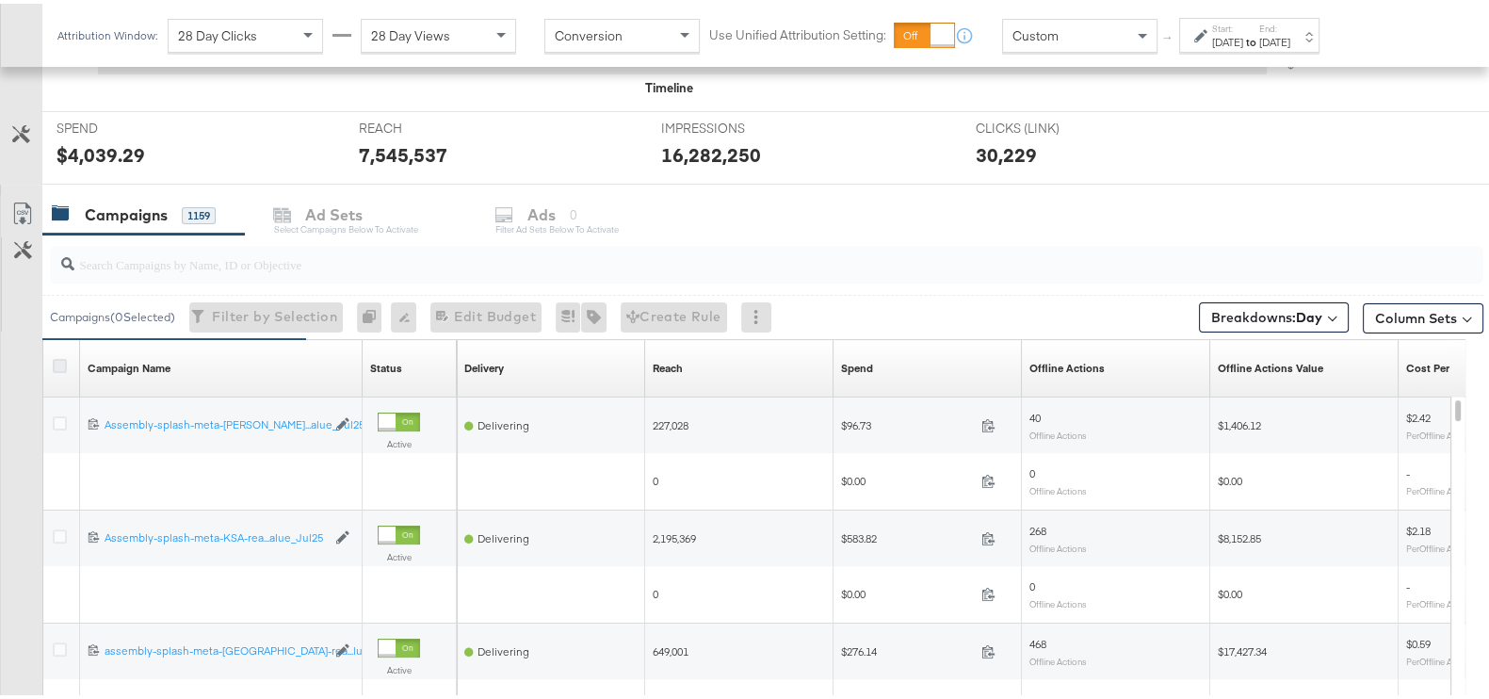
click at [59, 355] on icon at bounding box center [60, 362] width 14 height 14
click at [0, 0] on input "checkbox" at bounding box center [0, 0] width 0 height 0
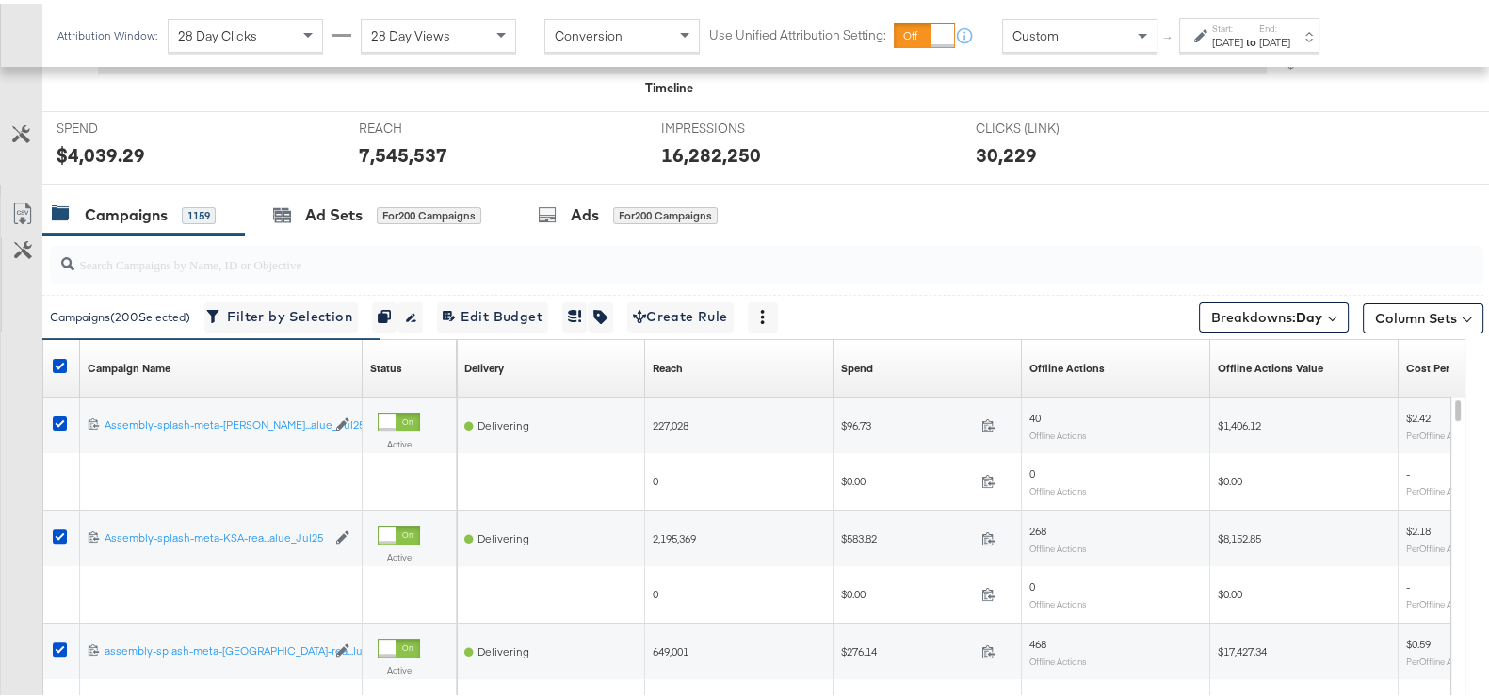
click at [22, 191] on div "Customize KPIs Export as CSV" at bounding box center [21, 525] width 42 height 669
click at [24, 195] on link "Export as CSV" at bounding box center [22, 212] width 42 height 42
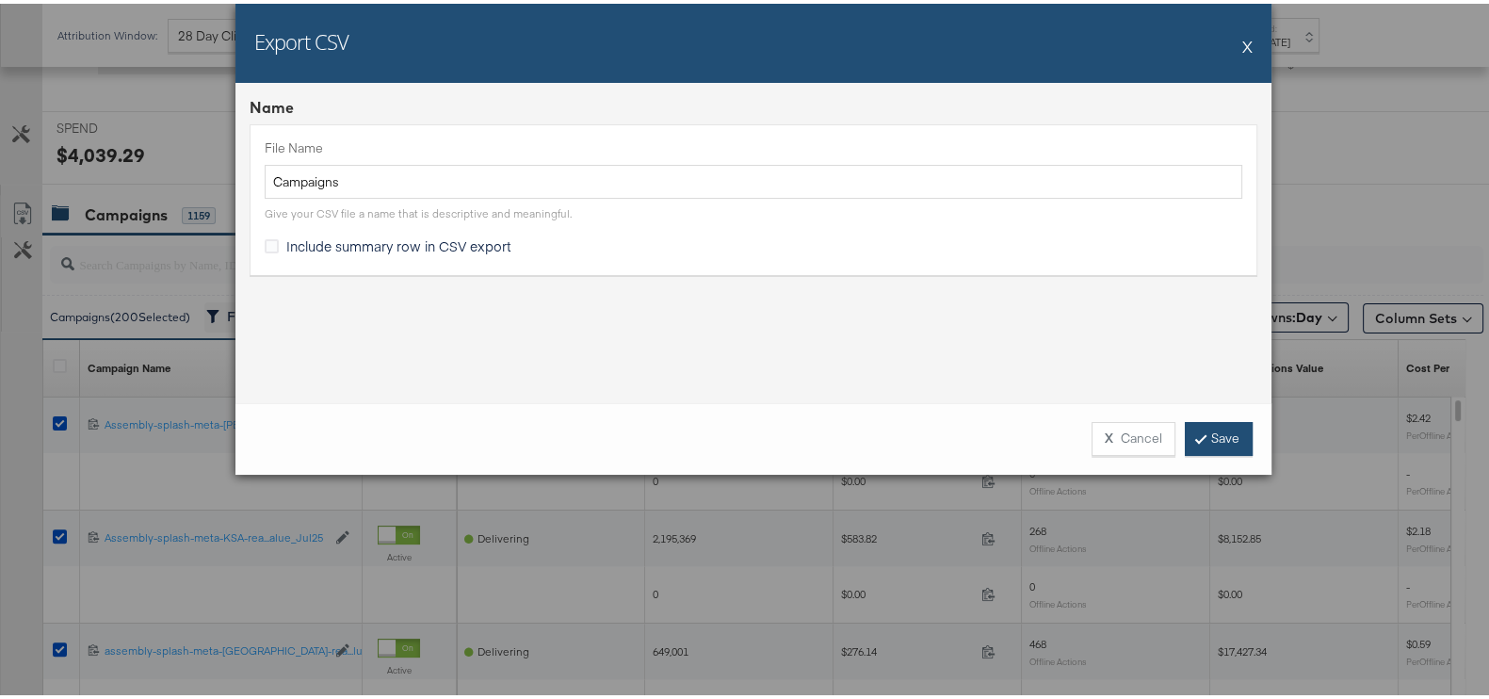
click at [1196, 435] on link "Save" at bounding box center [1219, 435] width 68 height 34
